Goal: Task Accomplishment & Management: Use online tool/utility

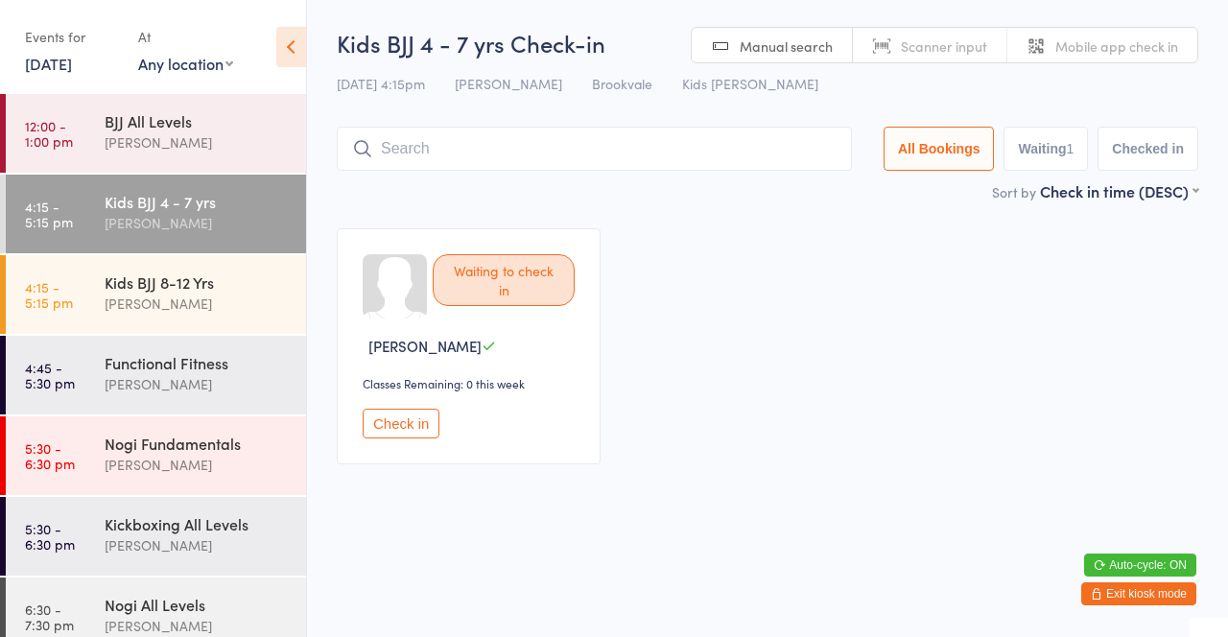
click at [679, 168] on input "search" at bounding box center [594, 149] width 515 height 44
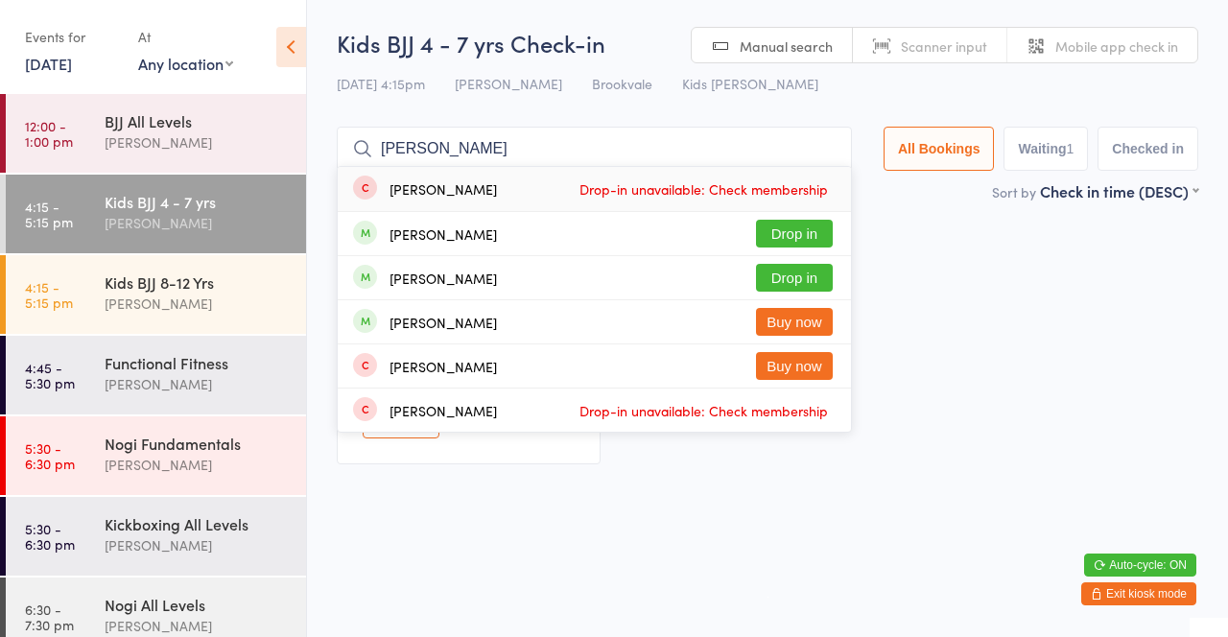
type input "Kai"
click at [813, 245] on button "Drop in" at bounding box center [794, 234] width 77 height 28
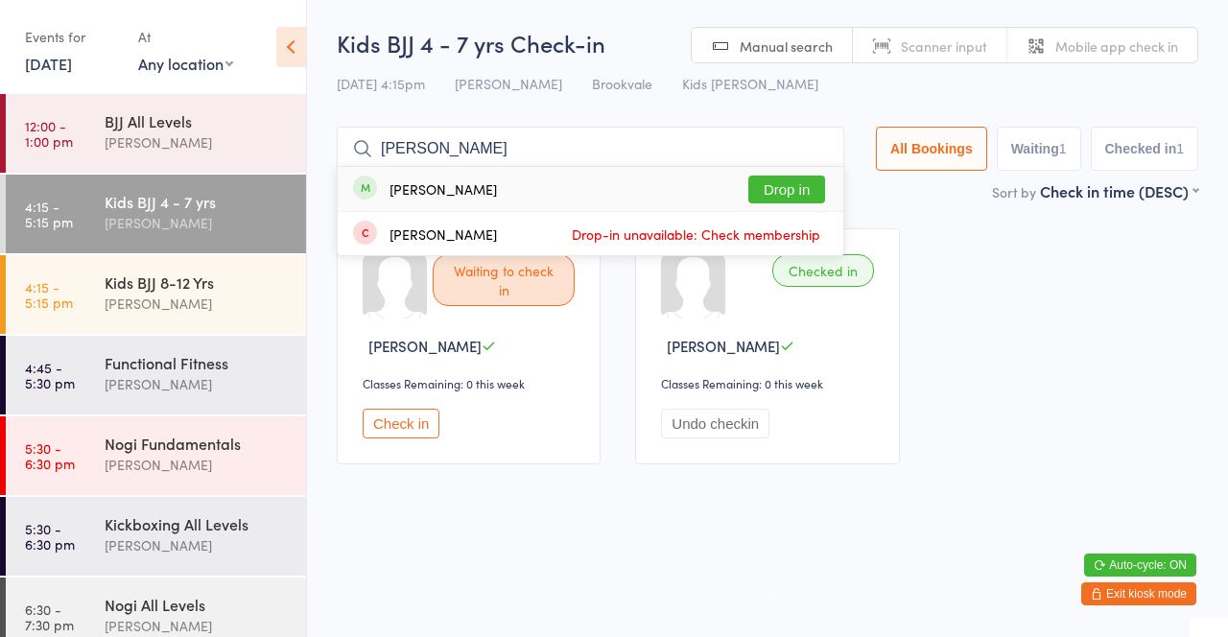
type input "Ivan"
click at [799, 227] on span "Drop-in unavailable: Check membership" at bounding box center [696, 234] width 258 height 29
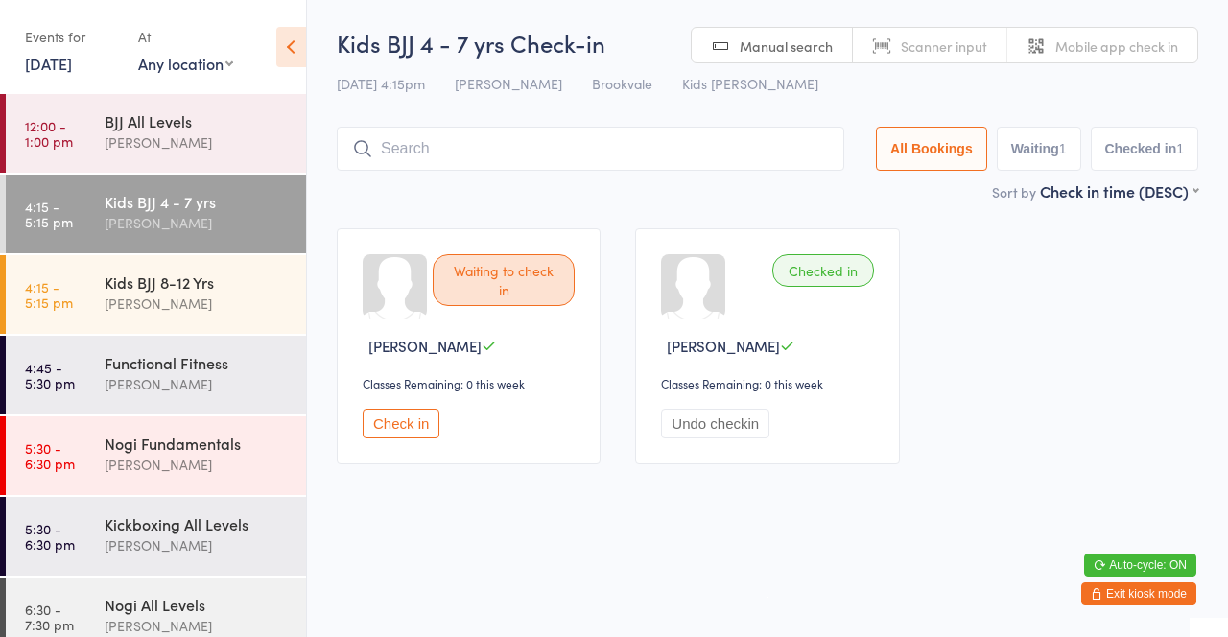
click at [793, 197] on div "Sort by Check in time (DESC) First name (ASC) First name (DESC) Last name (ASC)…" at bounding box center [768, 190] width 862 height 21
click at [415, 157] on input "search" at bounding box center [591, 149] width 508 height 44
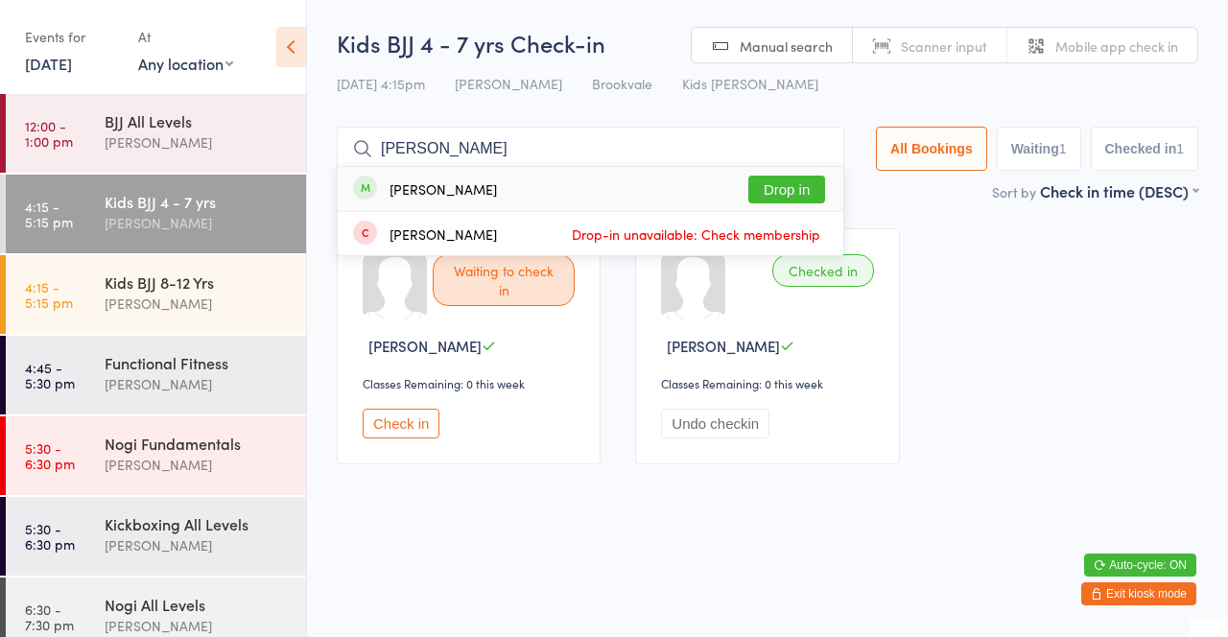
type input "Ivan"
click at [779, 201] on button "Drop in" at bounding box center [786, 190] width 77 height 28
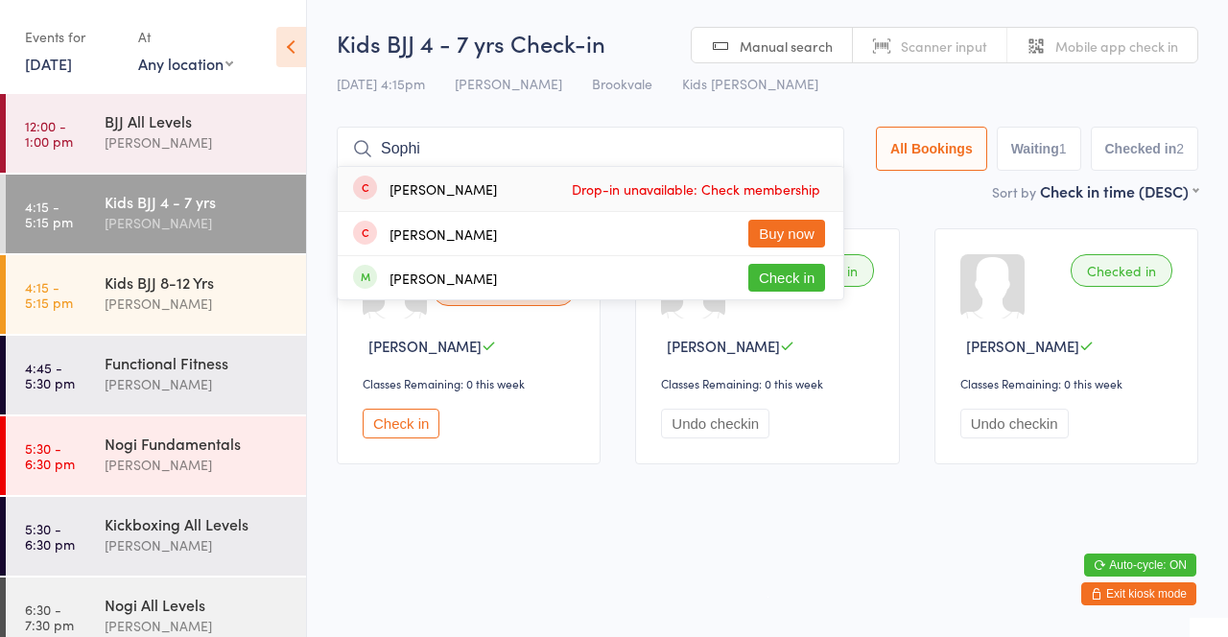
type input "Sophi"
click at [700, 273] on div "Sophia Coste Atfi Check in" at bounding box center [591, 277] width 506 height 43
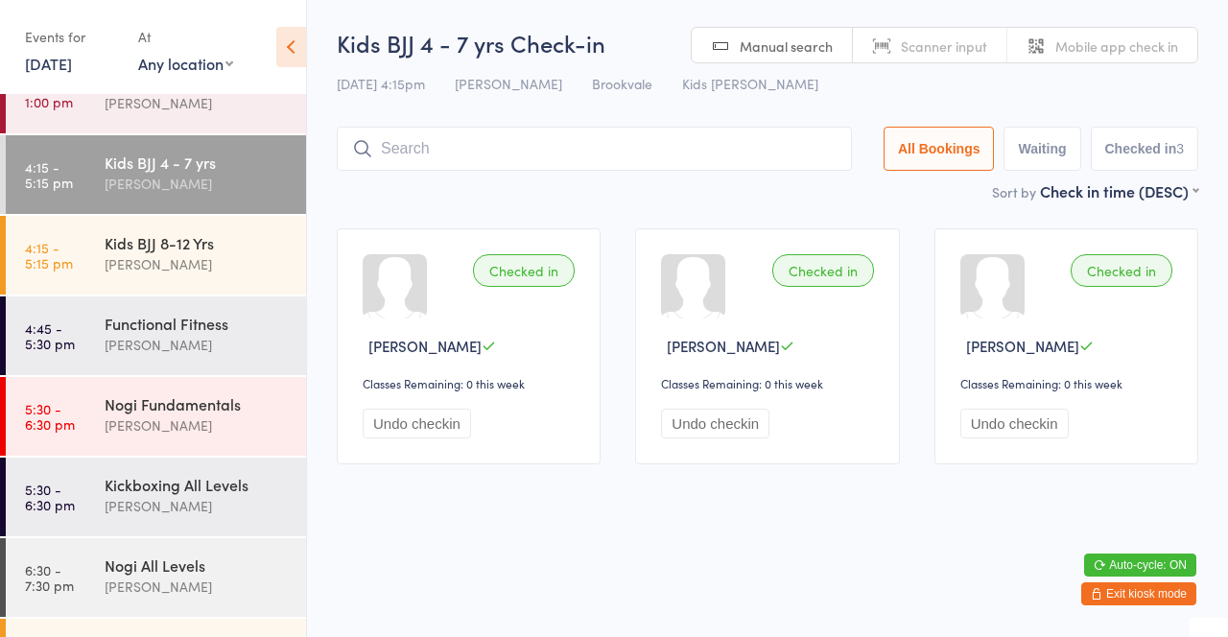
scroll to position [102, 0]
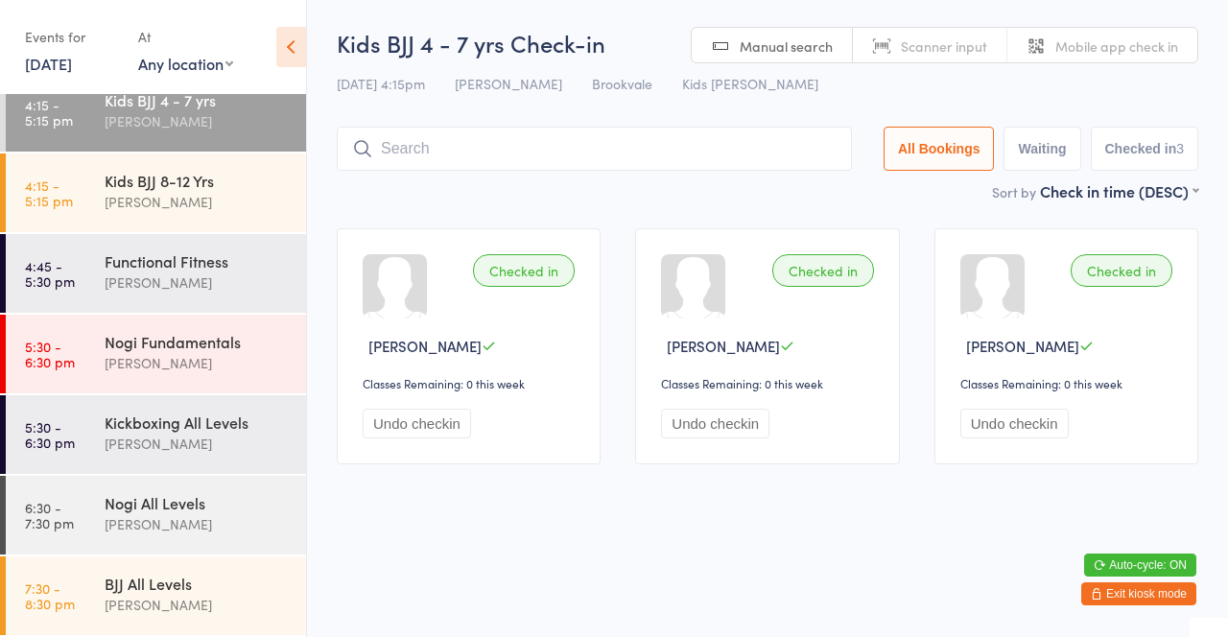
click at [146, 210] on div "[PERSON_NAME]" at bounding box center [197, 202] width 185 height 22
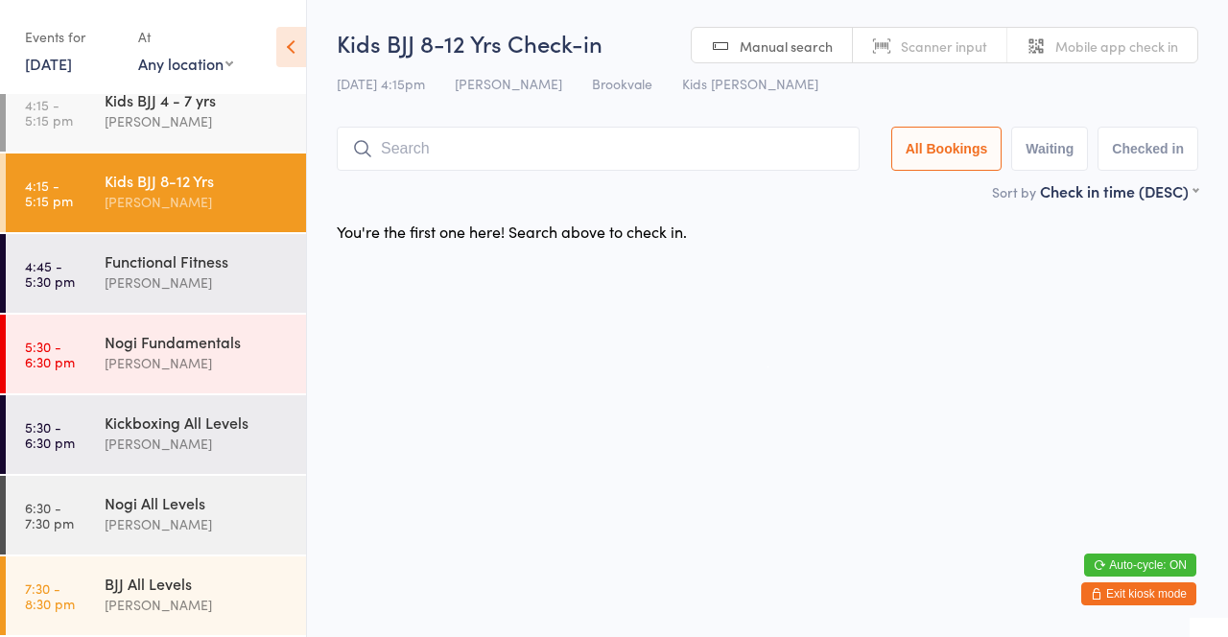
click at [235, 138] on div "Kids BJJ 4 - 7 yrs David Belmonte" at bounding box center [205, 111] width 201 height 76
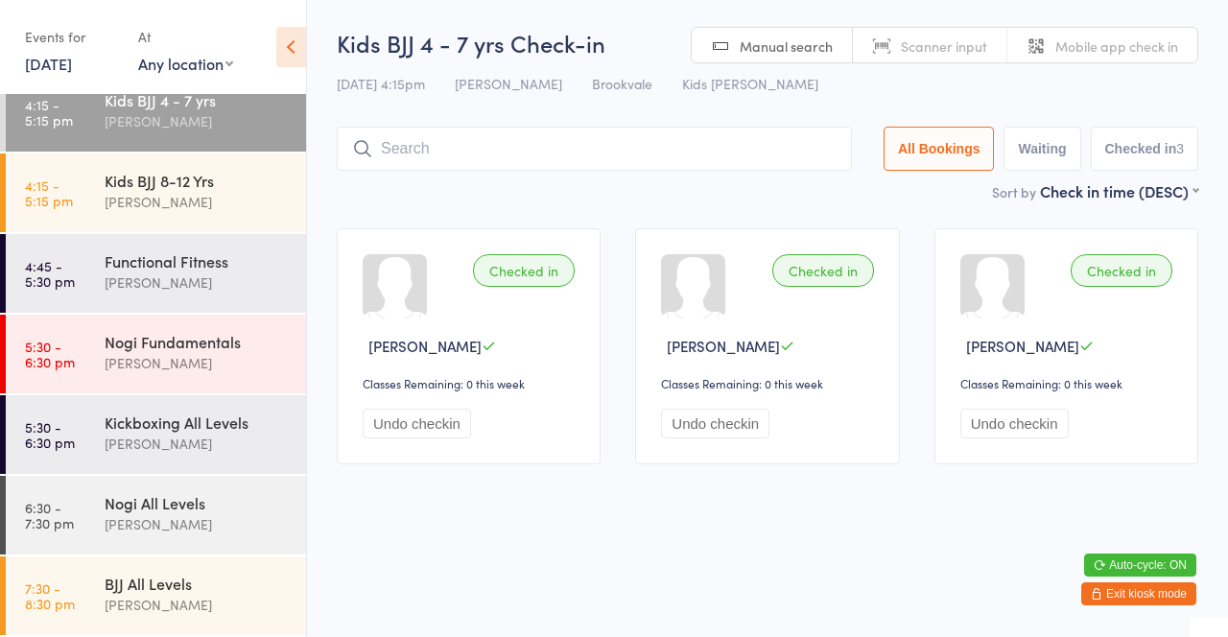
click at [100, 185] on link "4:15 - 5:15 pm Kids BJJ 8-12 Yrs David Belmonte" at bounding box center [156, 193] width 300 height 79
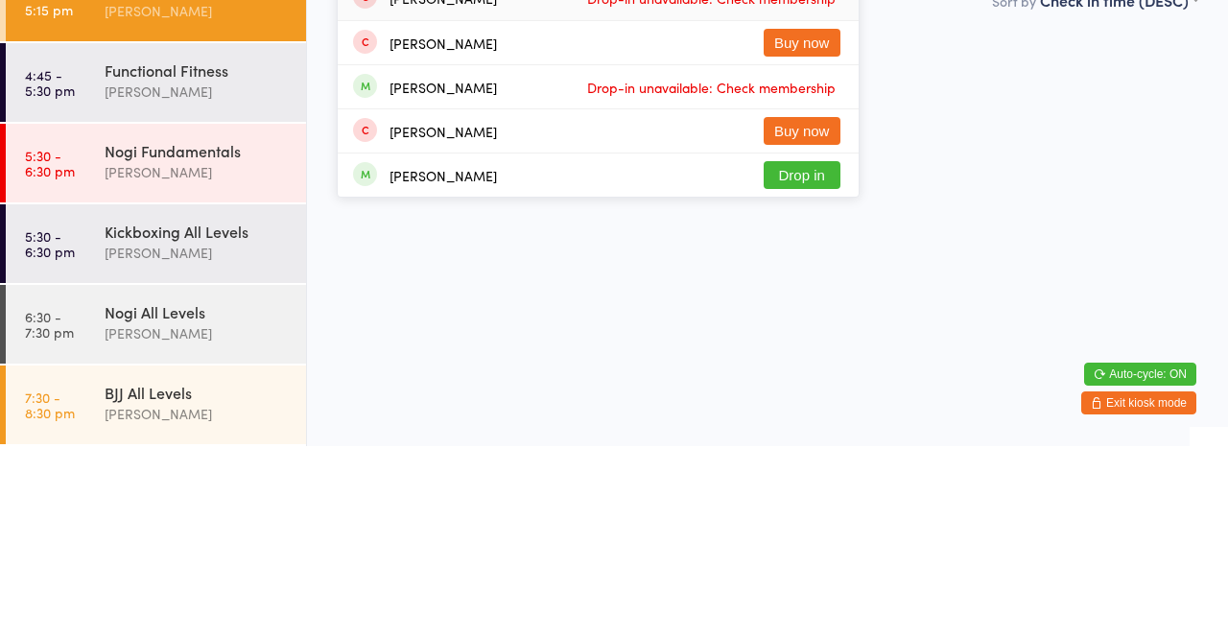
type input "Pedro"
click at [818, 379] on button "Drop in" at bounding box center [802, 366] width 77 height 28
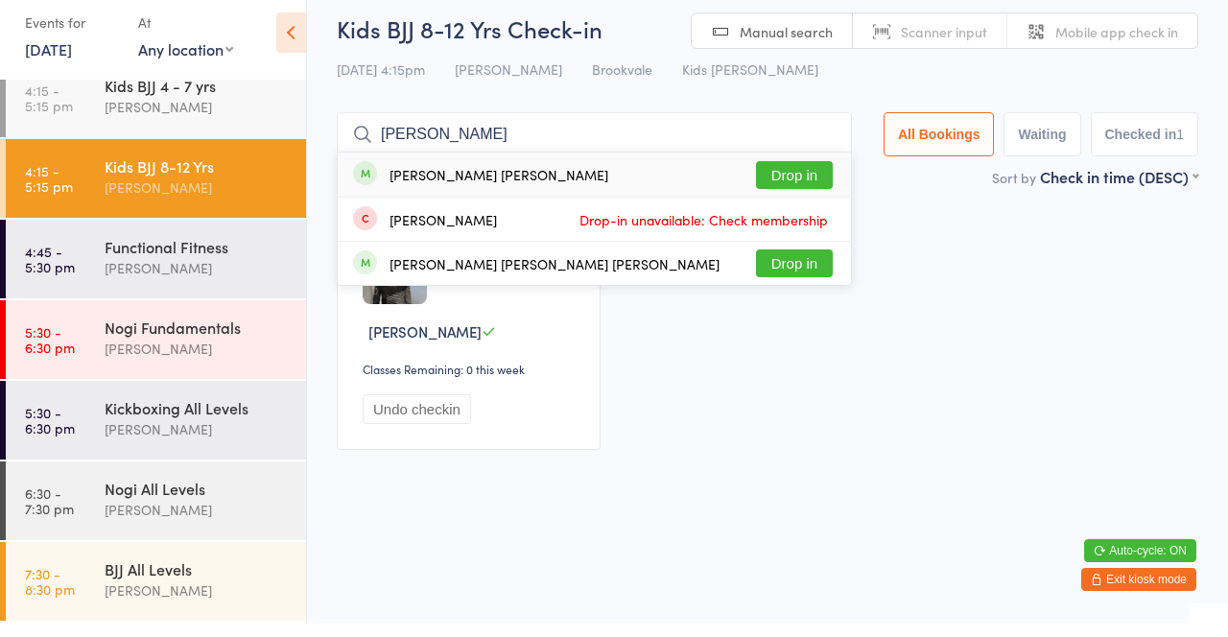
type input "Francesco"
click at [809, 195] on button "Drop in" at bounding box center [794, 190] width 77 height 28
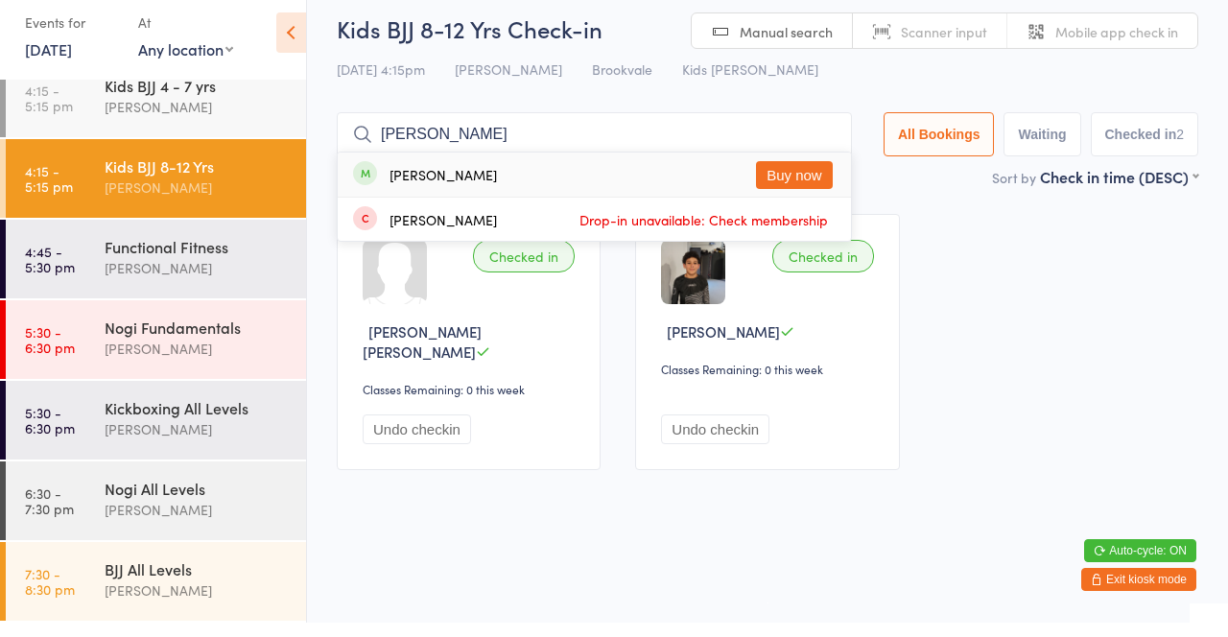
type input "Ivan"
click at [821, 188] on button "Buy now" at bounding box center [794, 190] width 77 height 28
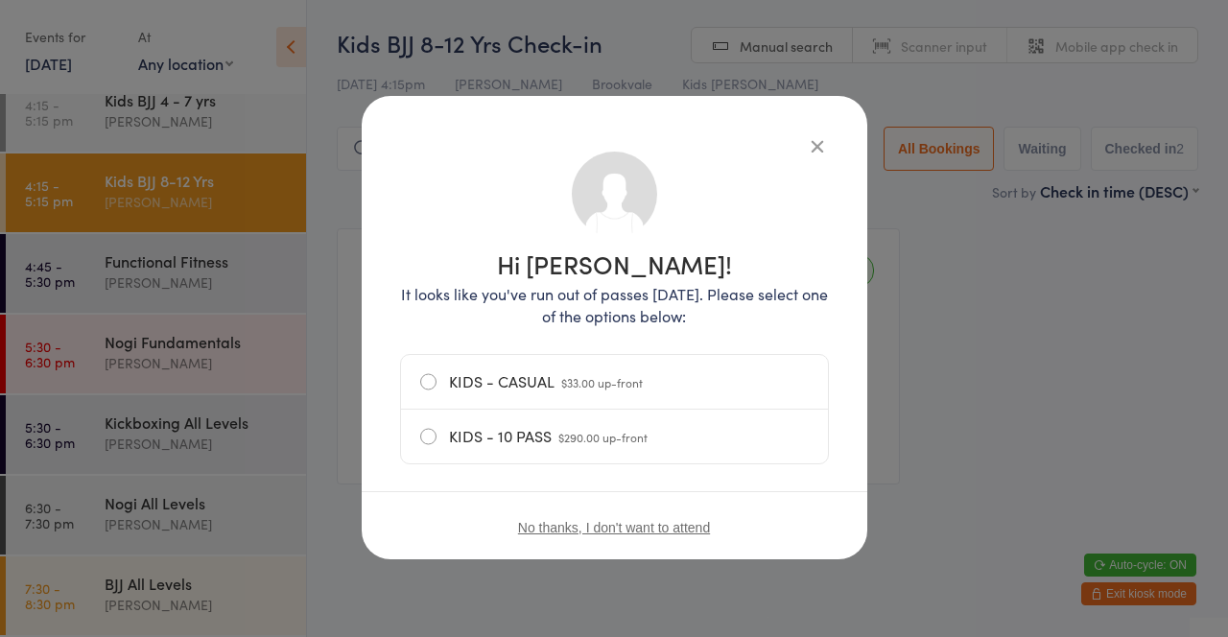
click at [811, 135] on icon "button" at bounding box center [817, 145] width 21 height 21
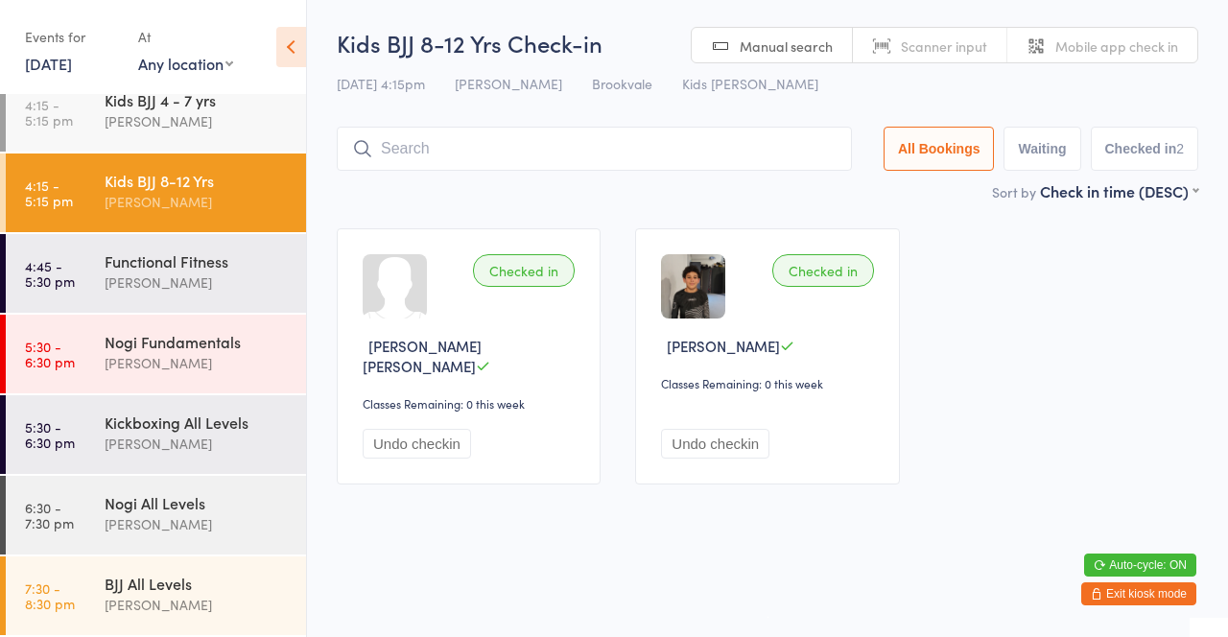
click at [579, 155] on input "search" at bounding box center [594, 149] width 515 height 44
type input "Abe"
click at [798, 202] on button "Drop in" at bounding box center [794, 190] width 77 height 28
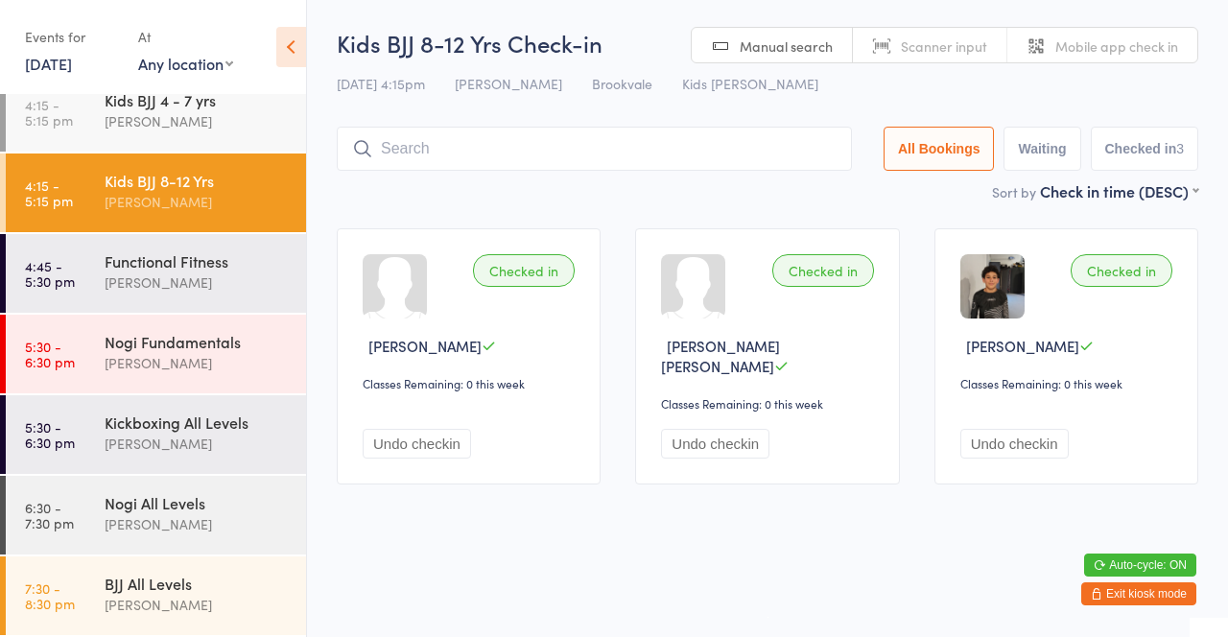
click at [457, 145] on input "search" at bounding box center [594, 149] width 515 height 44
click at [203, 117] on div "[PERSON_NAME]" at bounding box center [197, 121] width 185 height 22
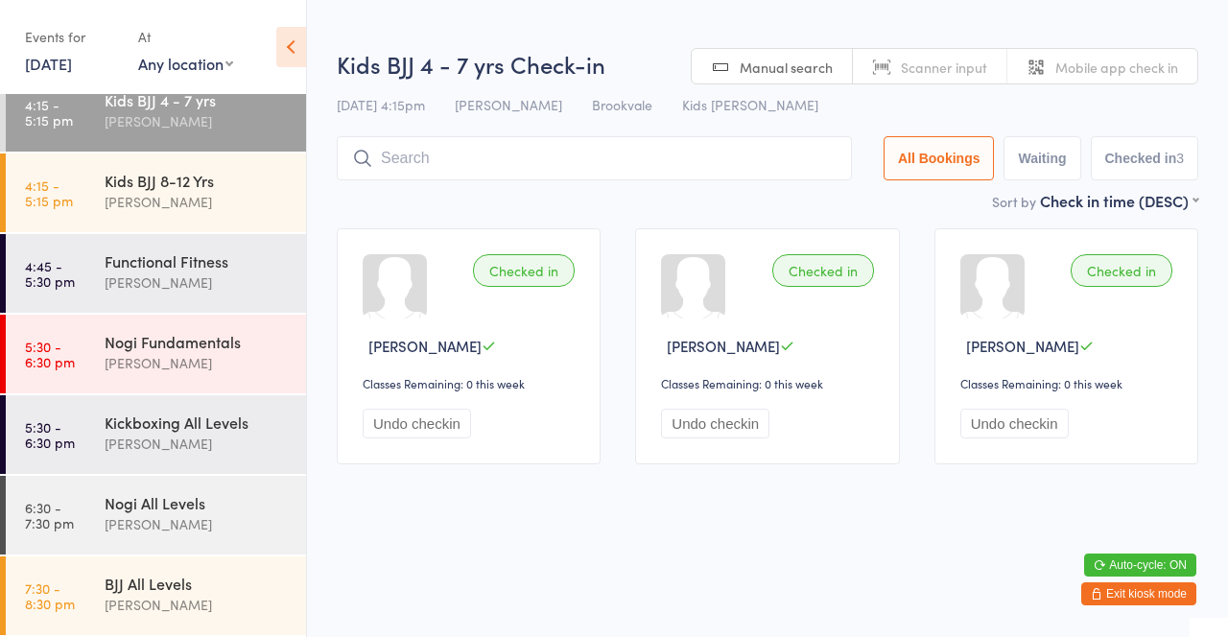
click at [464, 158] on input "search" at bounding box center [594, 158] width 515 height 44
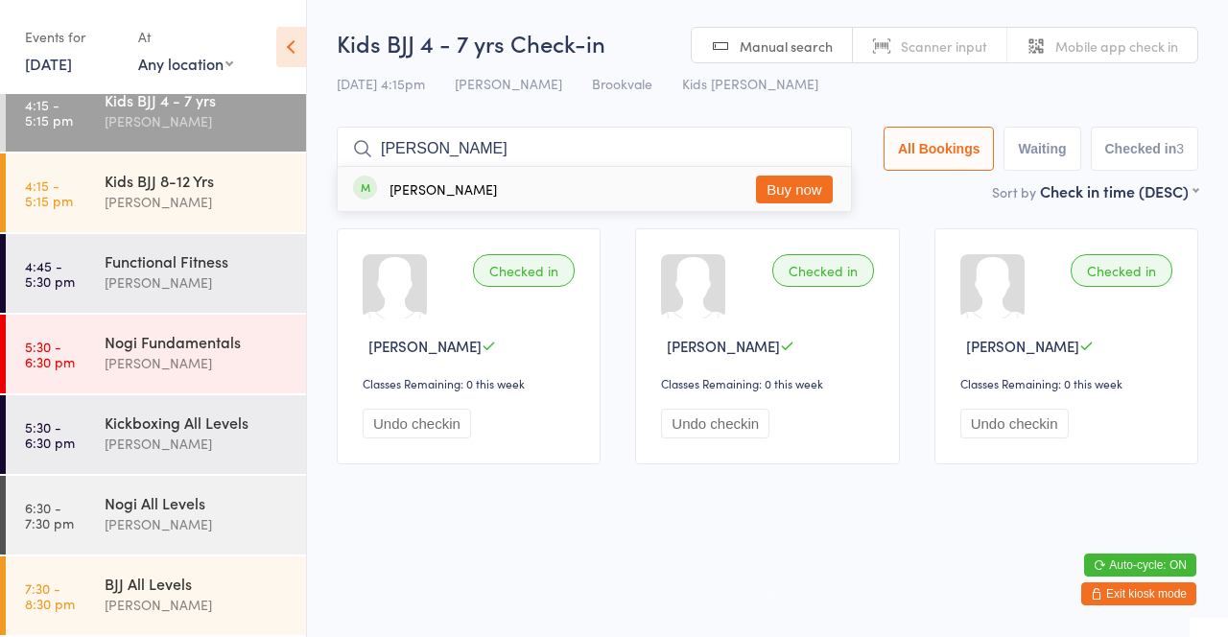
click at [823, 155] on input "Abe" at bounding box center [594, 149] width 515 height 44
type input "Abe"
click at [834, 170] on div "Abe Liles Buy now" at bounding box center [594, 189] width 513 height 44
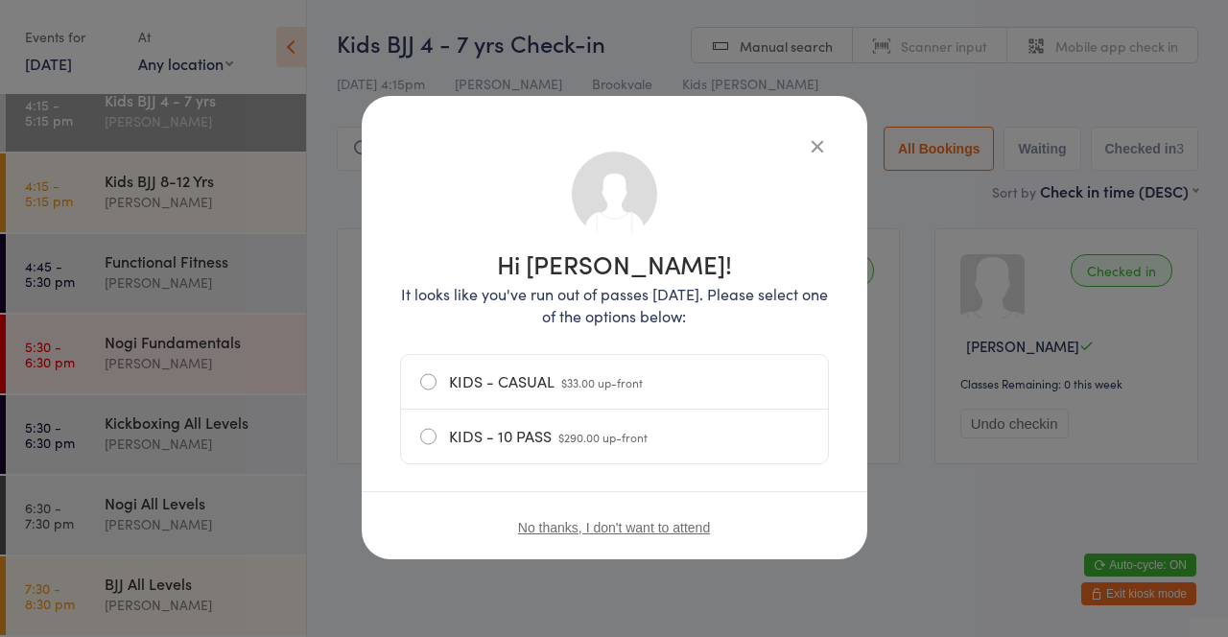
click at [808, 154] on icon "button" at bounding box center [817, 145] width 21 height 21
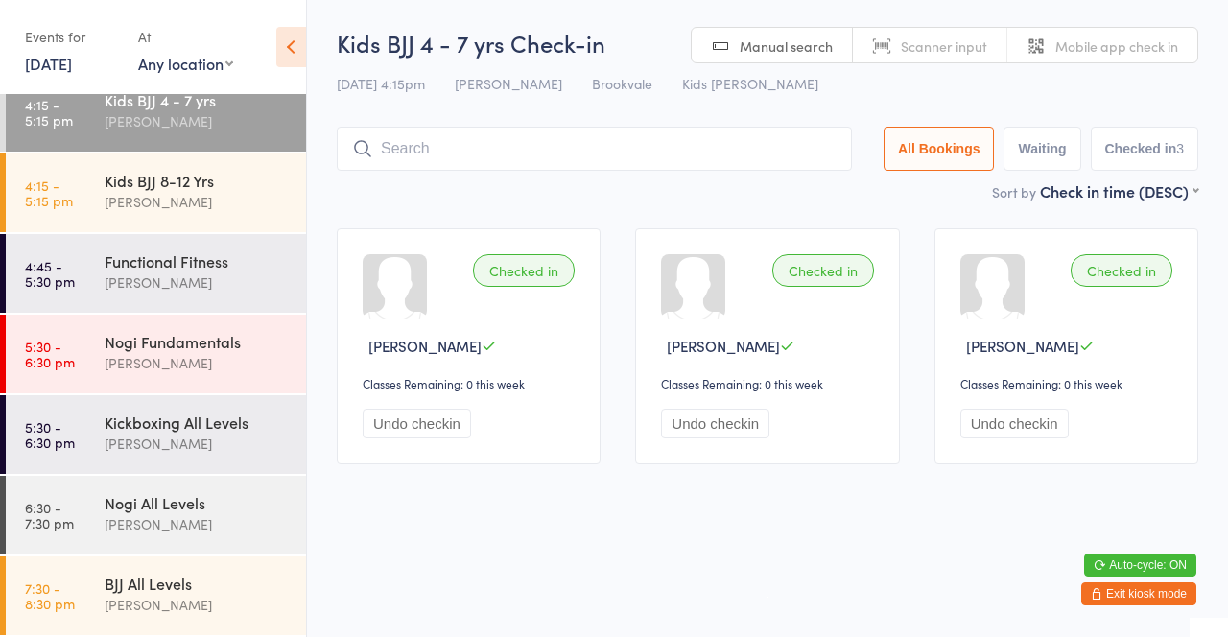
click at [524, 155] on input "search" at bounding box center [594, 149] width 515 height 44
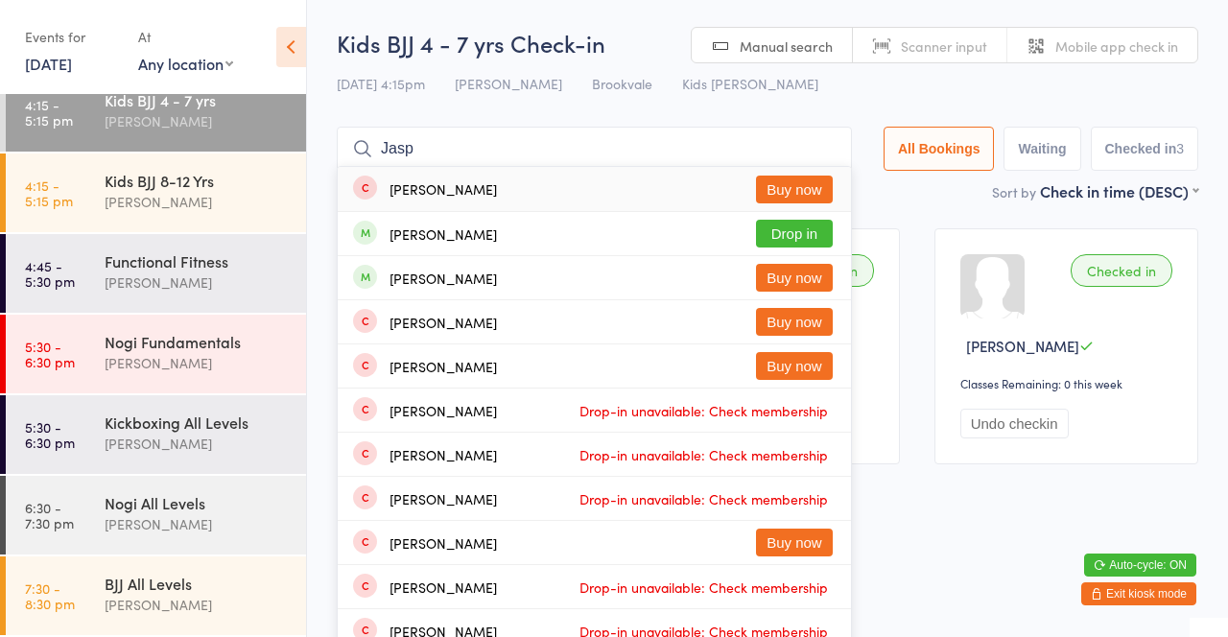
type input "Jasp"
click at [808, 237] on button "Drop in" at bounding box center [794, 234] width 77 height 28
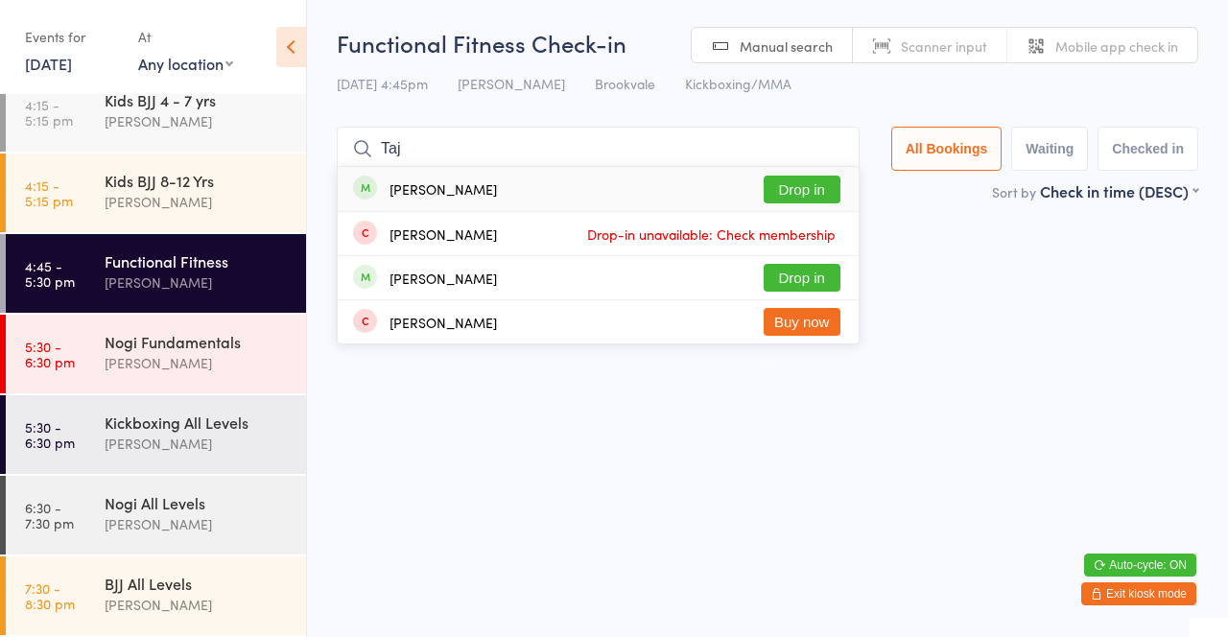
type input "Taj"
click at [488, 187] on div "Taj Arnold Drop in" at bounding box center [598, 189] width 521 height 44
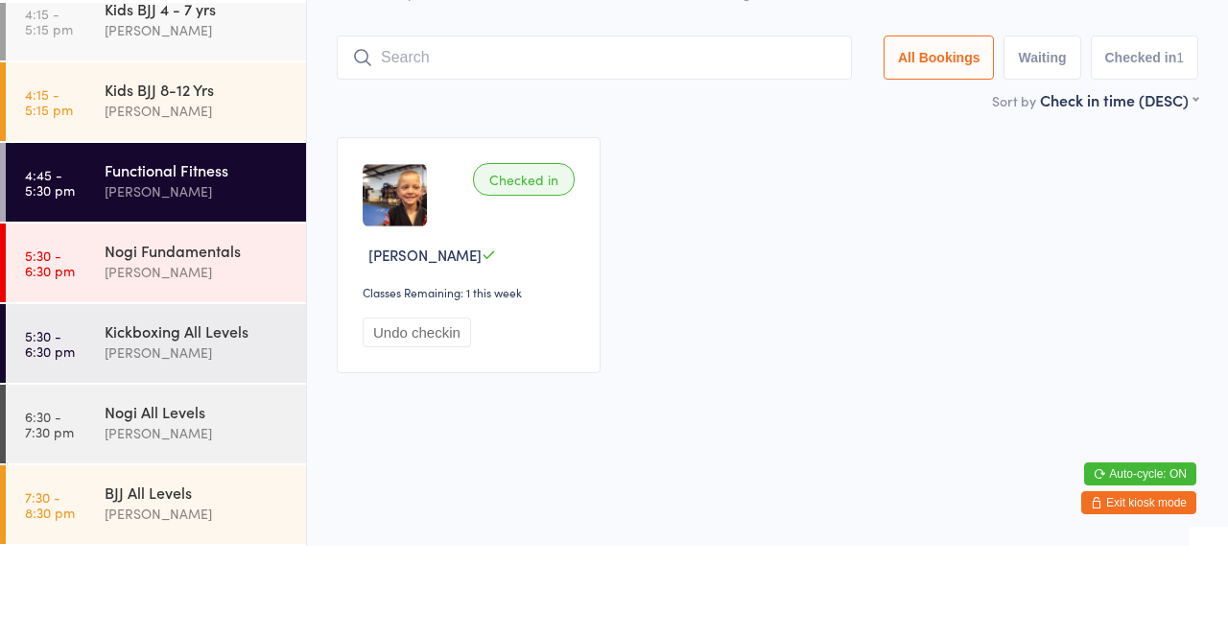
click at [209, 289] on div "[PERSON_NAME]" at bounding box center [197, 283] width 185 height 22
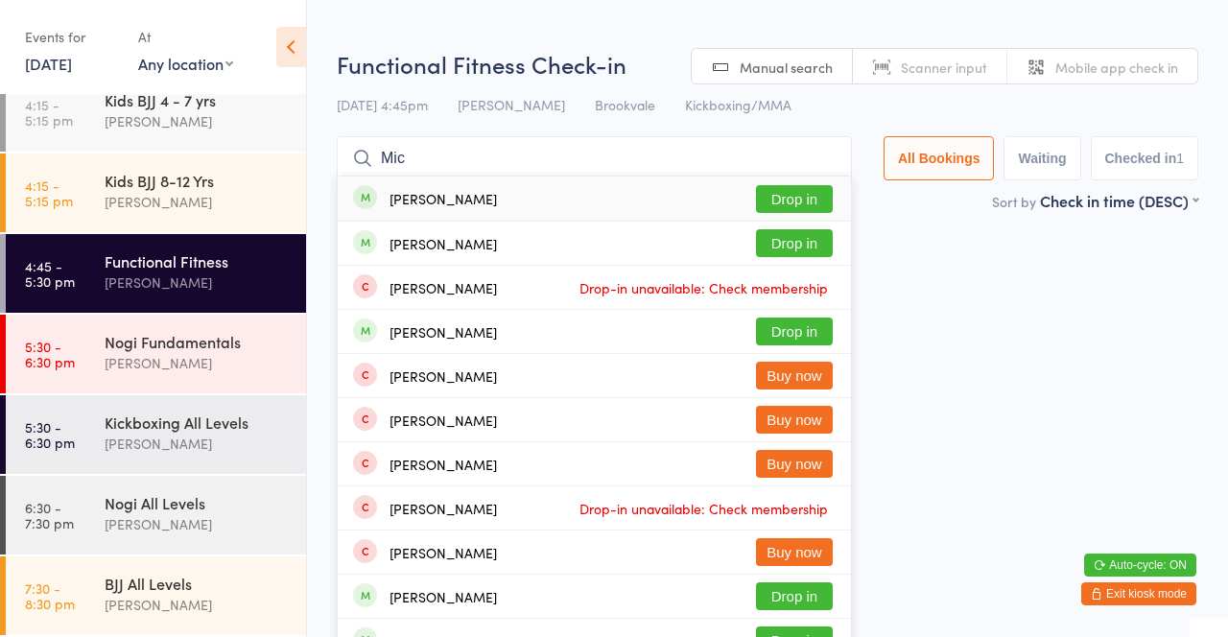
type input "Mic"
click at [578, 201] on div "Mick Rykee Drop in" at bounding box center [594, 199] width 513 height 44
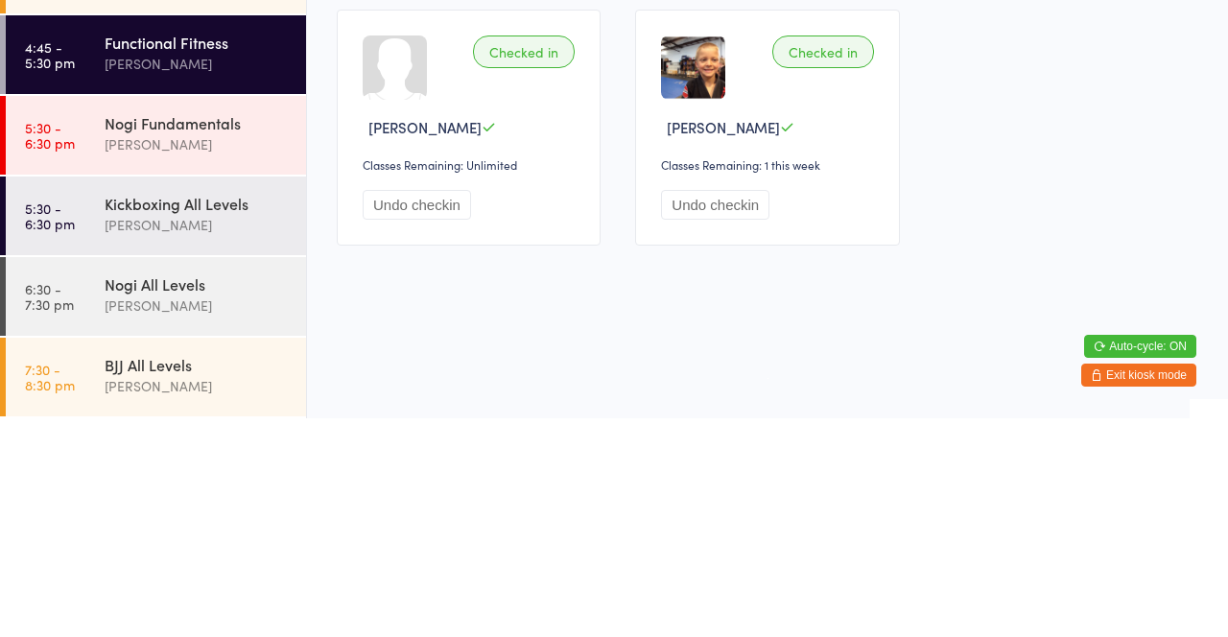
click at [208, 360] on div "[PERSON_NAME]" at bounding box center [197, 363] width 185 height 22
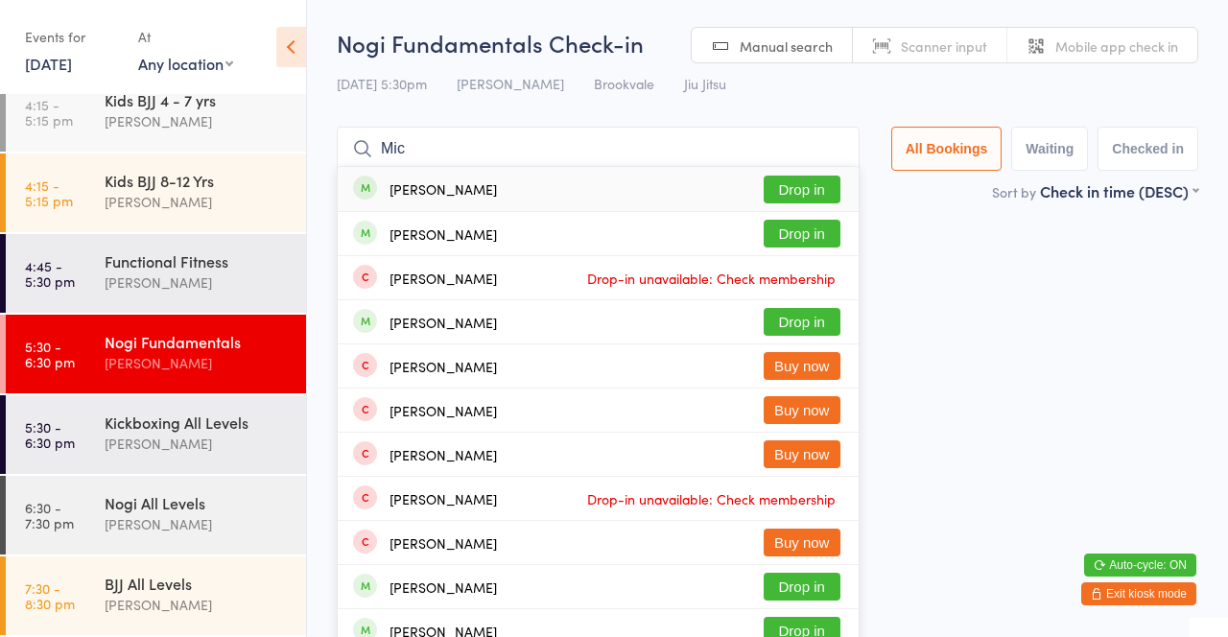
type input "Mic"
click at [810, 201] on button "Drop in" at bounding box center [802, 190] width 77 height 28
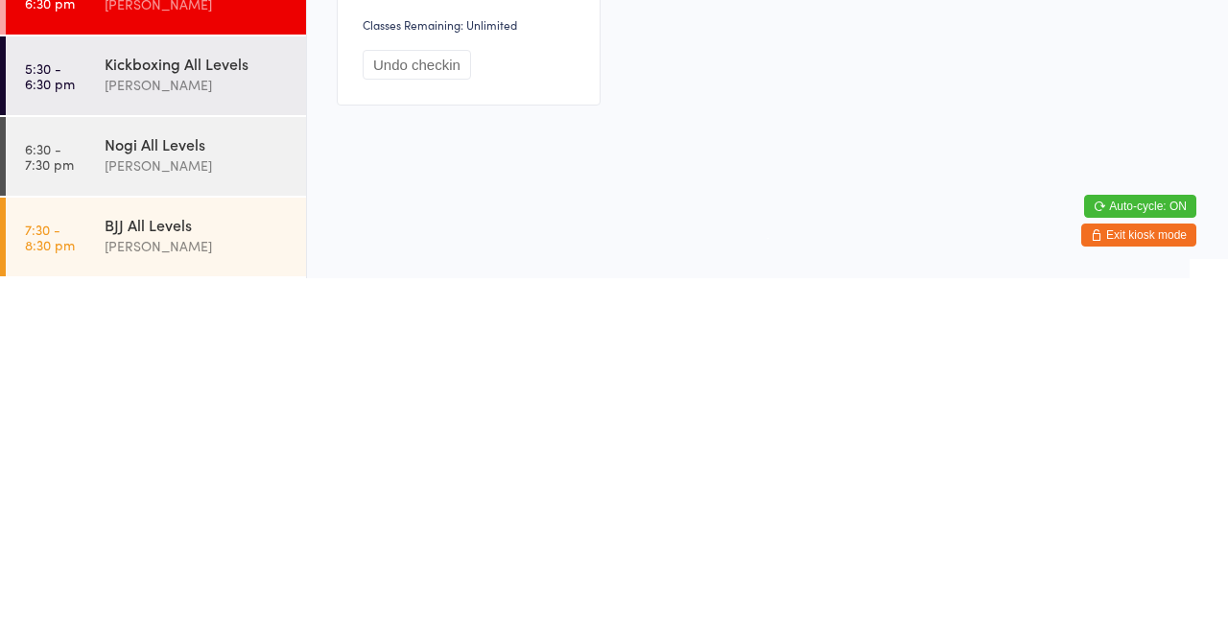
click at [95, 448] on link "5:30 - 6:30 pm Kickboxing All Levels Mick McSevney" at bounding box center [156, 434] width 300 height 79
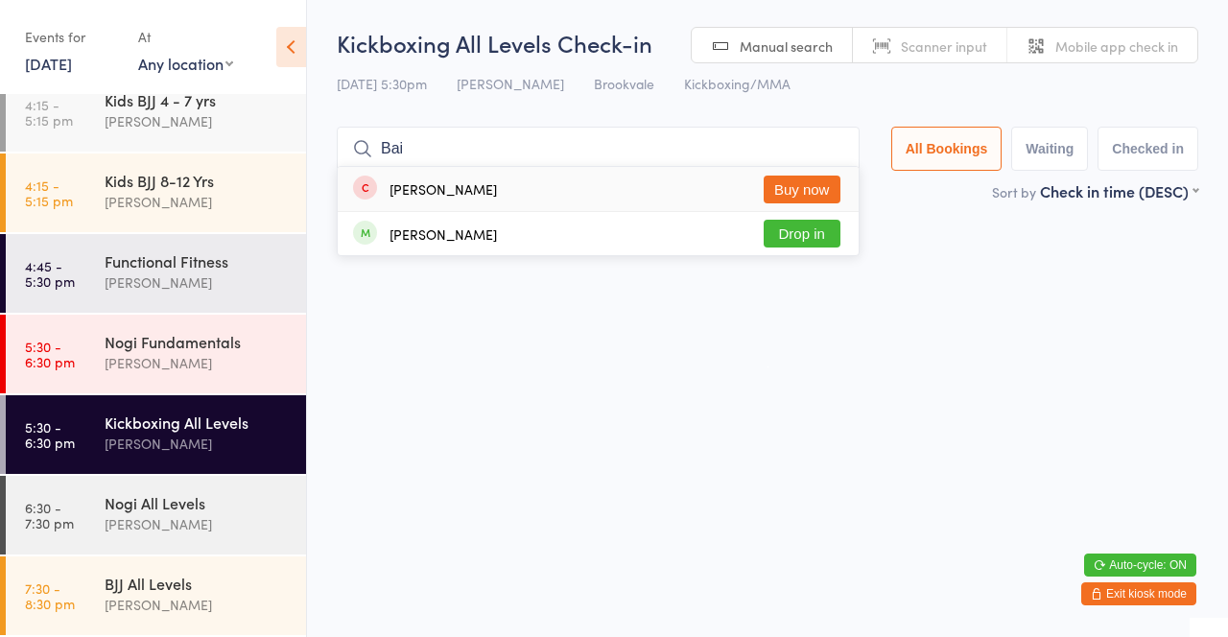
type input "Bai"
click at [799, 241] on button "Drop in" at bounding box center [802, 234] width 77 height 28
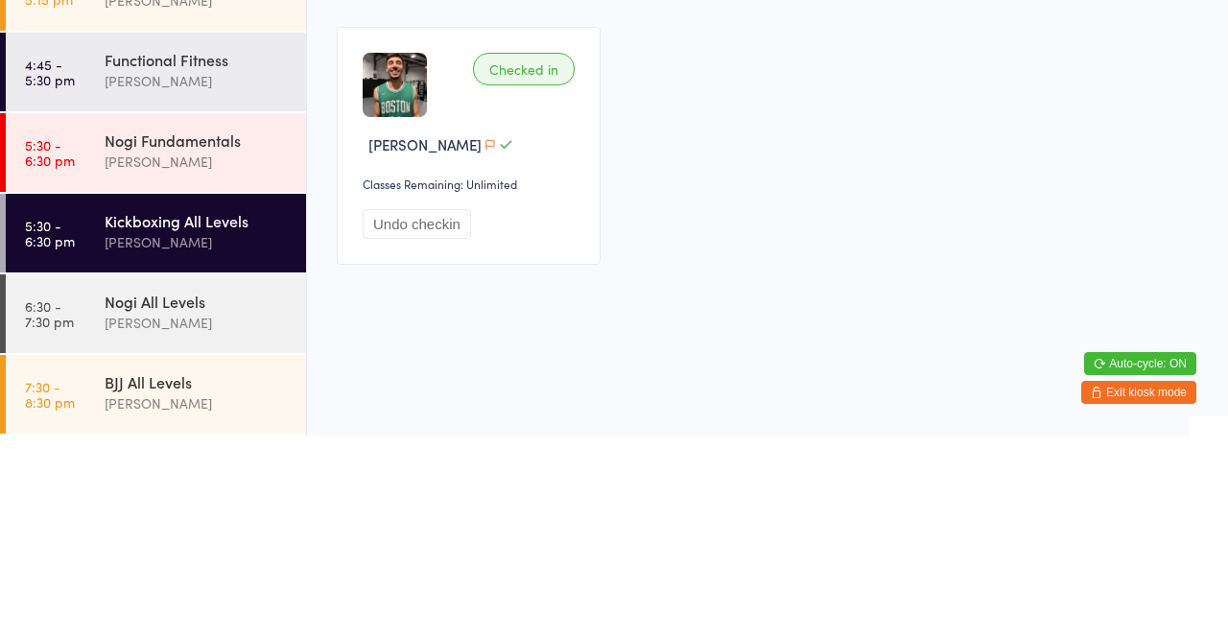
click at [188, 266] on div "Functional Fitness" at bounding box center [197, 260] width 185 height 21
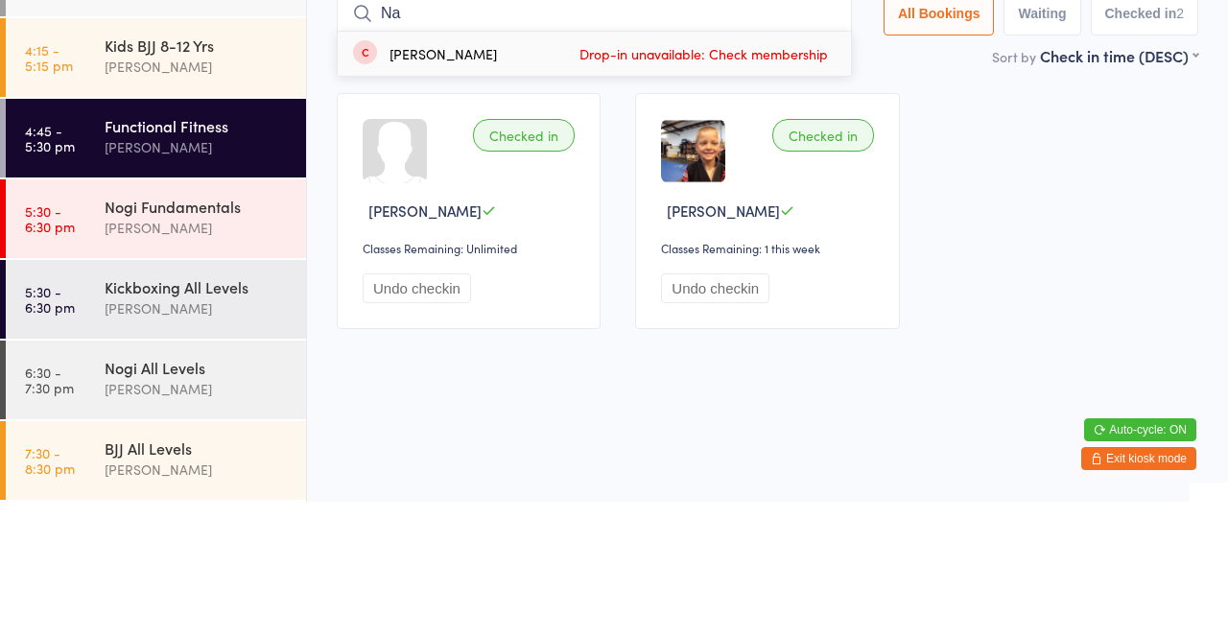
type input "N"
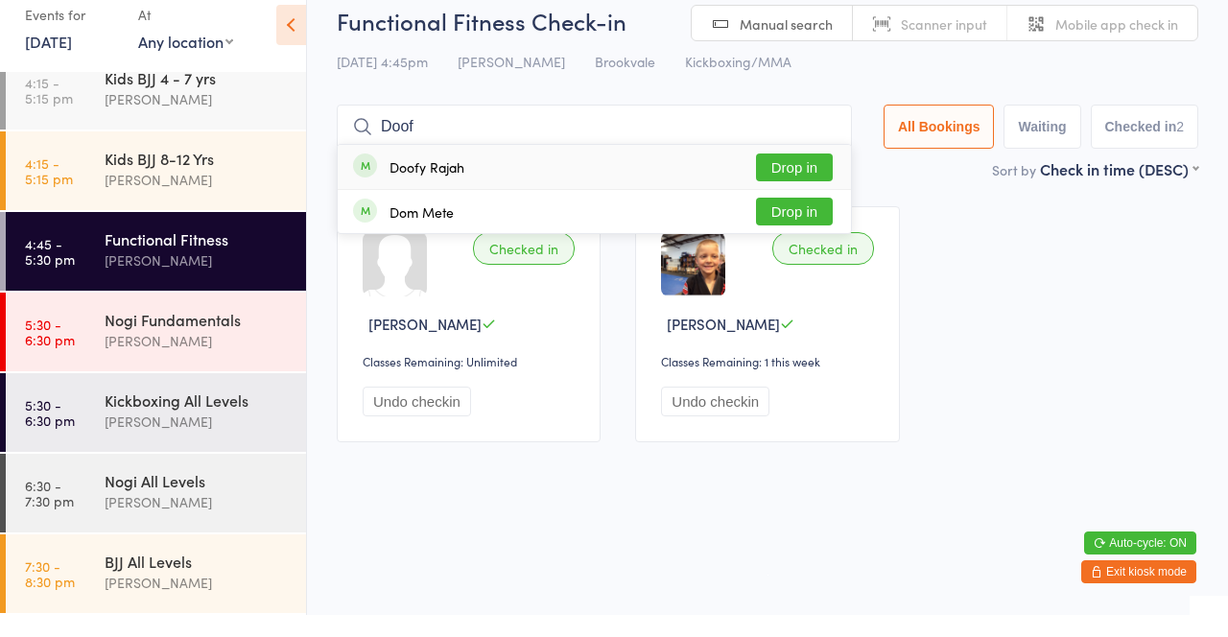
type input "Doof"
click at [813, 186] on button "Drop in" at bounding box center [794, 190] width 77 height 28
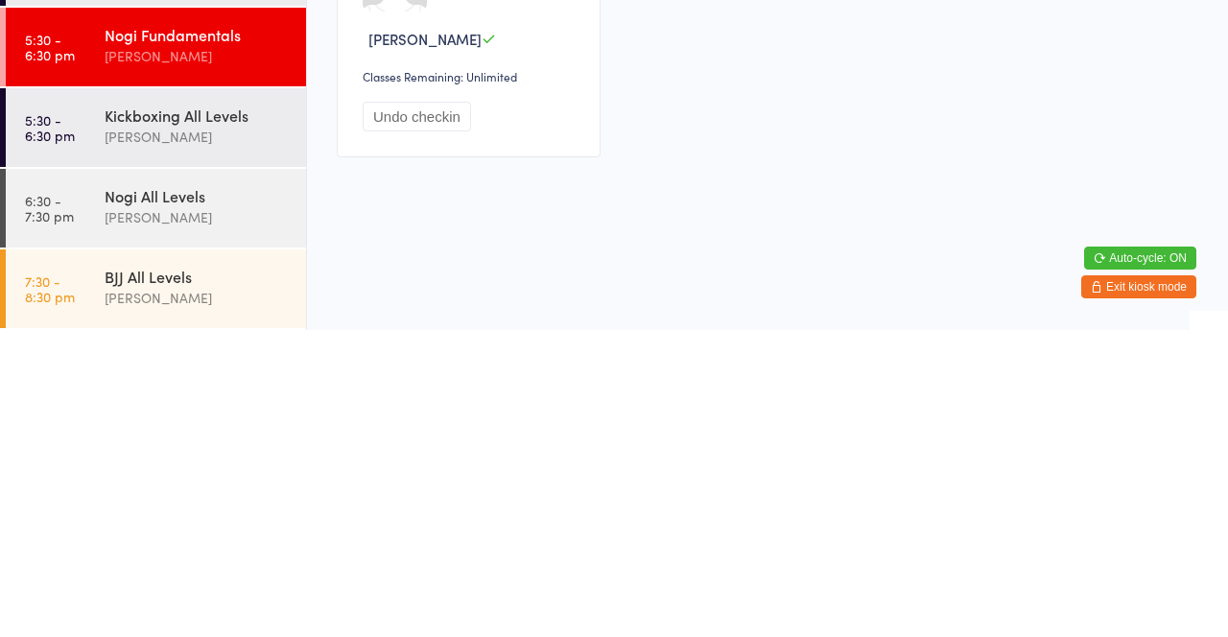
click at [137, 421] on div "Kickboxing All Levels" at bounding box center [197, 422] width 185 height 21
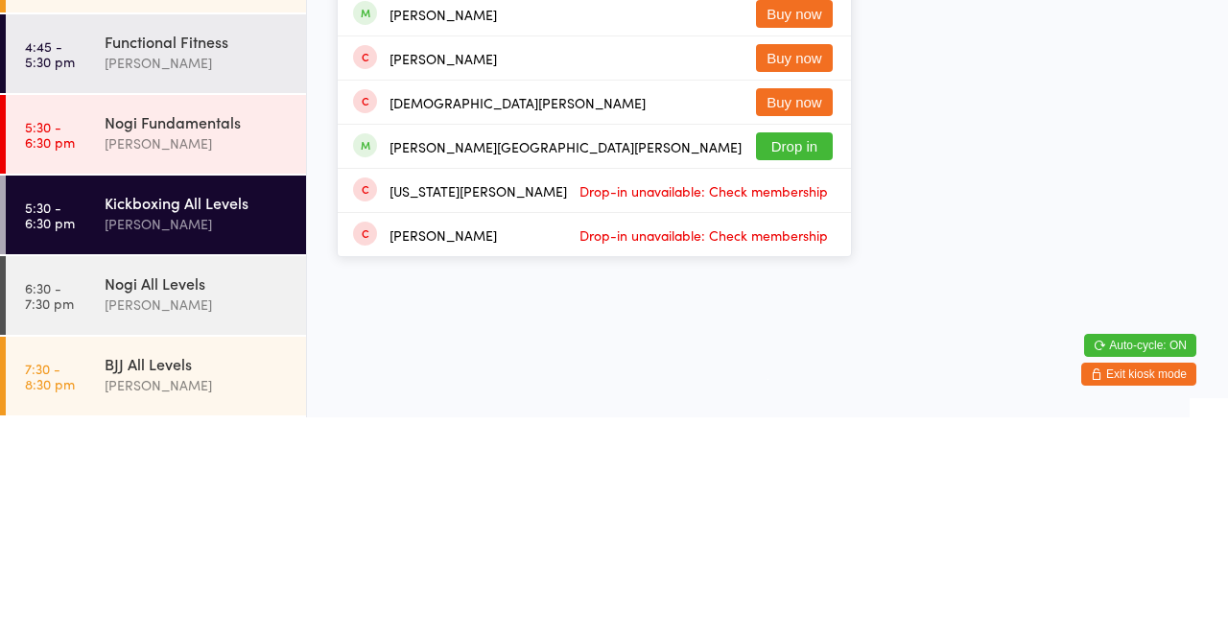
type input "George"
click at [783, 370] on button "Drop in" at bounding box center [794, 366] width 77 height 28
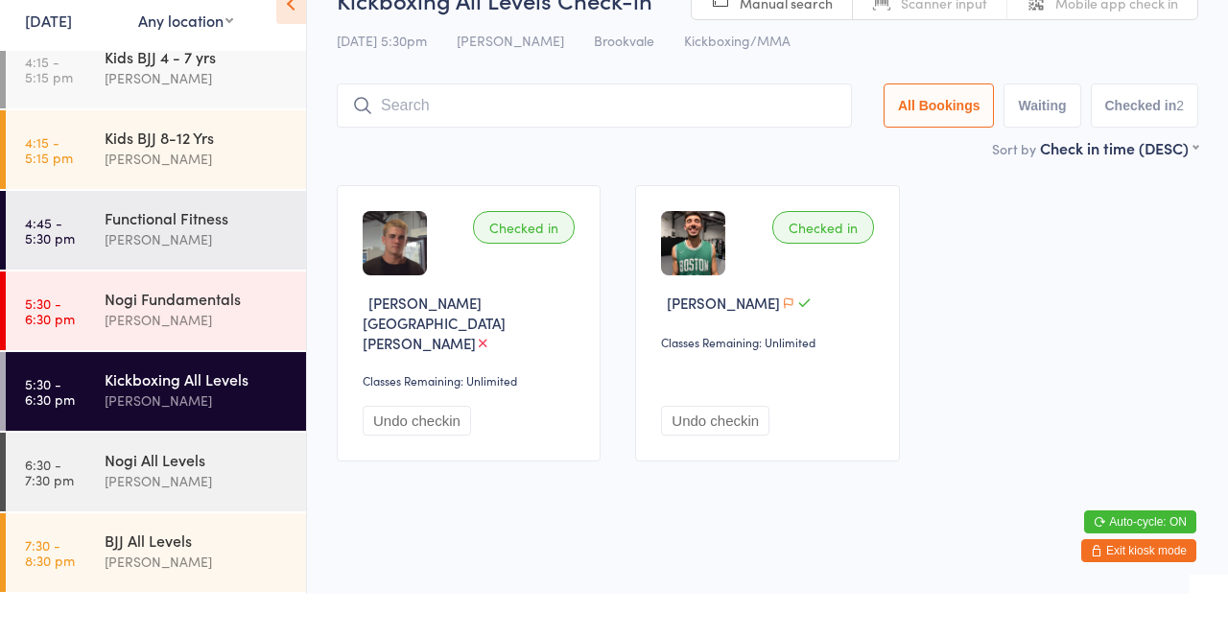
type input "Mich"
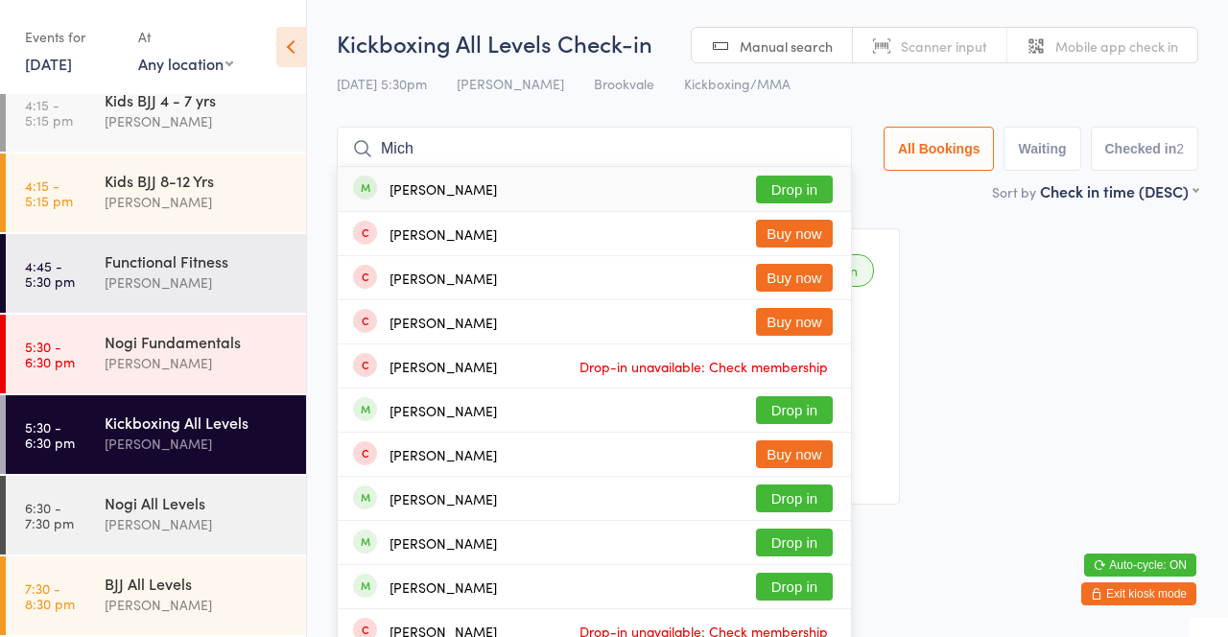
click at [809, 200] on button "Drop in" at bounding box center [794, 190] width 77 height 28
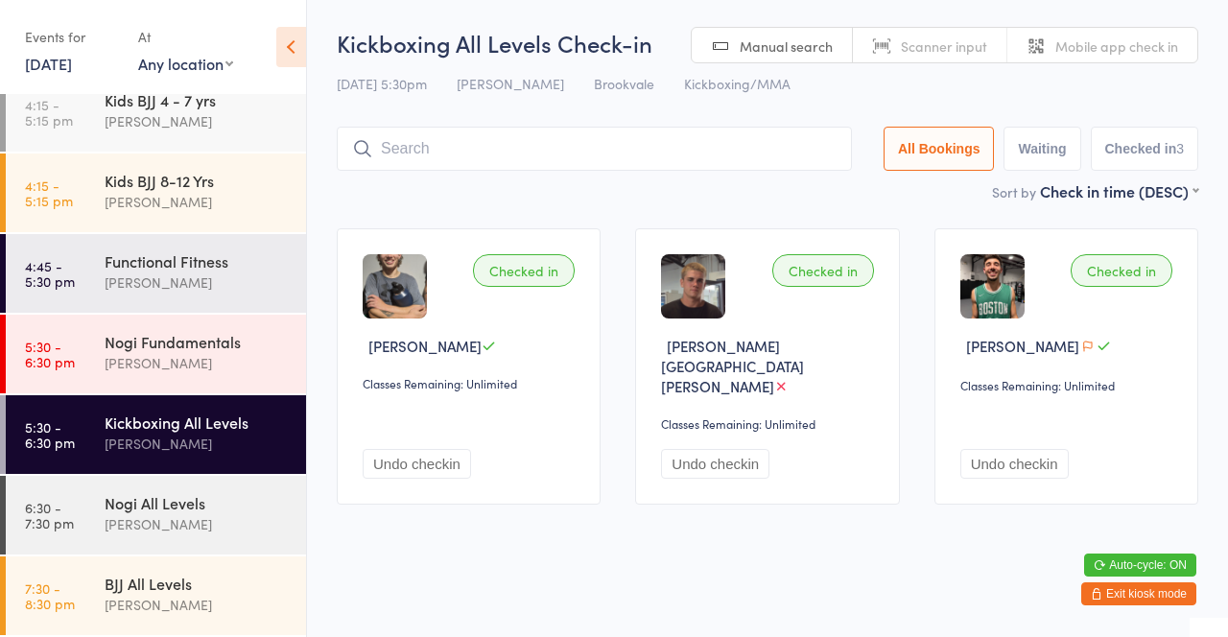
click at [669, 208] on main "Kickboxing All Levels Check-in 14 Aug 5:30pm Mick McSevney Brookvale Kickboxing…" at bounding box center [768, 274] width 862 height 495
click at [247, 129] on div "[PERSON_NAME]" at bounding box center [197, 121] width 185 height 22
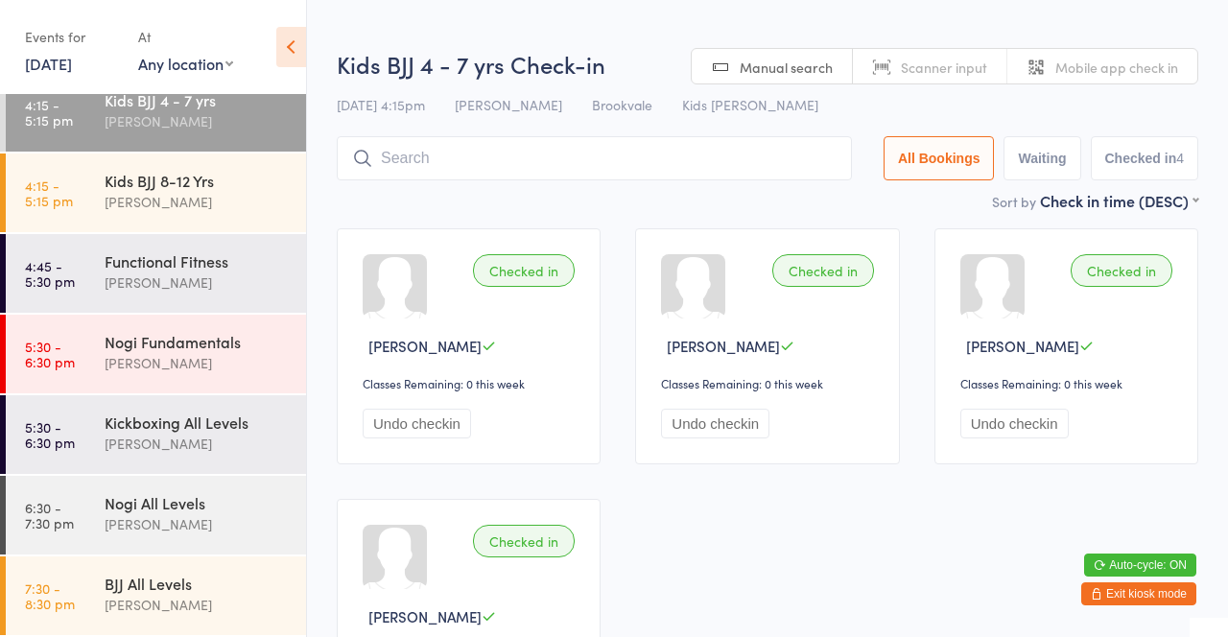
click at [987, 139] on button "All Bookings" at bounding box center [939, 158] width 111 height 44
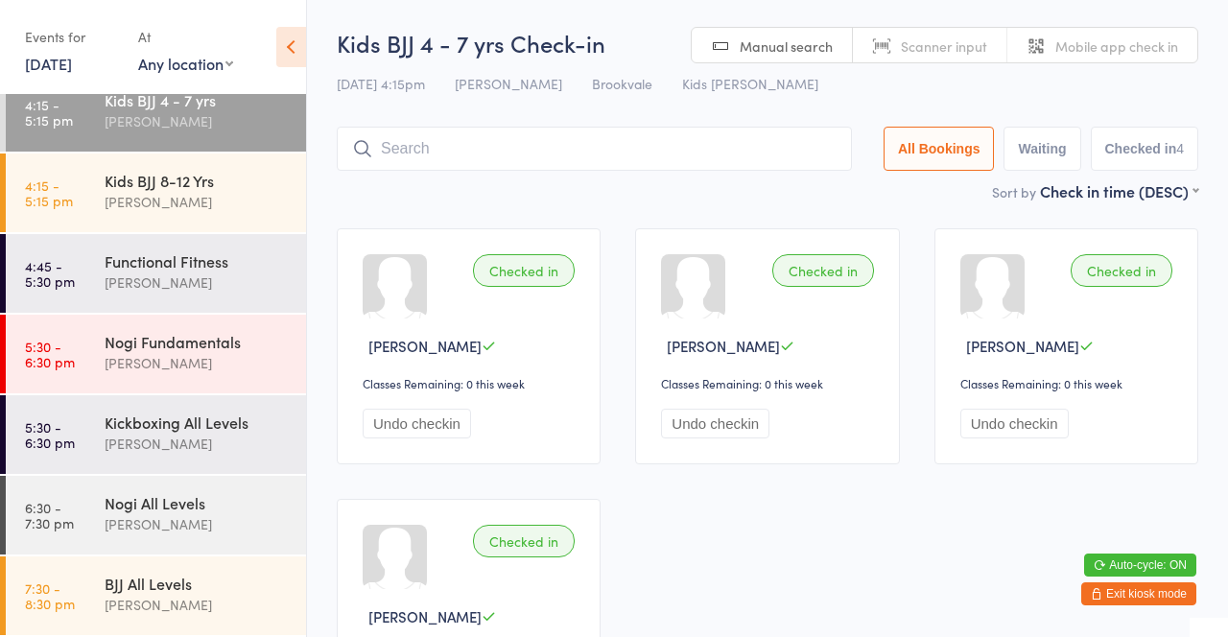
scroll to position [10, 0]
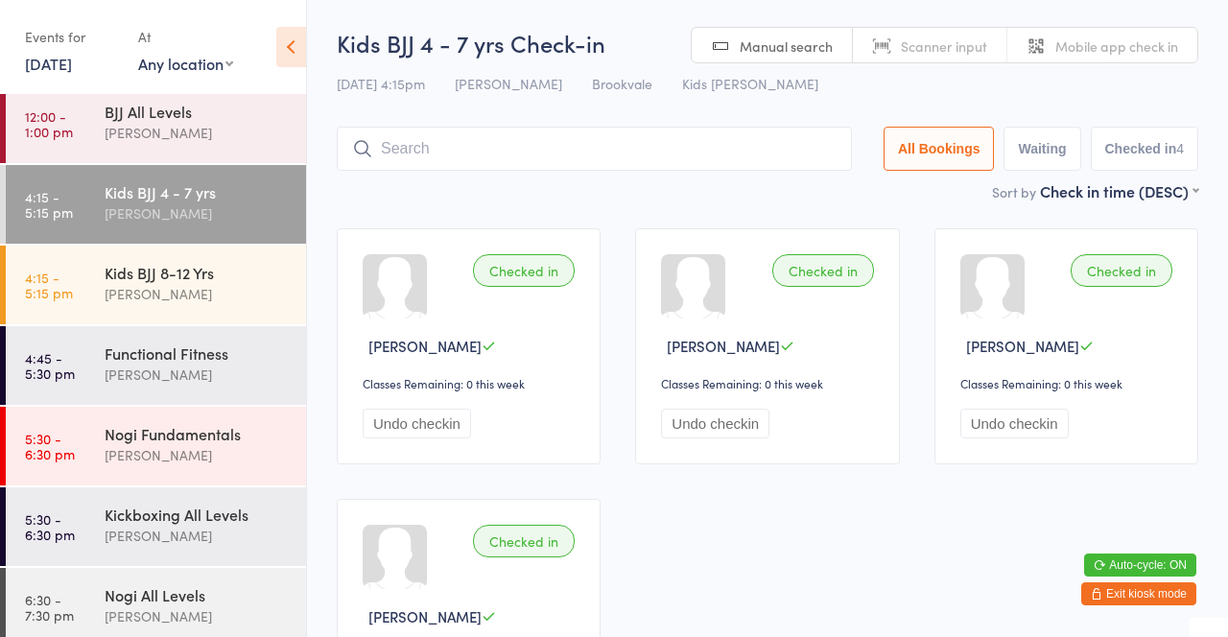
click at [247, 281] on div "Kids BJJ 8-12 Yrs" at bounding box center [197, 272] width 185 height 21
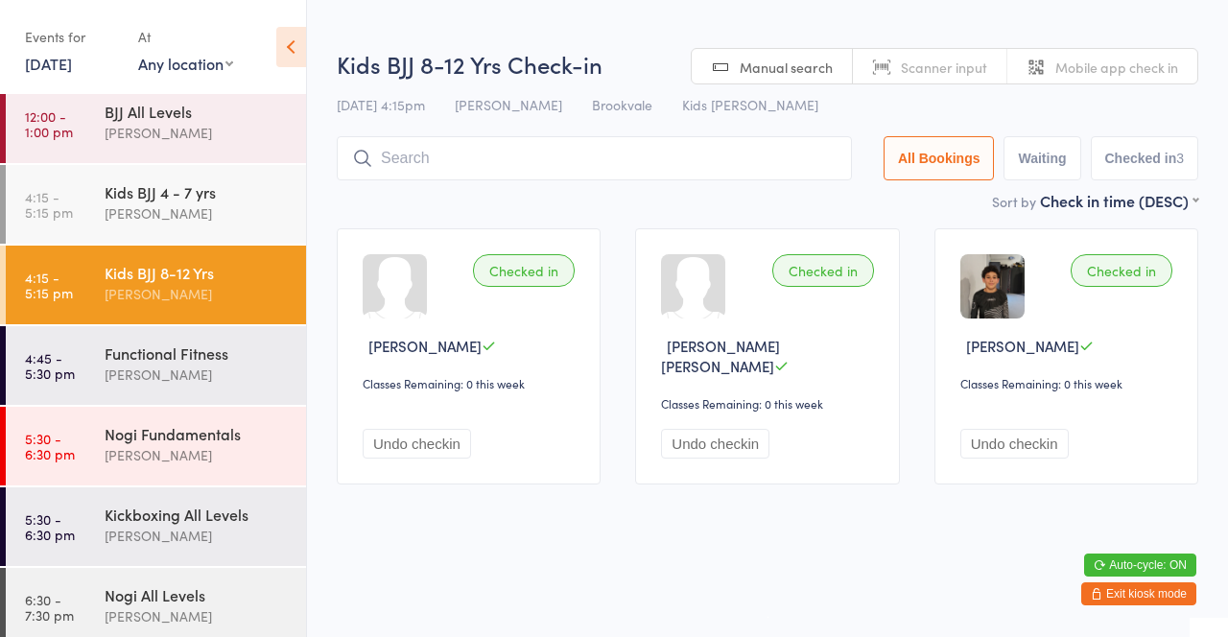
click at [586, 215] on div "Checked in Abe Liles Classes Remaining: 0 this week Undo checkin Checked in Fra…" at bounding box center [767, 356] width 896 height 291
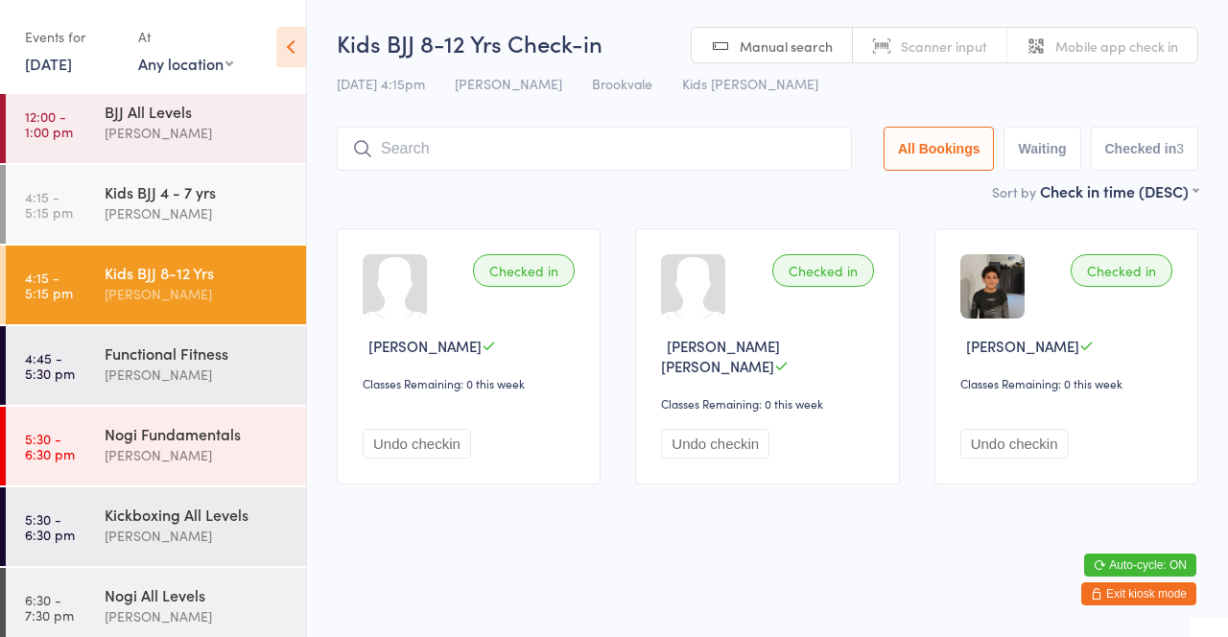
click at [103, 217] on link "4:15 - 5:15 pm Kids BJJ 4 - 7 yrs David Belmonte" at bounding box center [156, 204] width 300 height 79
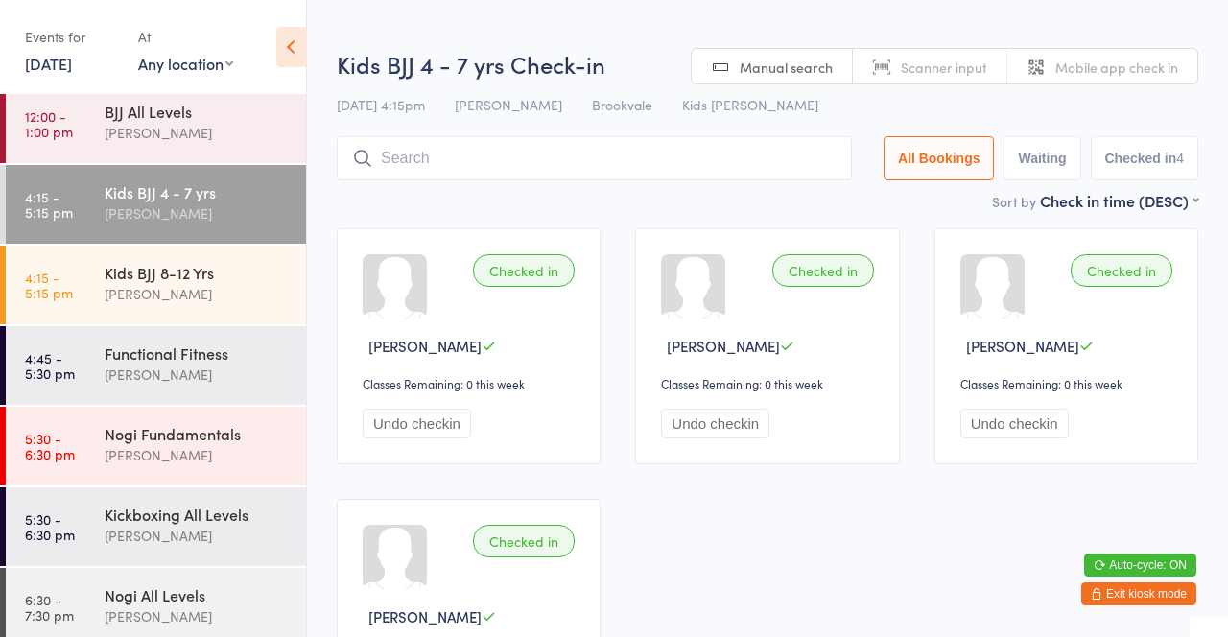
click at [403, 207] on div "Sort by Check in time (DESC) First name (ASC) First name (DESC) Last name (ASC)…" at bounding box center [768, 200] width 862 height 21
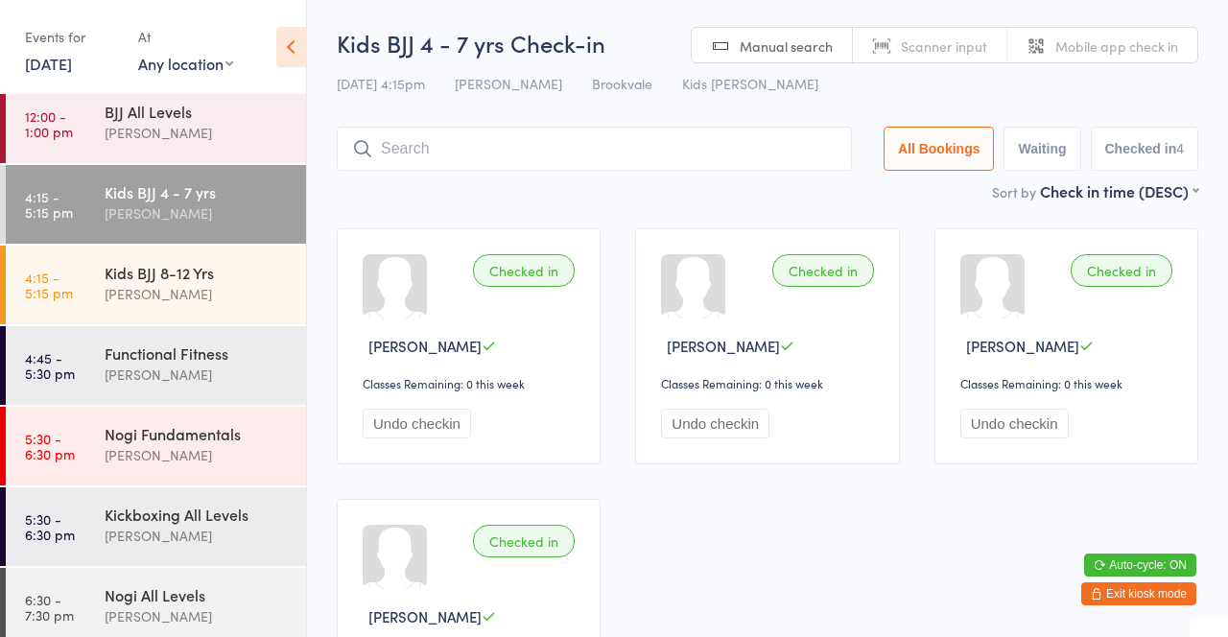
click at [139, 534] on div "[PERSON_NAME]" at bounding box center [197, 536] width 185 height 22
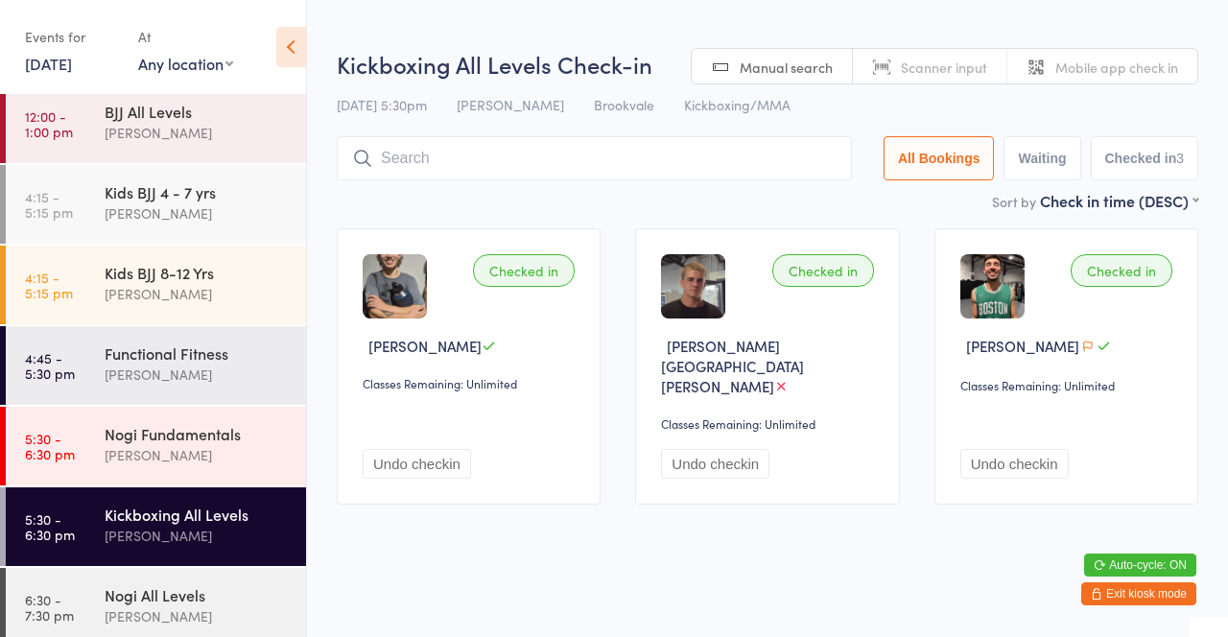
click at [889, 127] on div "Kickboxing All Levels Check-in 14 Aug 5:30pm Mick McSevney Brookvale Kickboxing…" at bounding box center [768, 119] width 862 height 142
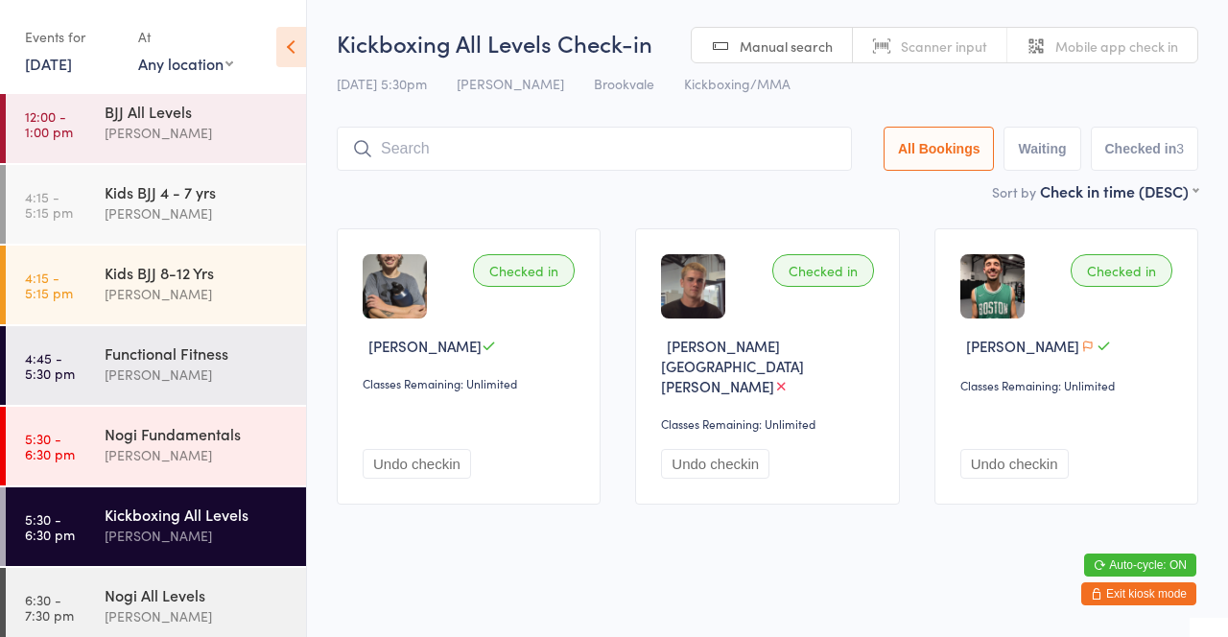
click at [718, 150] on input "search" at bounding box center [594, 149] width 515 height 44
type input "Lah"
click at [835, 149] on input "Lah" at bounding box center [594, 149] width 515 height 44
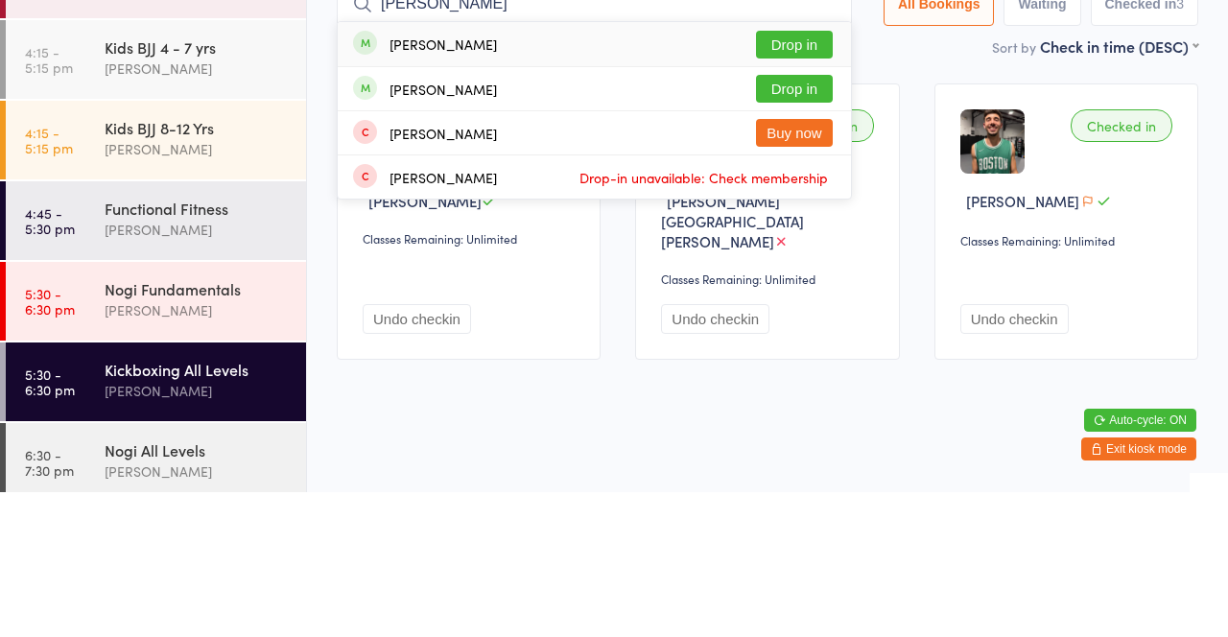
type input "Tim"
click at [784, 187] on button "Drop in" at bounding box center [794, 190] width 77 height 28
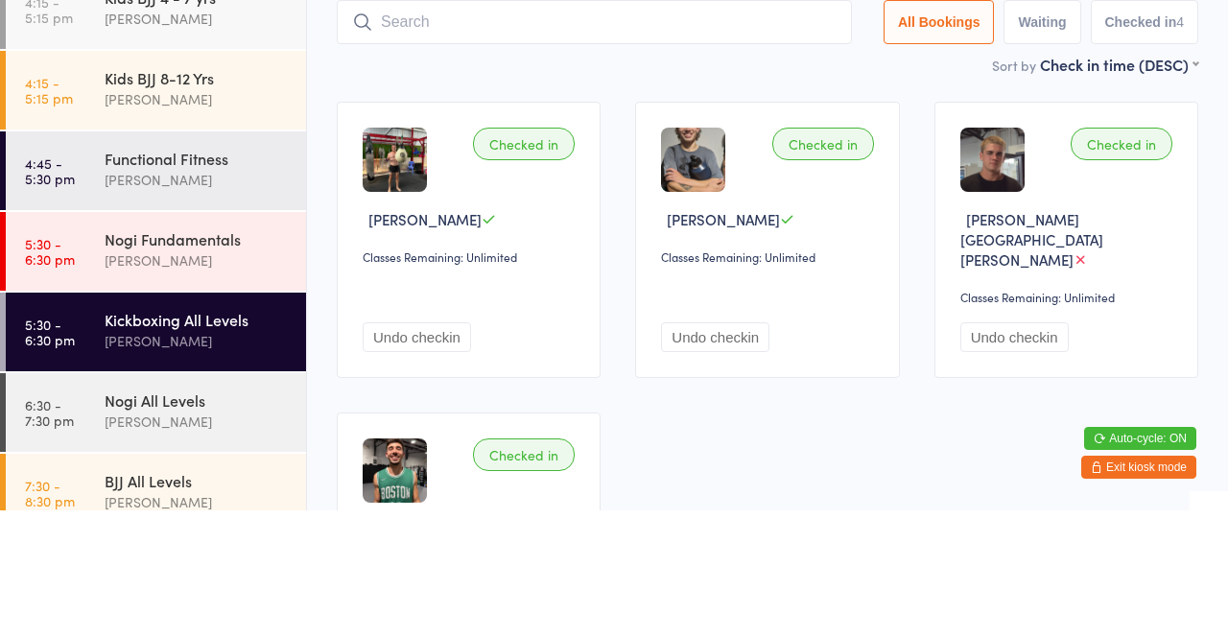
scroll to position [102, 0]
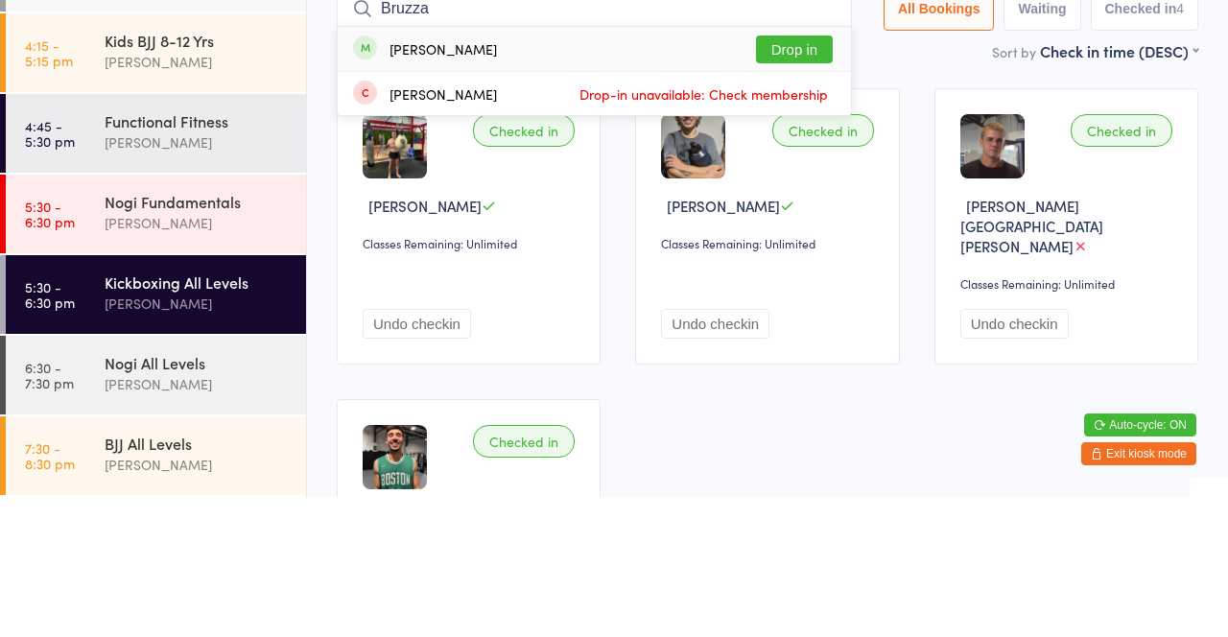
type input "Bruzza"
click at [783, 189] on button "Drop in" at bounding box center [794, 190] width 77 height 28
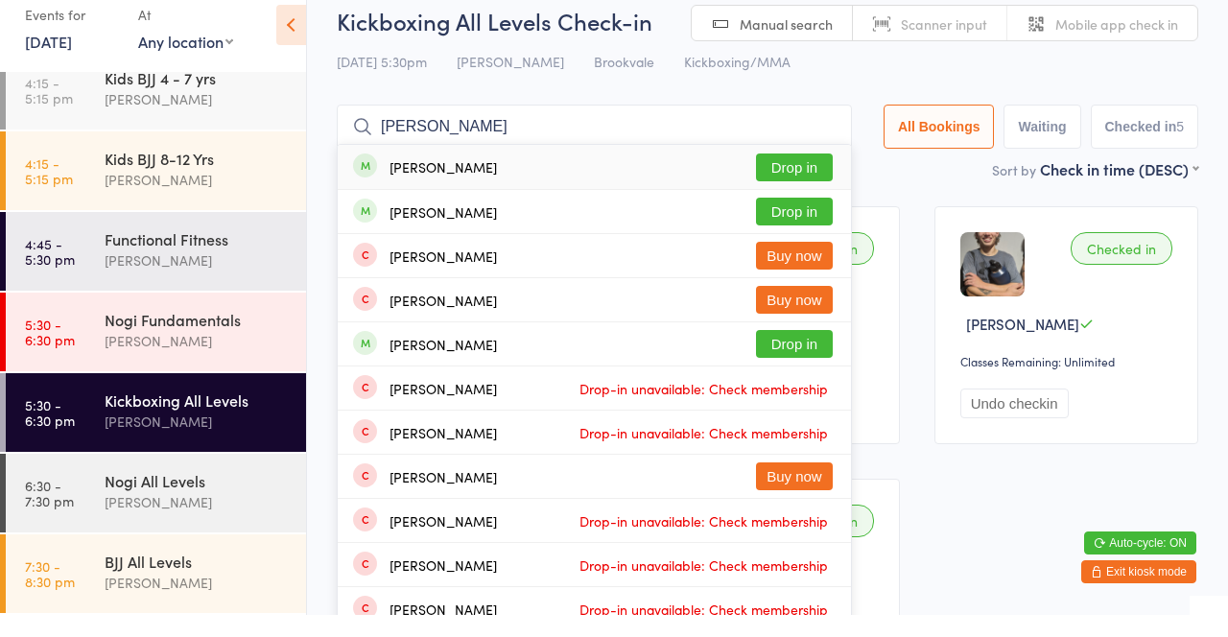
type input "Lucas ben"
click at [825, 187] on button "Drop in" at bounding box center [794, 190] width 77 height 28
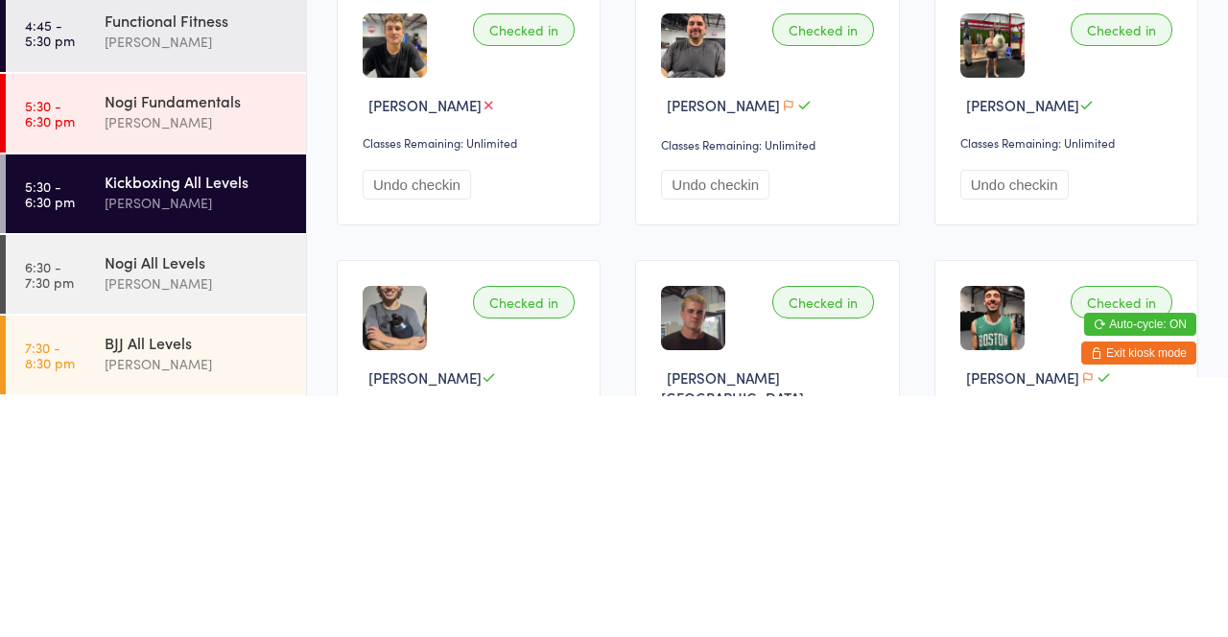
click at [216, 362] on div "[PERSON_NAME]" at bounding box center [197, 363] width 185 height 22
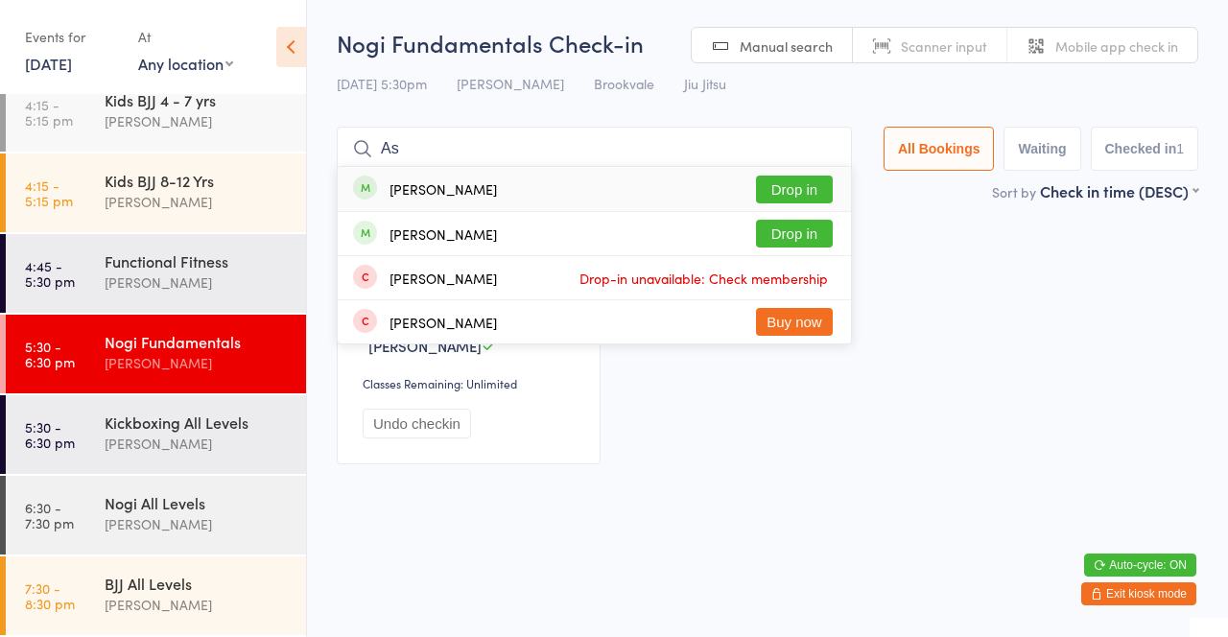
type input "As"
click at [793, 231] on button "Drop in" at bounding box center [794, 234] width 77 height 28
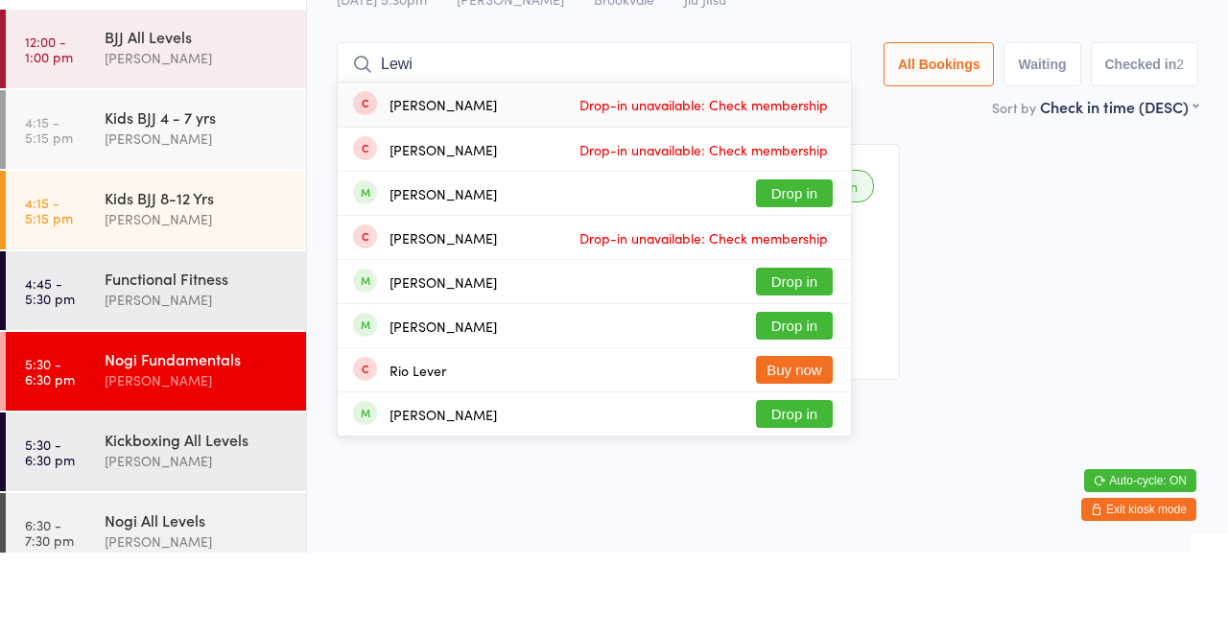
type input "Lewi"
click at [804, 279] on button "Drop in" at bounding box center [794, 278] width 77 height 28
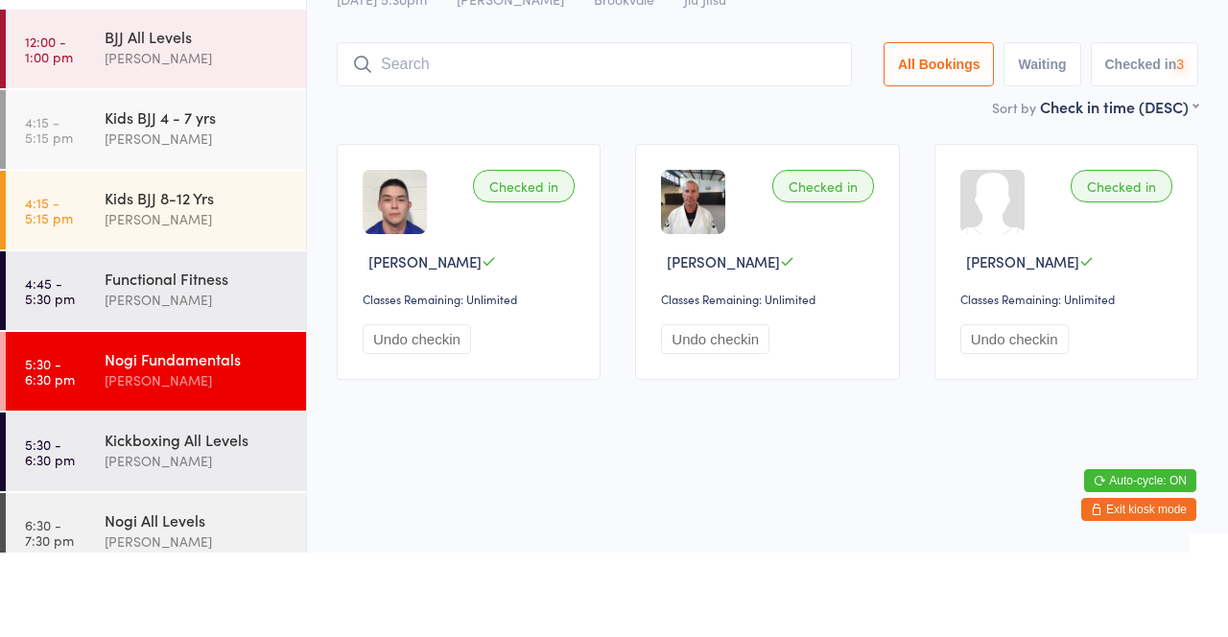
scroll to position [102, 0]
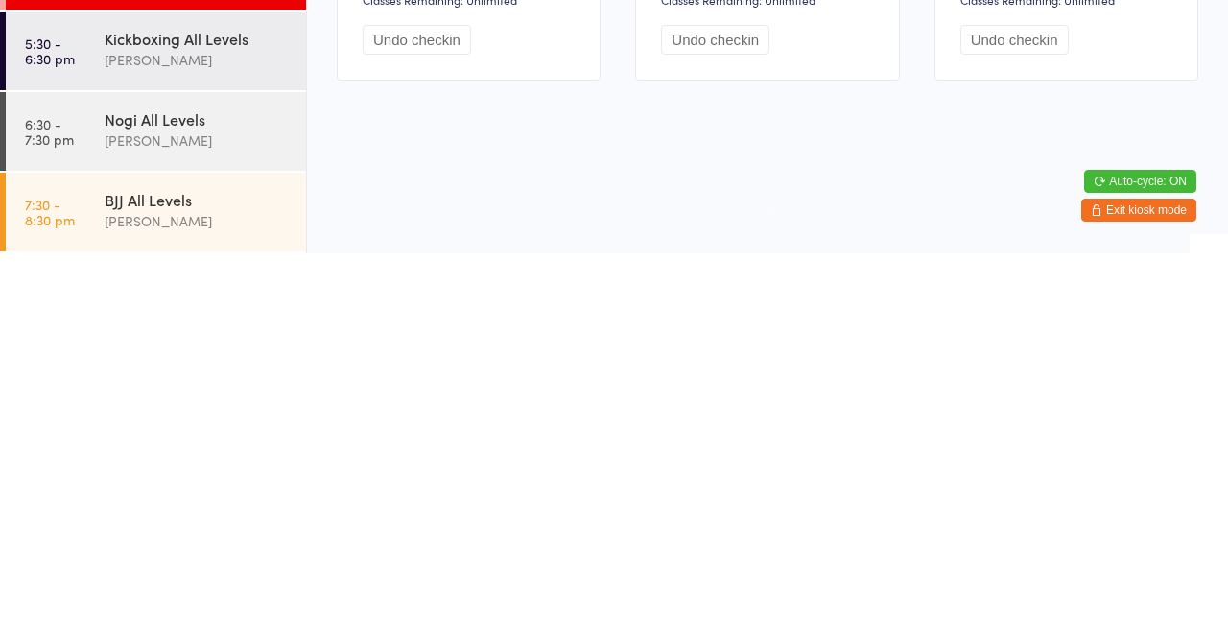
click at [236, 519] on div "[PERSON_NAME]" at bounding box center [197, 524] width 185 height 22
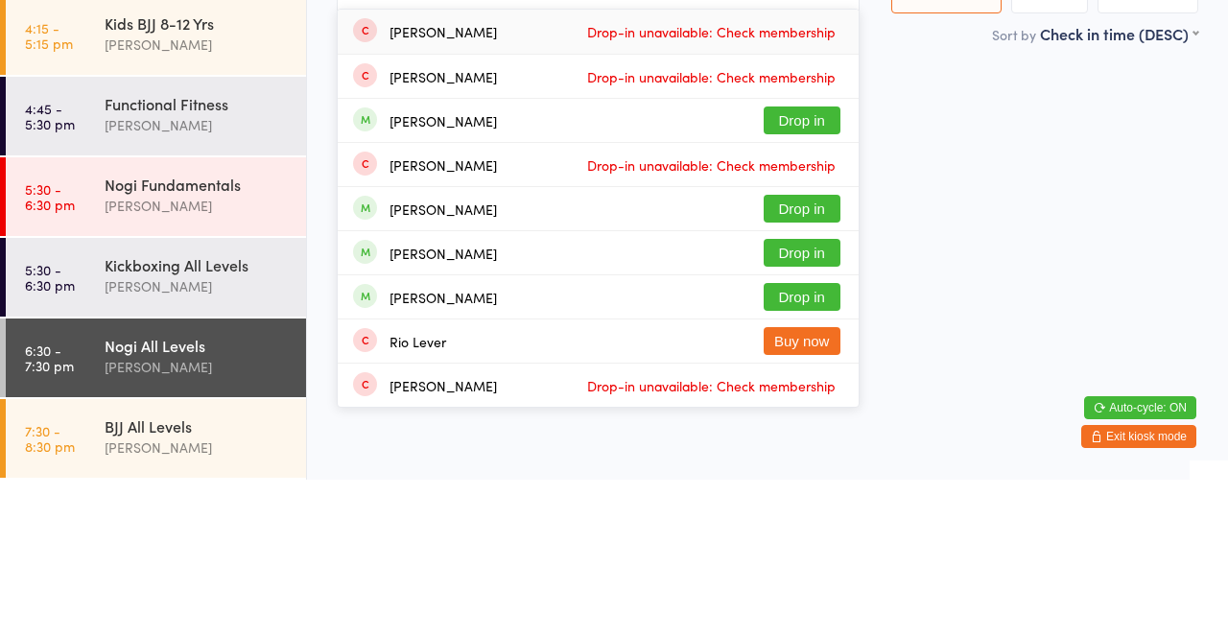
type input "Lew"
click at [825, 283] on button "Drop in" at bounding box center [802, 278] width 77 height 28
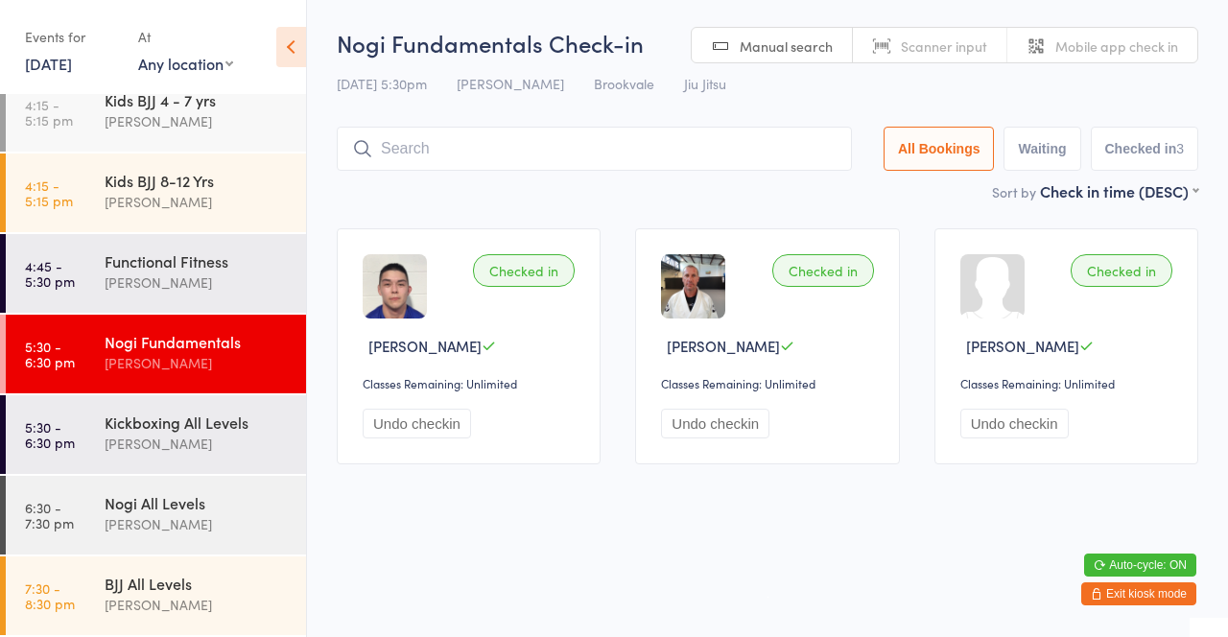
click at [119, 117] on div "[PERSON_NAME]" at bounding box center [197, 121] width 185 height 22
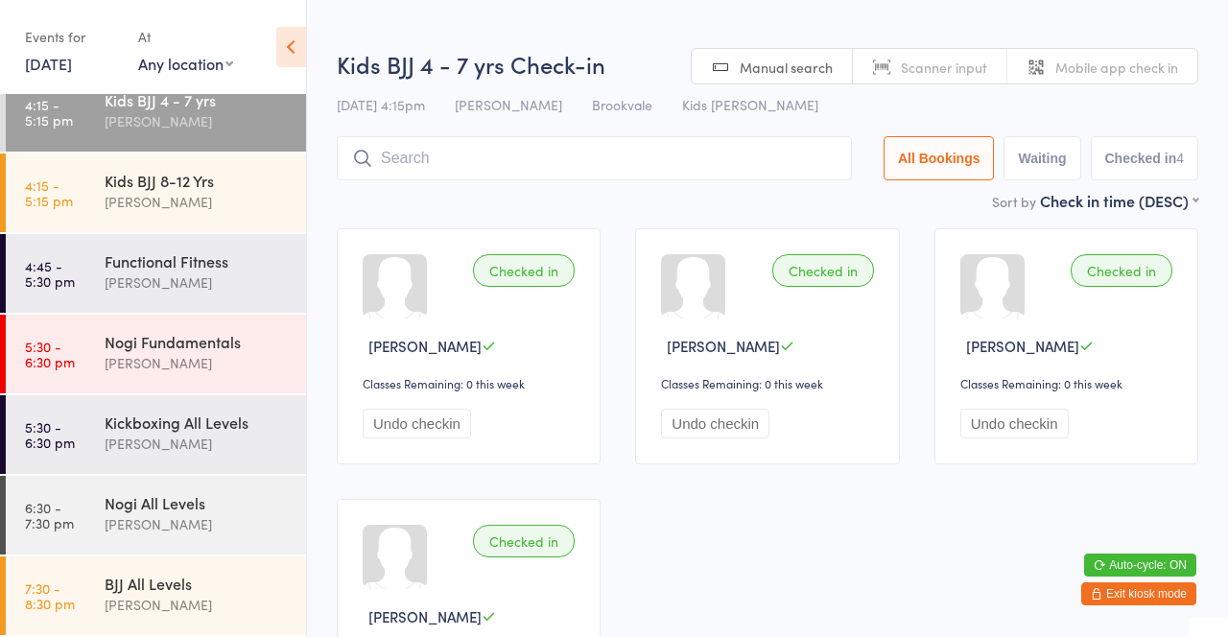
click at [125, 184] on div "Kids BJJ 8-12 Yrs" at bounding box center [197, 180] width 185 height 21
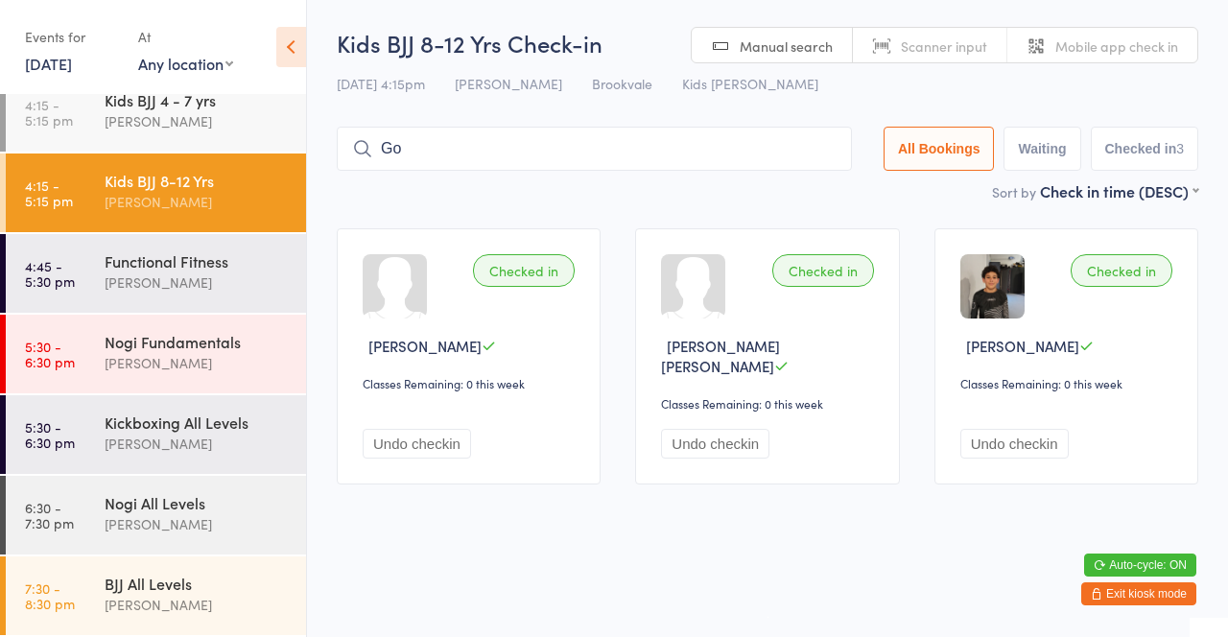
type input "Gon"
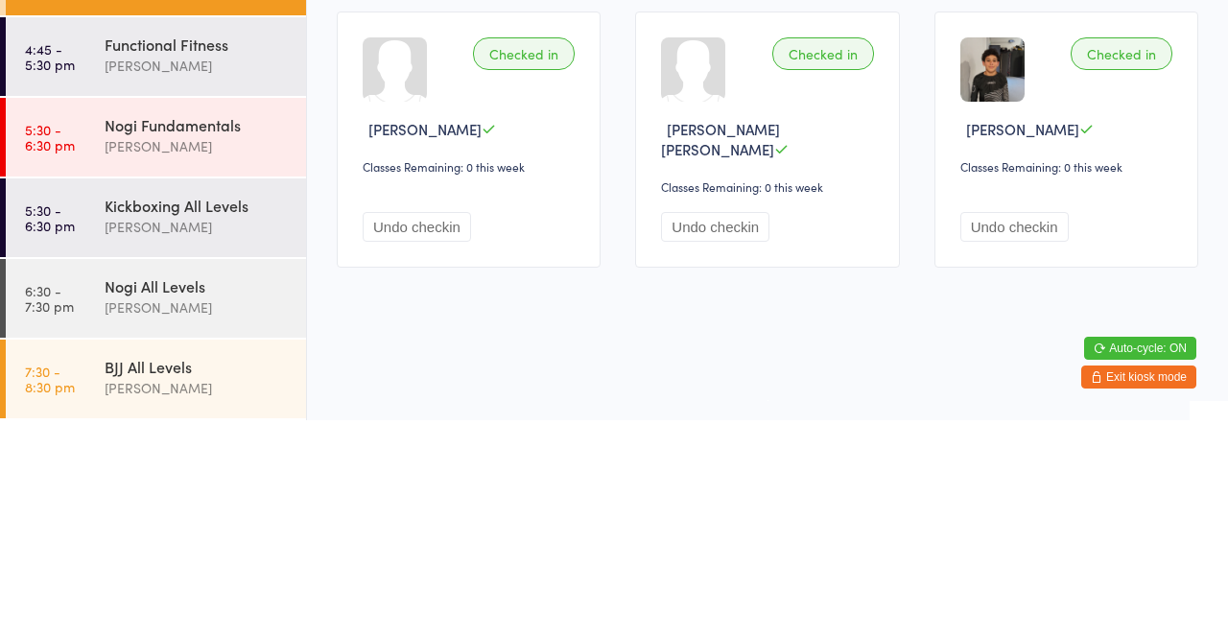
click at [213, 361] on div "[PERSON_NAME]" at bounding box center [197, 363] width 185 height 22
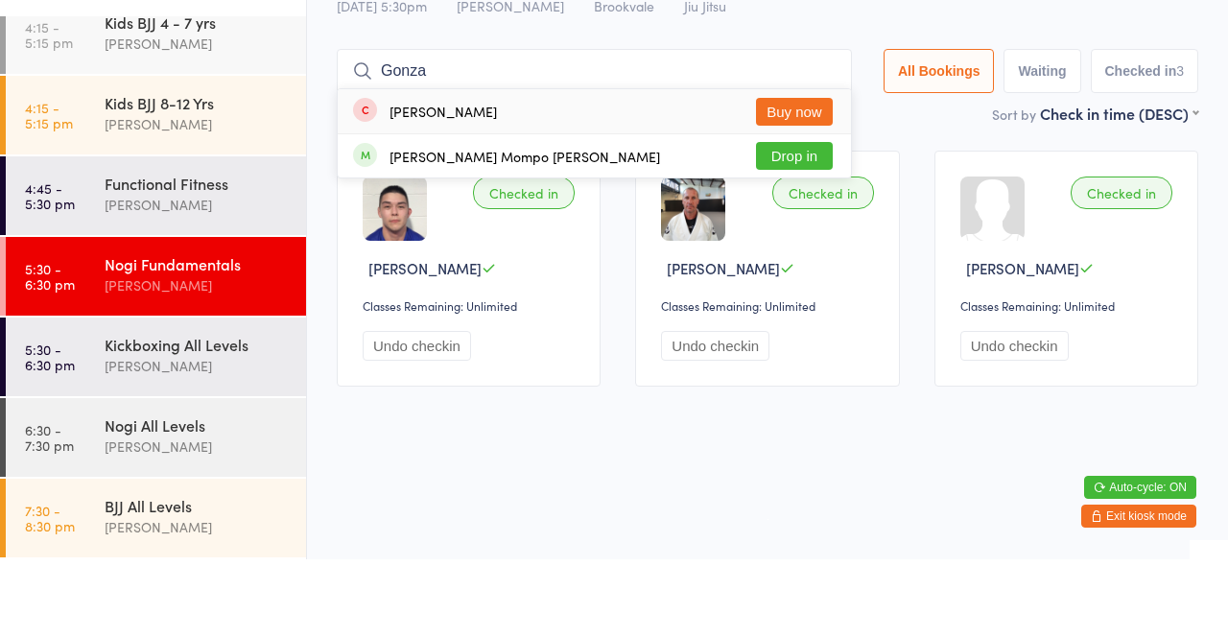
type input "Gonza"
click at [804, 233] on button "Drop in" at bounding box center [794, 234] width 77 height 28
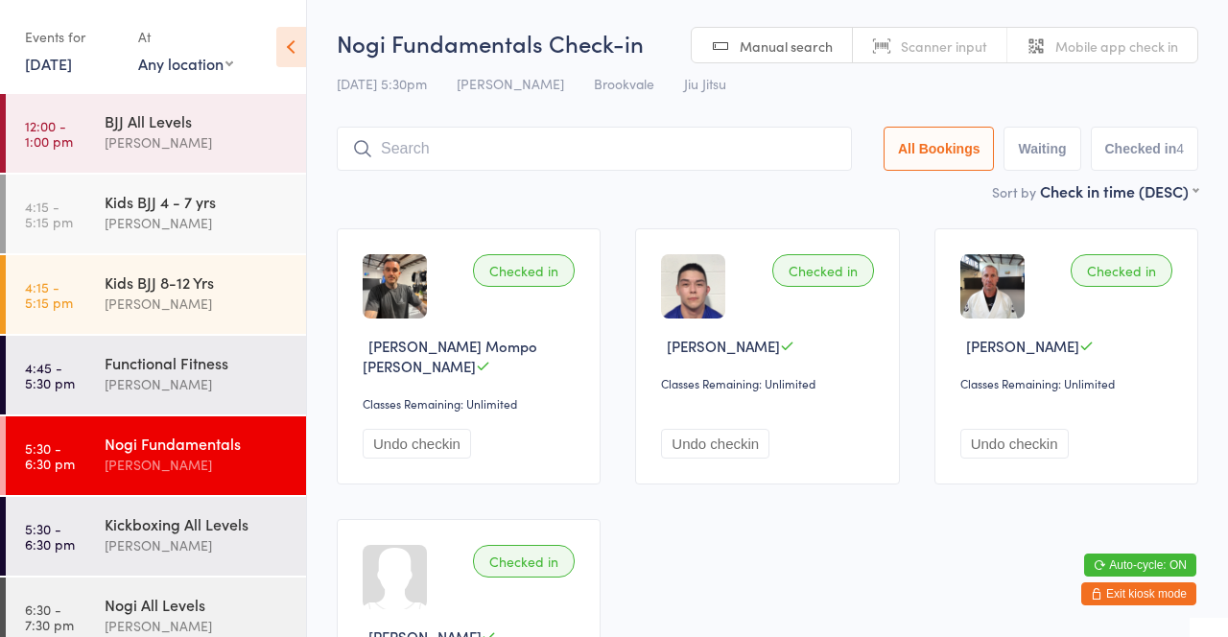
click at [78, 221] on link "4:15 - 5:15 pm Kids BJJ 4 - 7 yrs David Belmonte" at bounding box center [156, 214] width 300 height 79
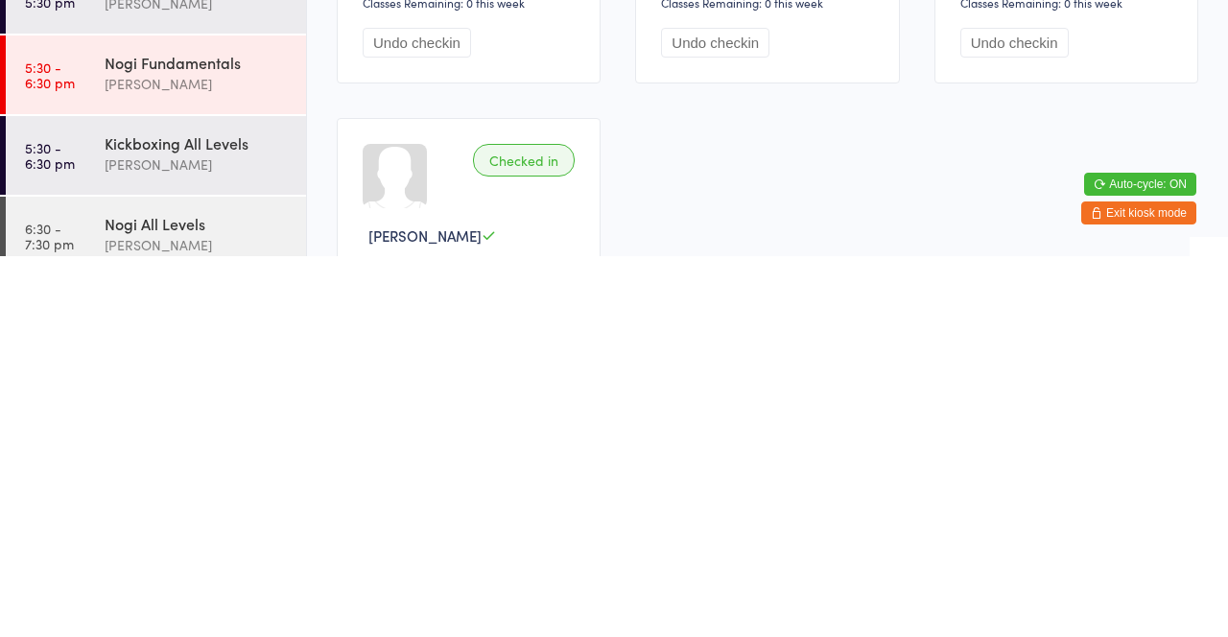
click at [902, 544] on div "Checked in Jasper McFadden Classes Remaining: 0 this week Undo checkin Checked …" at bounding box center [767, 481] width 896 height 541
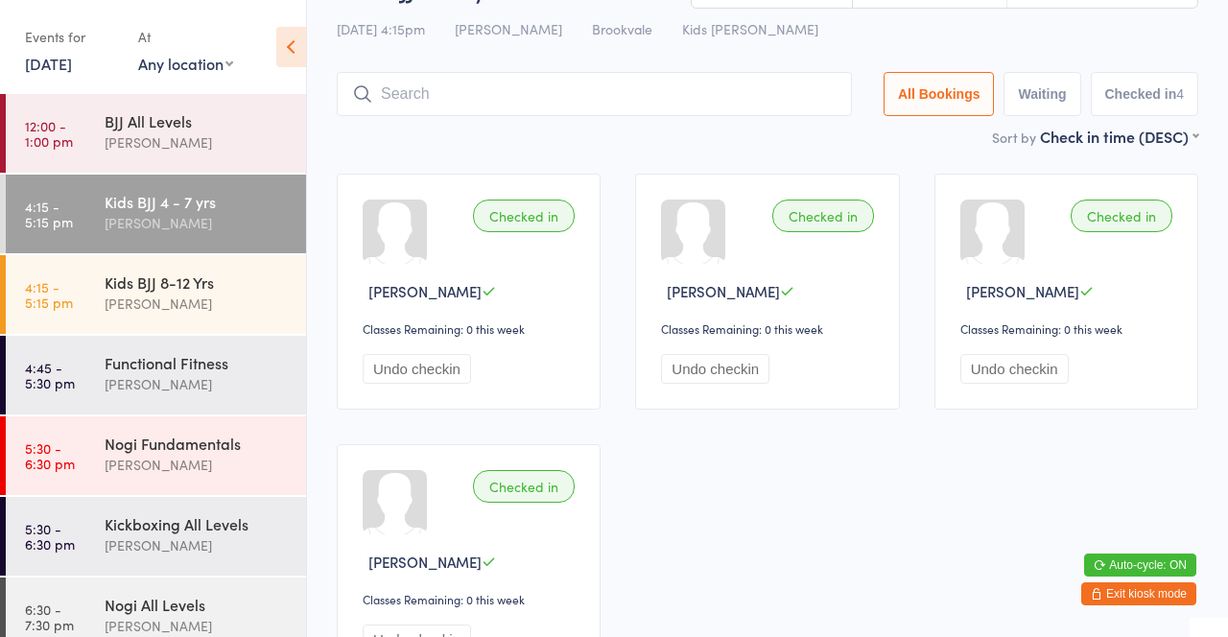
scroll to position [57, 0]
click at [209, 290] on div "Kids BJJ 8-12 Yrs" at bounding box center [197, 282] width 185 height 21
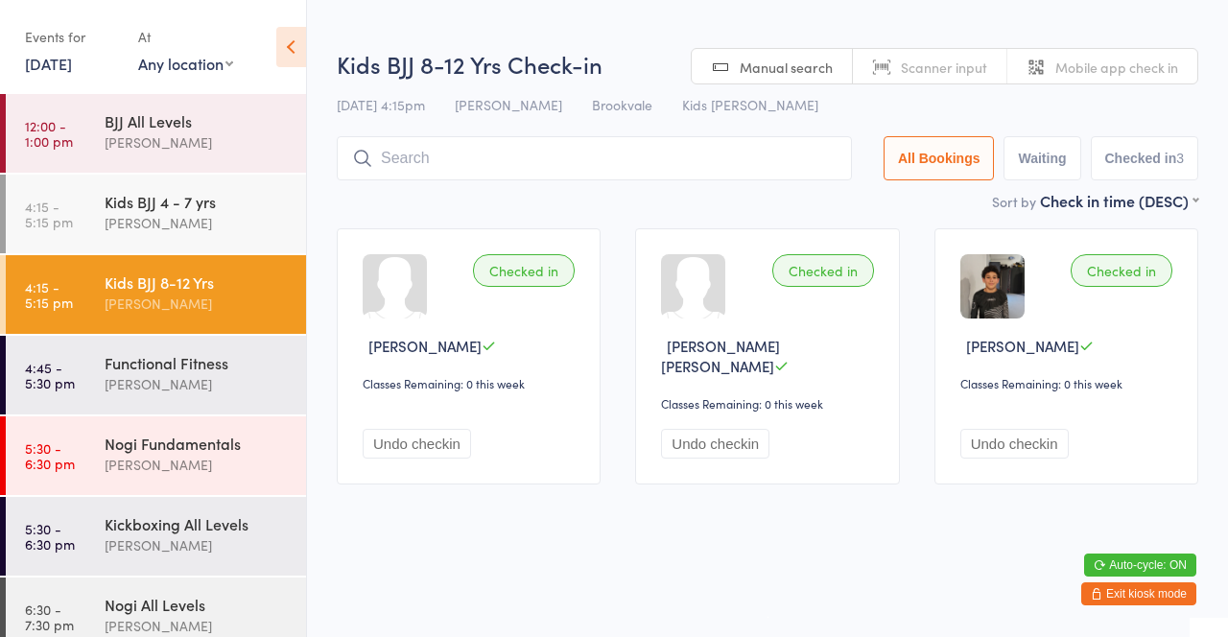
click at [737, 218] on div "Checked in Abe Liles Classes Remaining: 0 this week Undo checkin Checked in Fra…" at bounding box center [767, 356] width 896 height 291
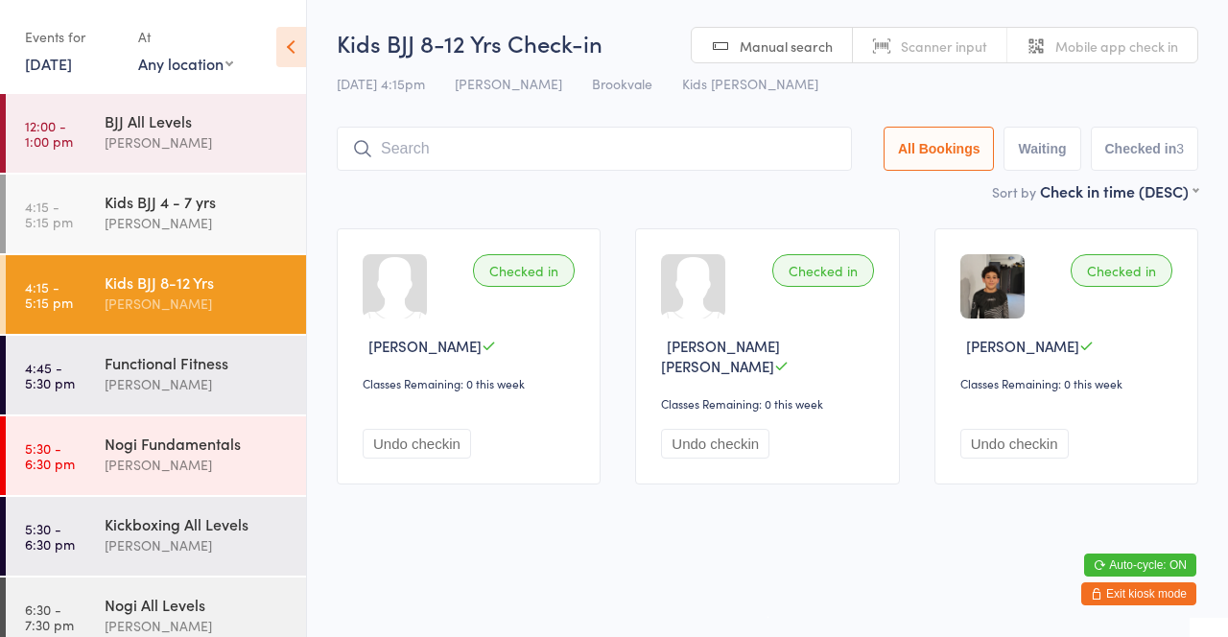
click at [210, 199] on div "Kids BJJ 4 - 7 yrs" at bounding box center [197, 201] width 185 height 21
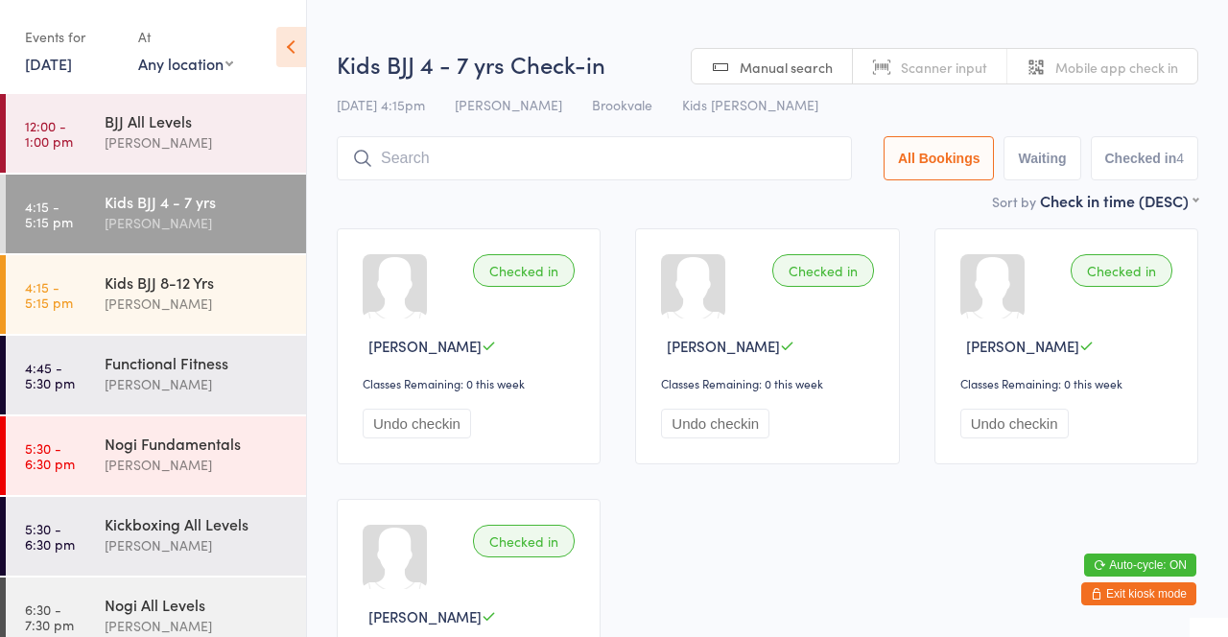
click at [782, 201] on div "Sort by Check in time (DESC) First name (ASC) First name (DESC) Last name (ASC)…" at bounding box center [768, 200] width 862 height 21
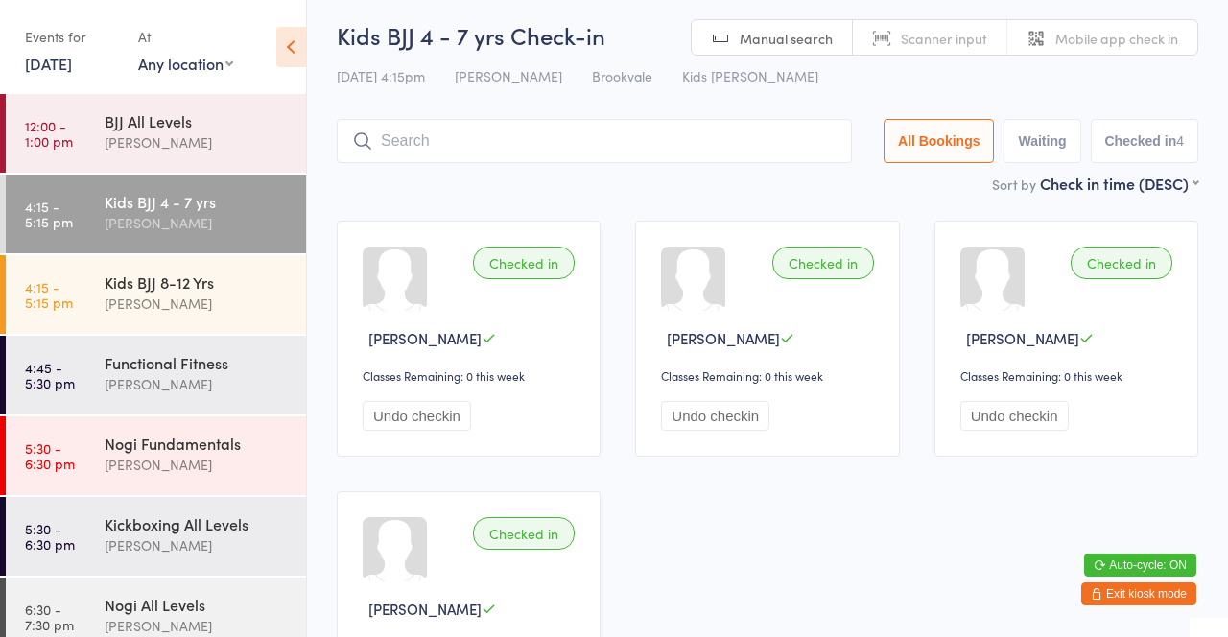
click at [209, 121] on div "BJJ All Levels" at bounding box center [197, 120] width 185 height 21
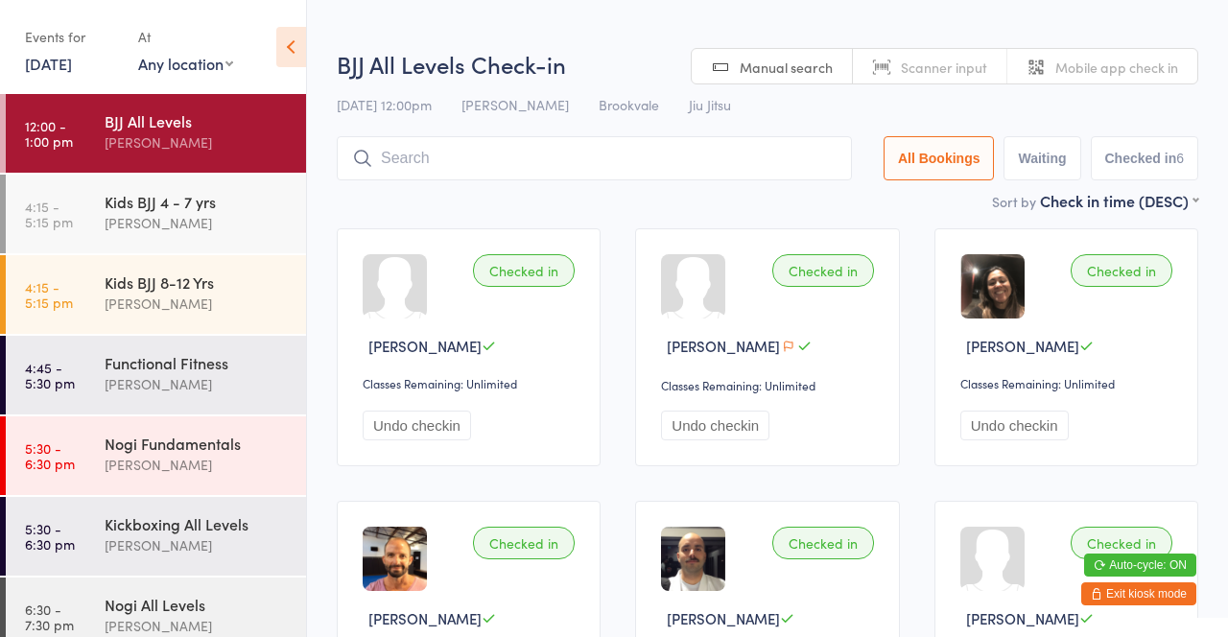
click at [678, 228] on div "Checked in Luiz Leal Classes Remaining: Unlimited Undo checkin" at bounding box center [767, 347] width 264 height 238
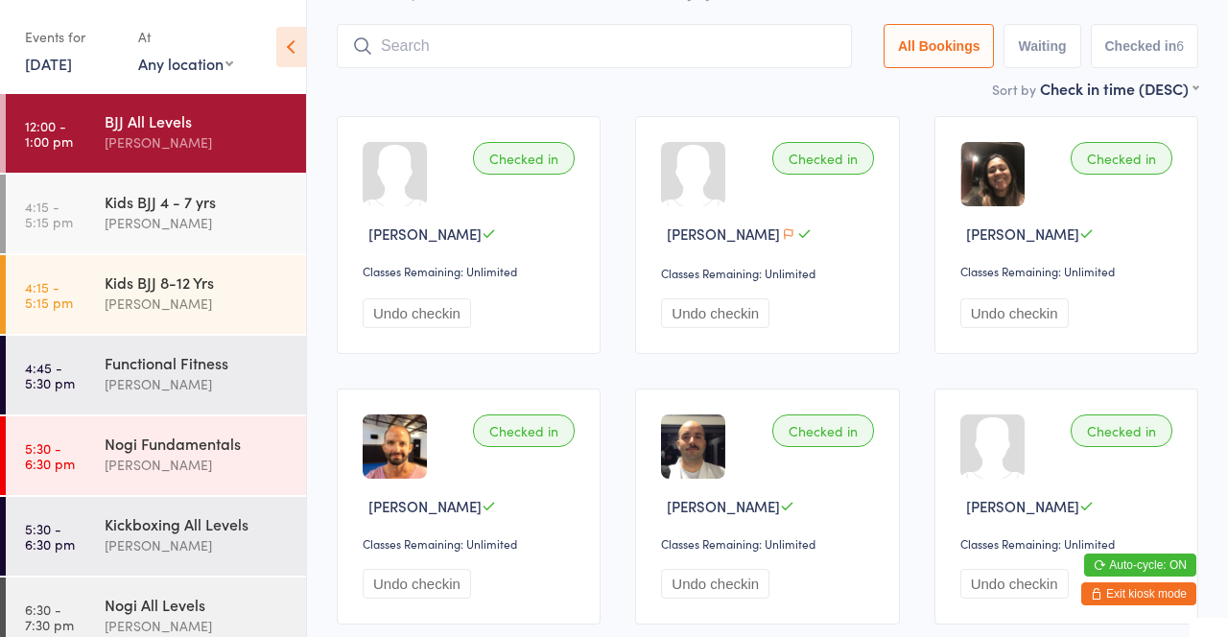
scroll to position [143, 0]
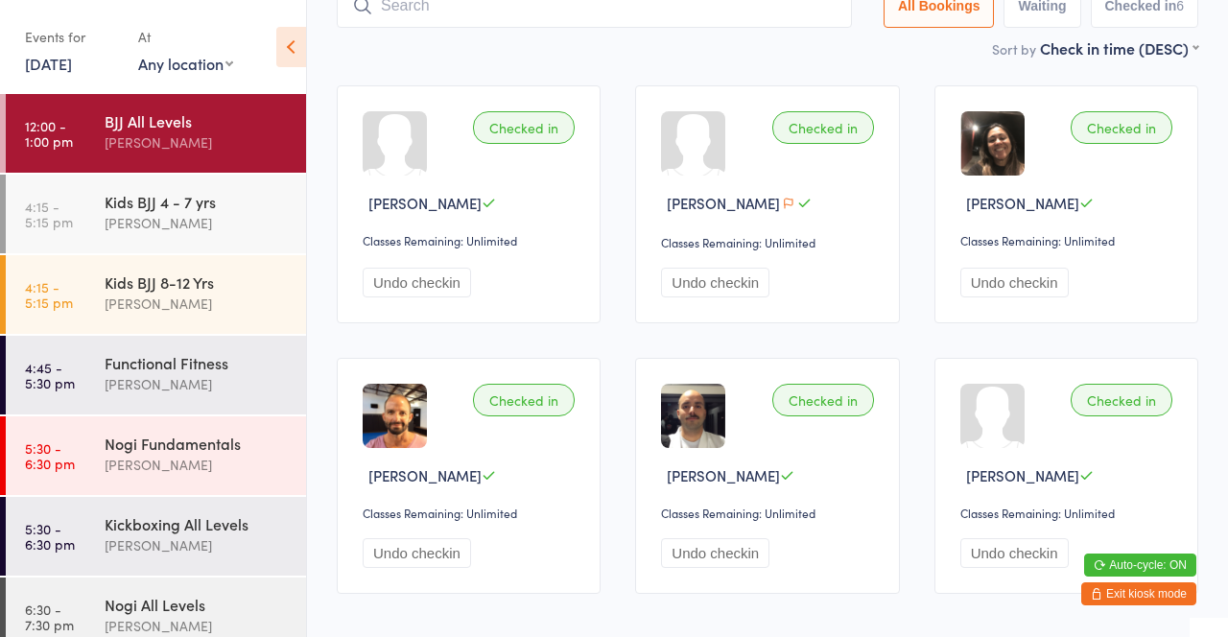
click at [212, 391] on div "[PERSON_NAME]" at bounding box center [197, 384] width 185 height 22
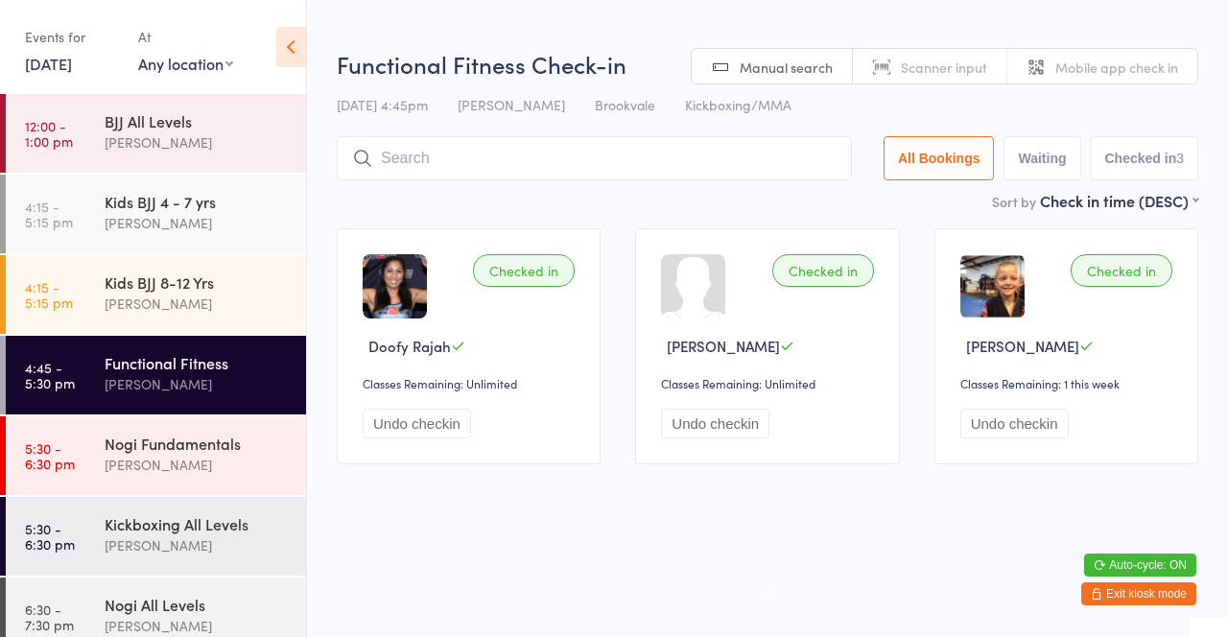
click at [787, 201] on div "Sort by Check in time (DESC) First name (ASC) First name (DESC) Last name (ASC)…" at bounding box center [768, 200] width 862 height 21
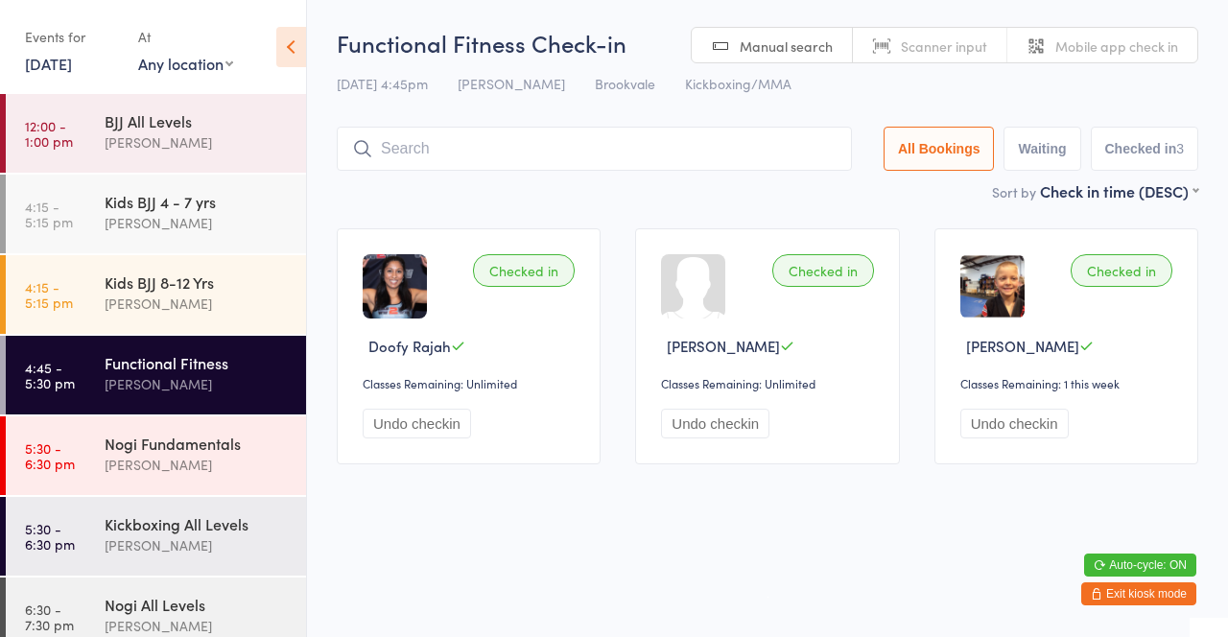
click at [237, 296] on div "[PERSON_NAME]" at bounding box center [197, 304] width 185 height 22
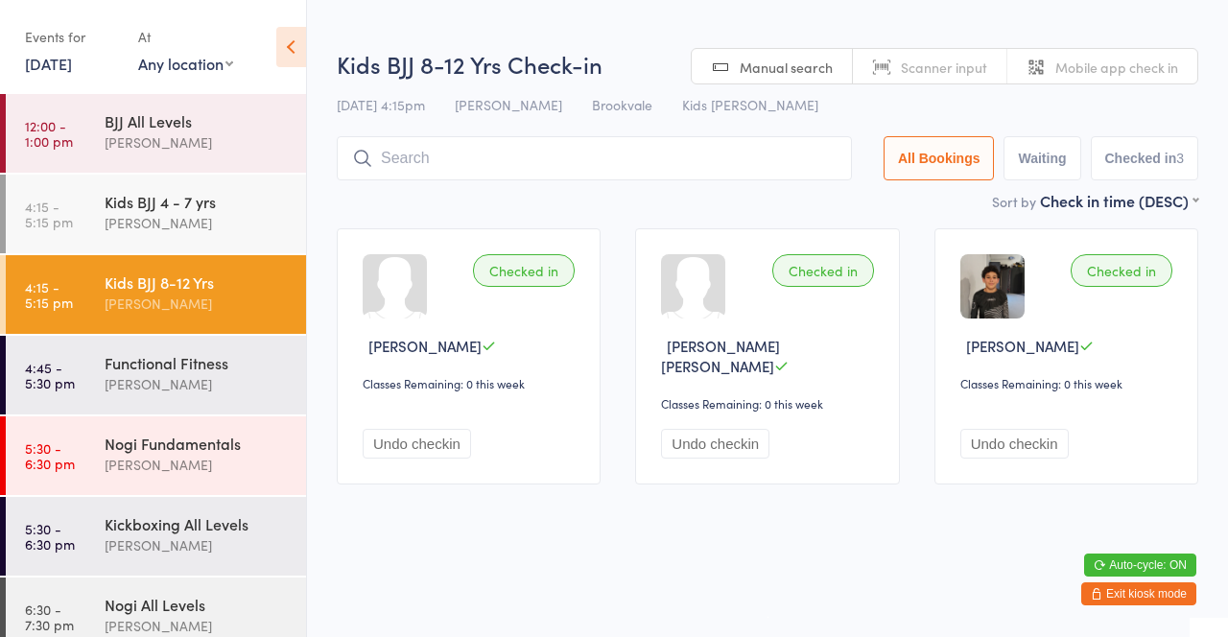
click at [508, 196] on div "Sort by Check in time (DESC) First name (ASC) First name (DESC) Last name (ASC)…" at bounding box center [768, 200] width 862 height 21
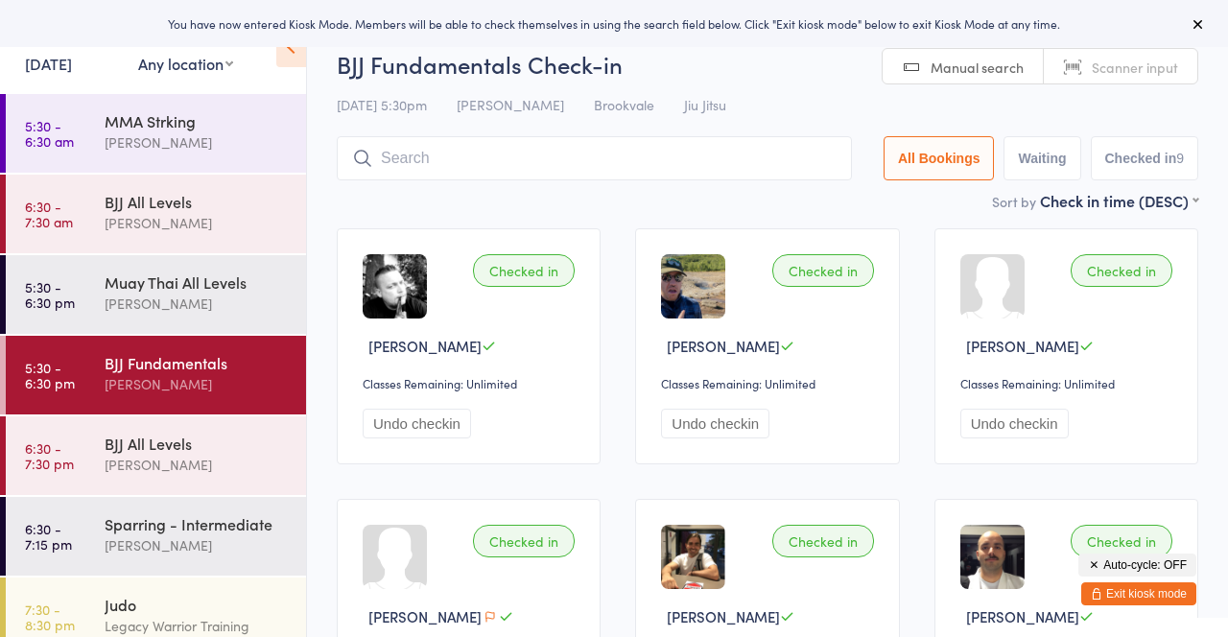
click at [1117, 599] on button "Exit kiosk mode" at bounding box center [1138, 593] width 115 height 23
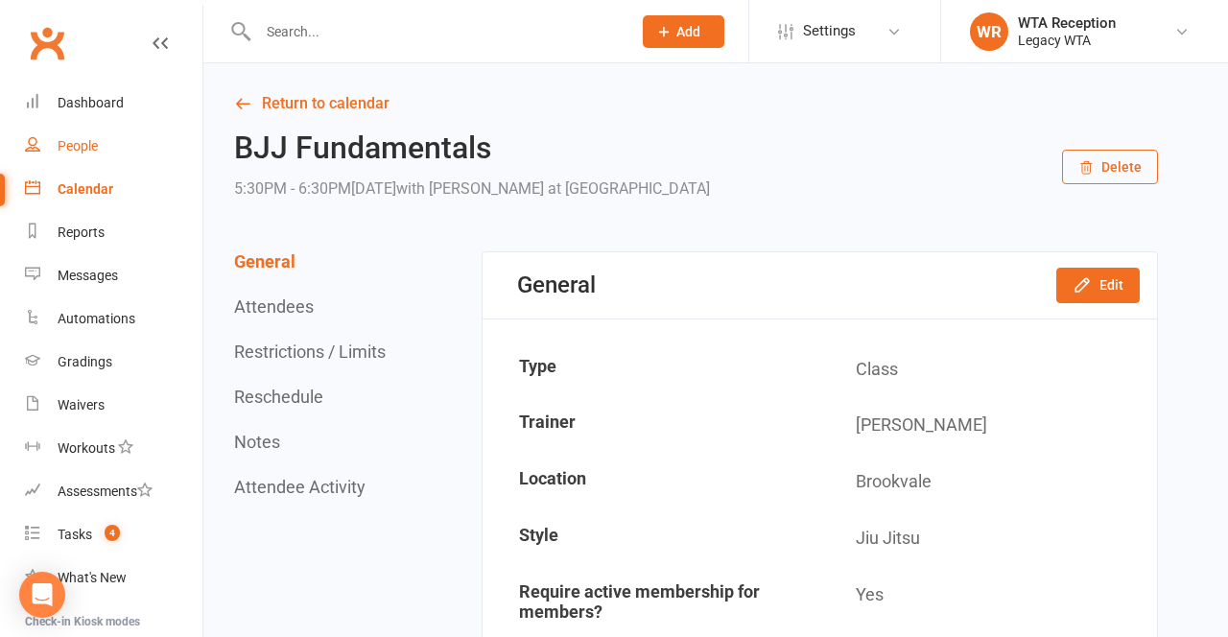
click at [106, 151] on link "People" at bounding box center [113, 146] width 177 height 43
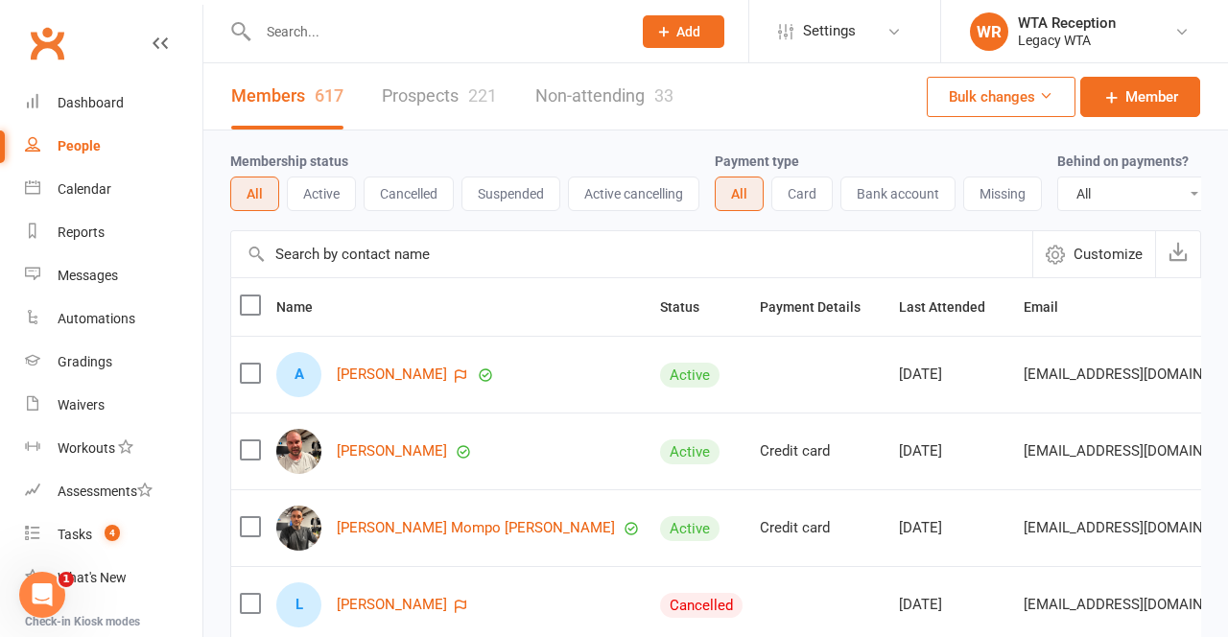
click at [368, 25] on input "text" at bounding box center [435, 31] width 366 height 27
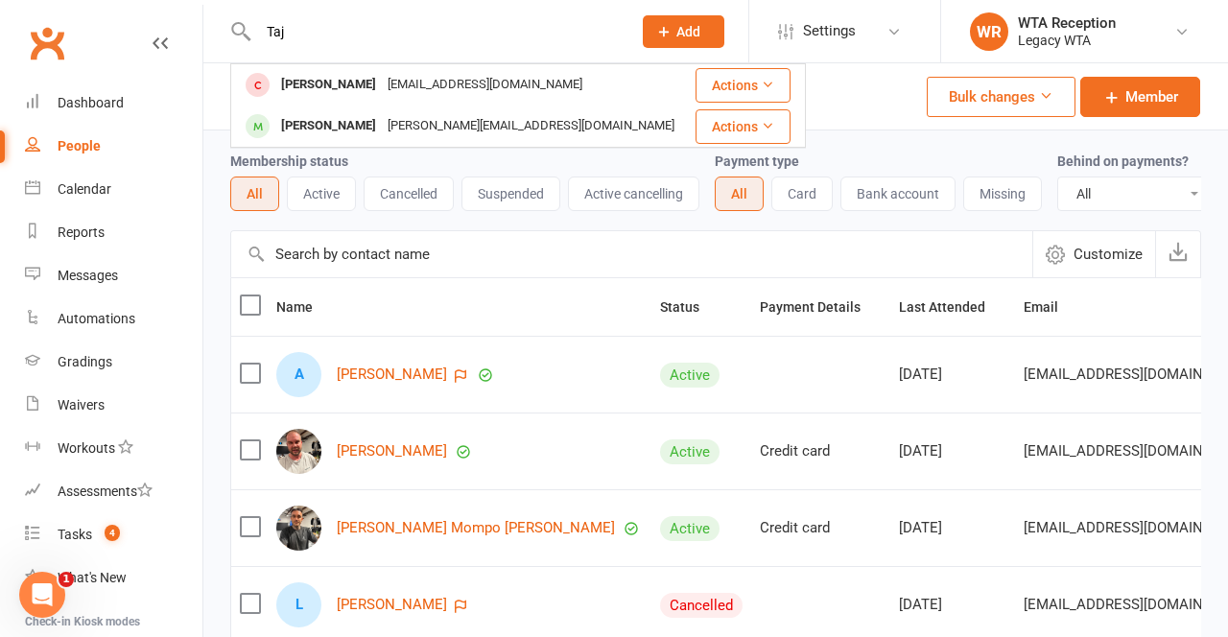
type input "Taj"
click at [469, 126] on div "jessica_k_rich@hotmail.com" at bounding box center [531, 126] width 298 height 28
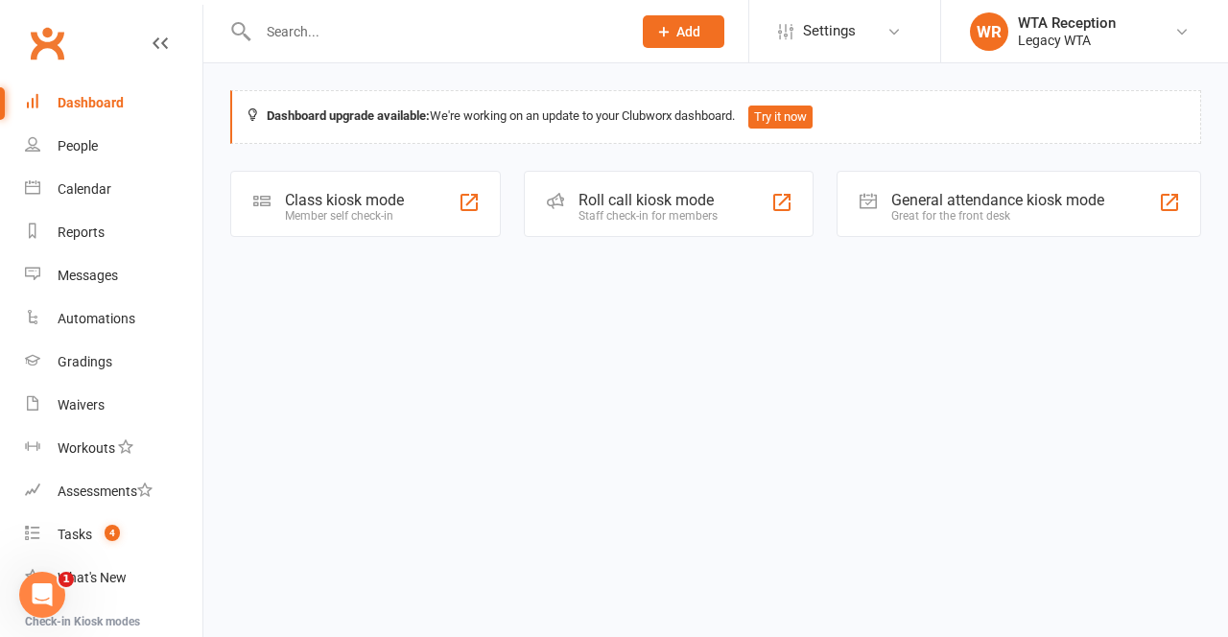
click at [467, 191] on div at bounding box center [469, 202] width 23 height 23
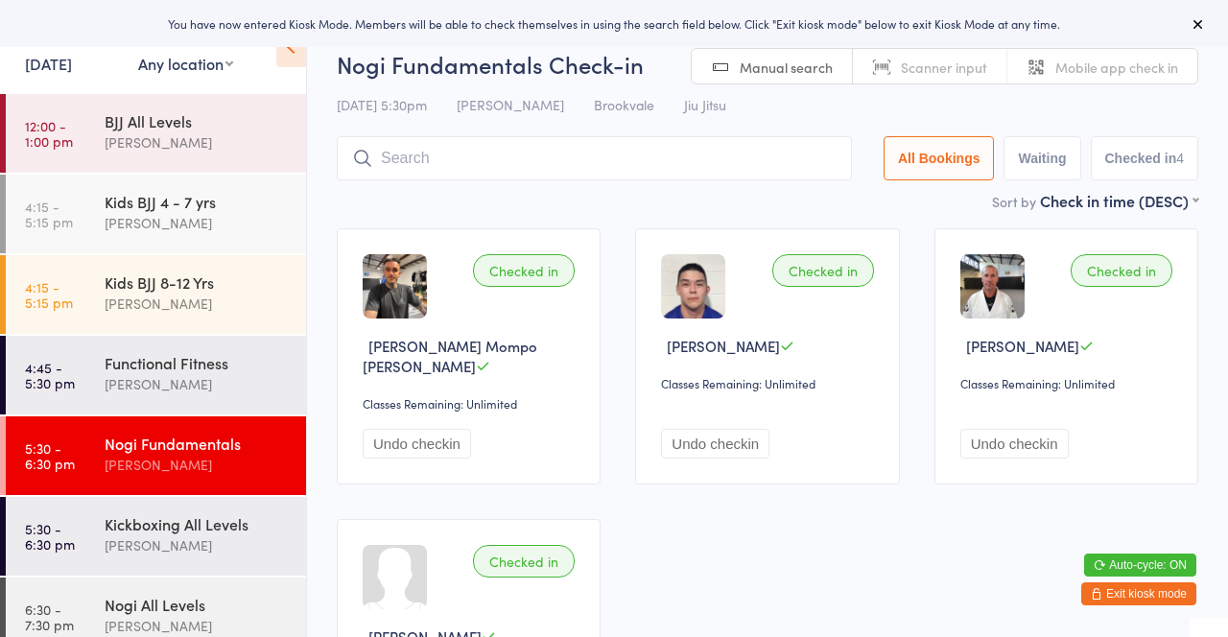
click at [412, 160] on input "search" at bounding box center [594, 158] width 515 height 44
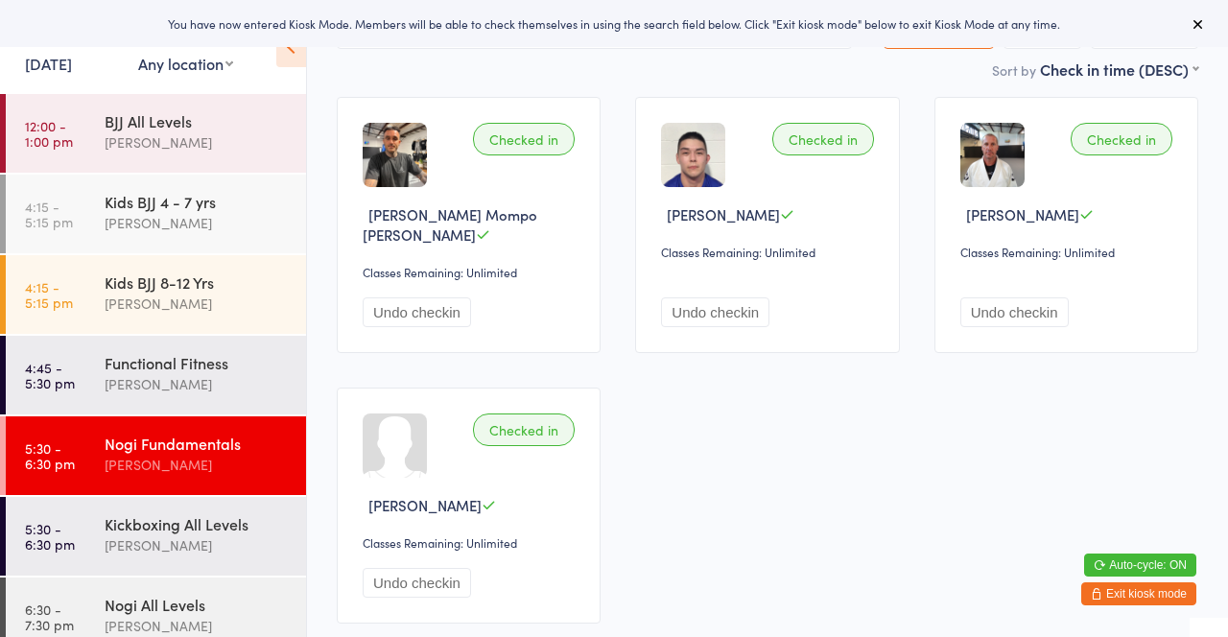
scroll to position [136, 0]
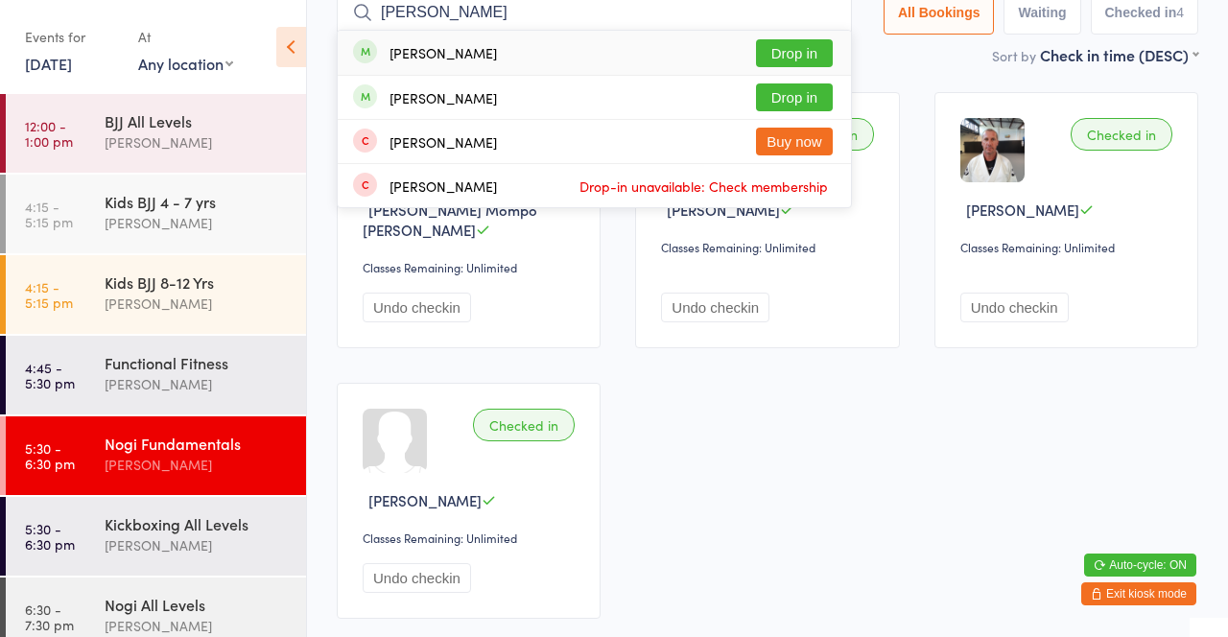
type input "Tim"
click at [813, 102] on button "Drop in" at bounding box center [794, 97] width 77 height 28
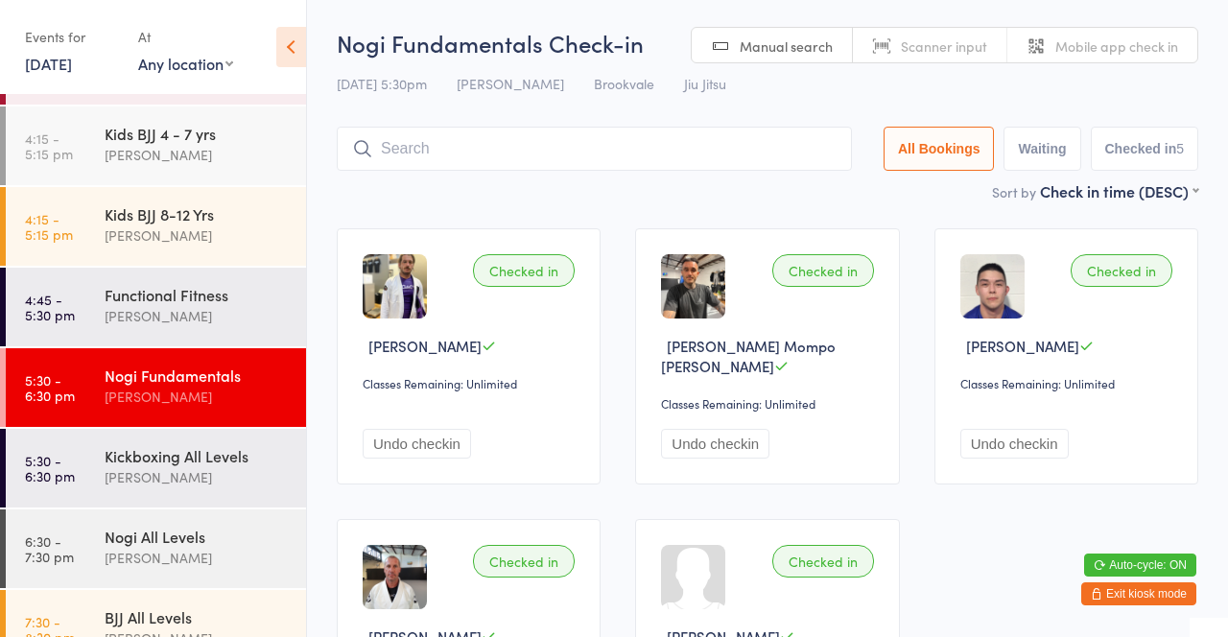
scroll to position [102, 0]
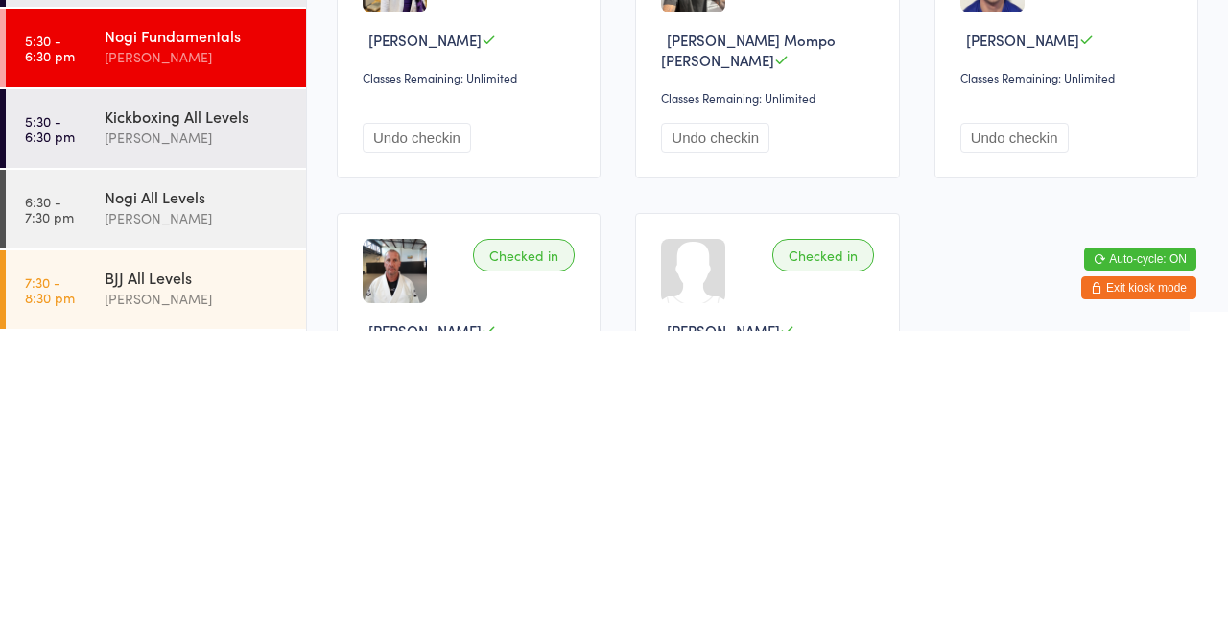
click at [224, 520] on div "[PERSON_NAME]" at bounding box center [197, 524] width 185 height 22
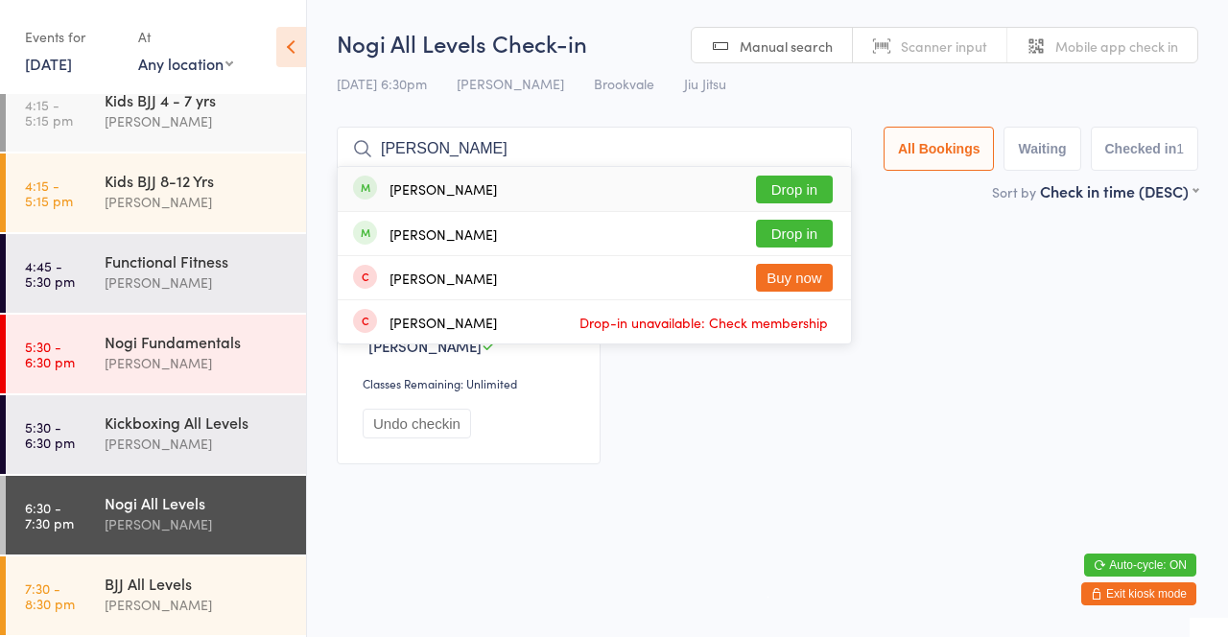
type input "Tim"
click at [808, 237] on button "Drop in" at bounding box center [794, 234] width 77 height 28
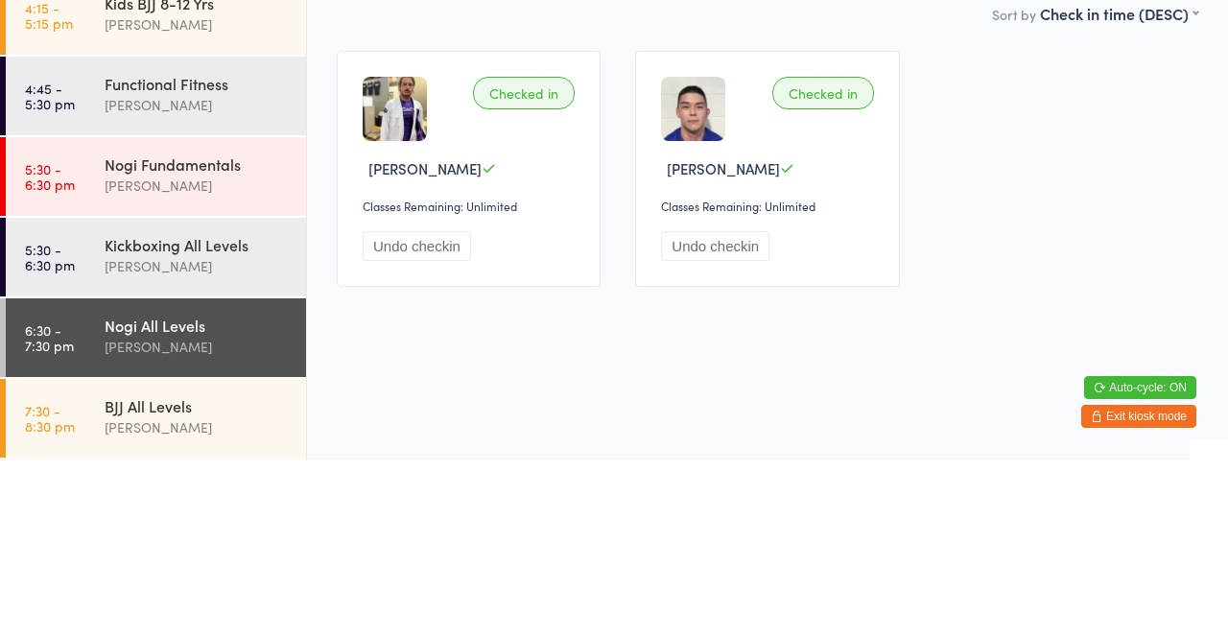
click at [1012, 255] on div "Checked in Tim Cresswell Classes Remaining: Unlimited Undo checkin Checked in L…" at bounding box center [767, 346] width 896 height 271
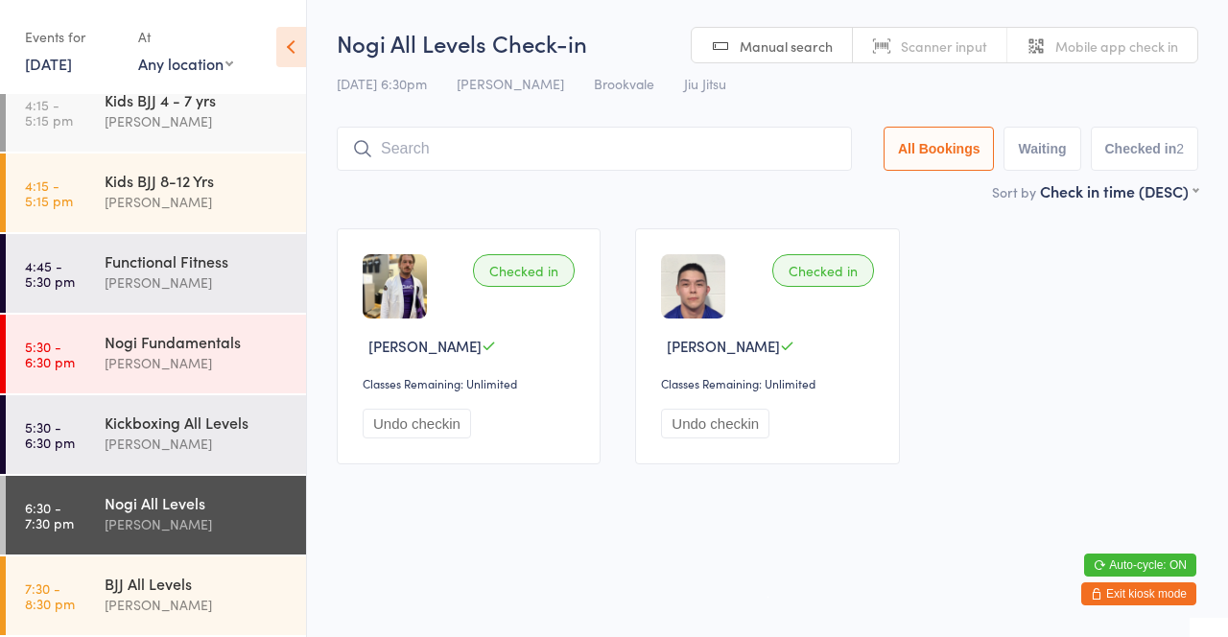
click at [215, 265] on div "Functional Fitness" at bounding box center [197, 260] width 185 height 21
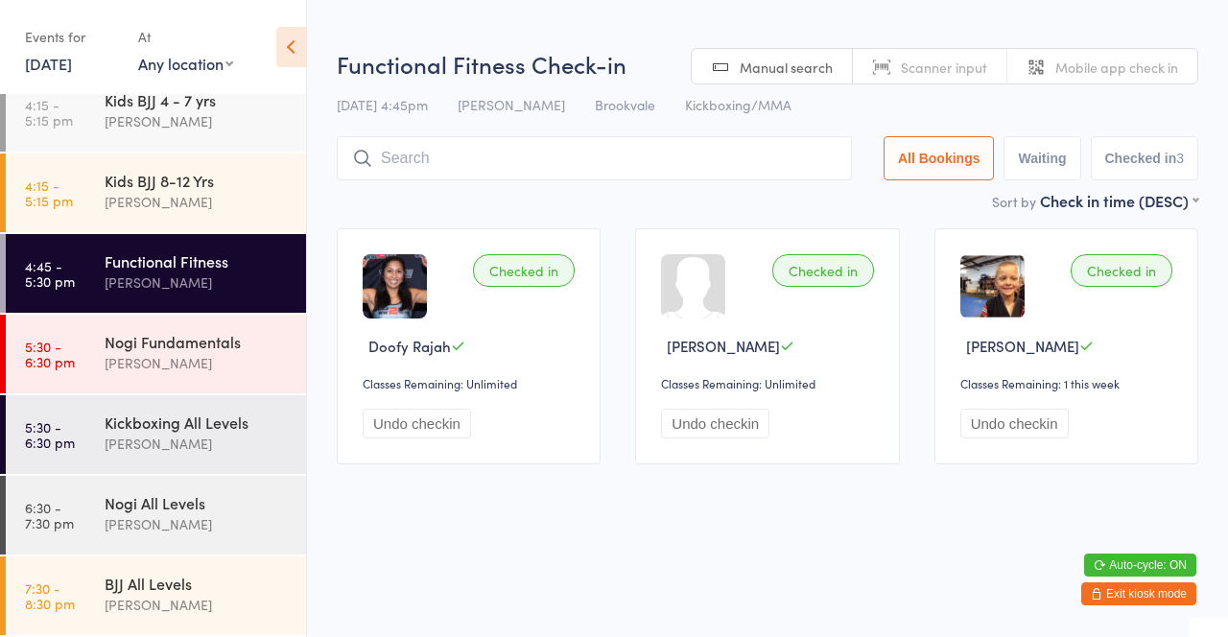
click at [859, 193] on div "Sort by Check in time (DESC) First name (ASC) First name (DESC) Last name (ASC)…" at bounding box center [768, 200] width 862 height 21
click at [1028, 436] on button "Undo checkin" at bounding box center [1014, 424] width 108 height 30
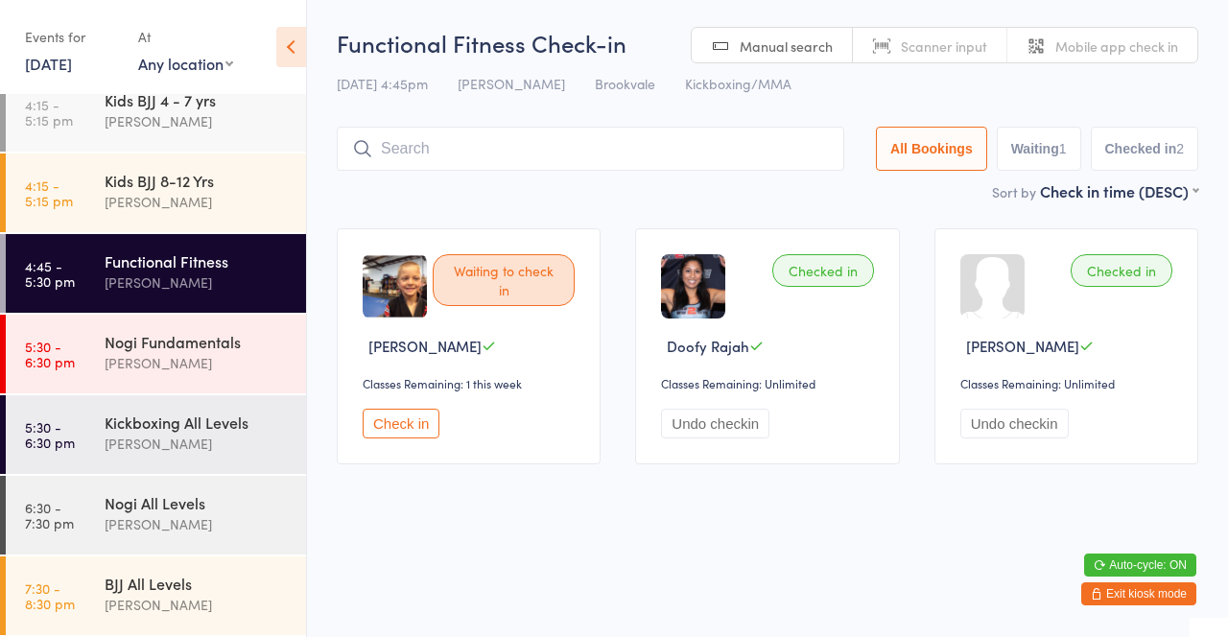
click at [240, 192] on div "David Belmonte" at bounding box center [197, 202] width 185 height 22
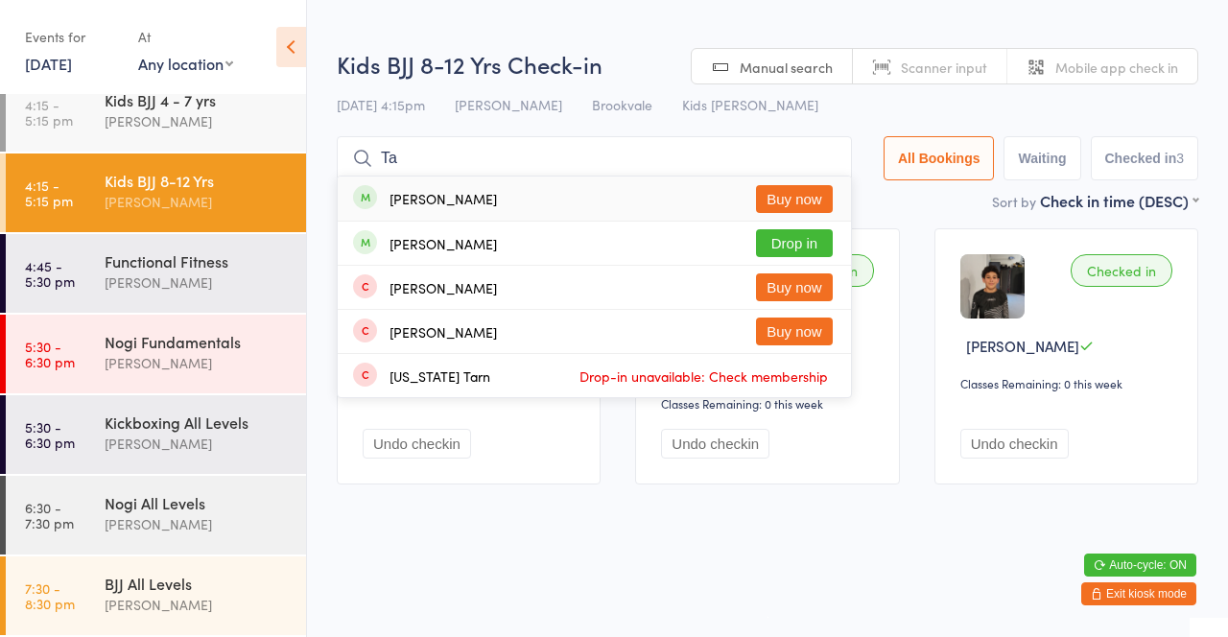
type input "Ta"
click at [799, 240] on button "Drop in" at bounding box center [794, 243] width 77 height 28
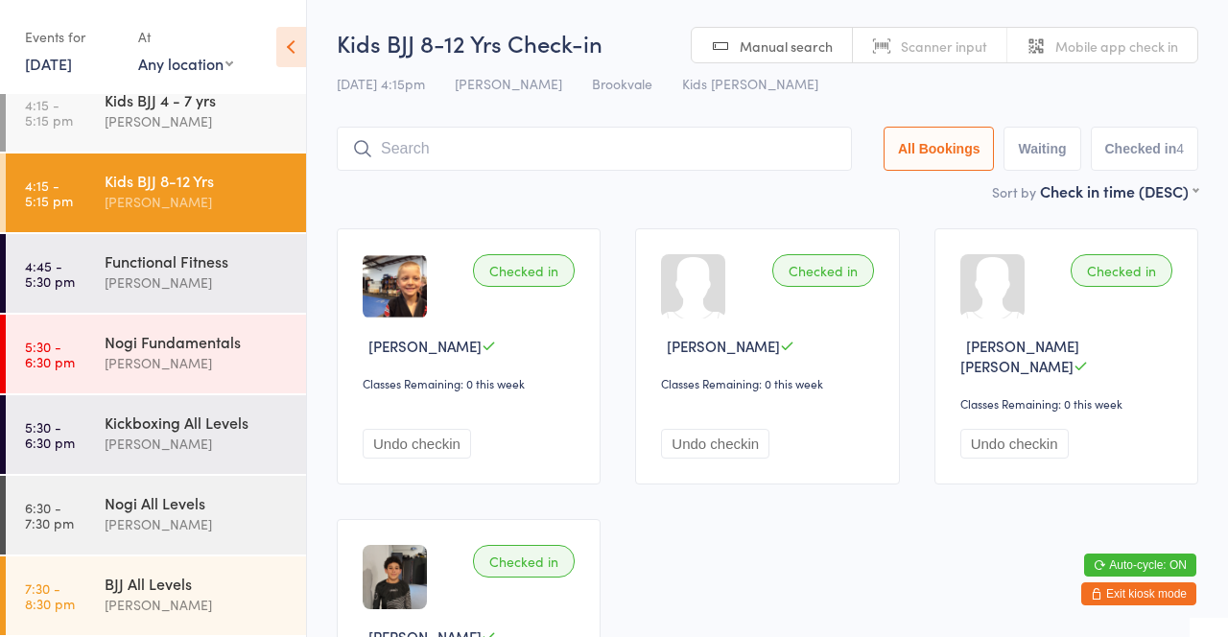
click at [517, 192] on div "Sort by Check in time (DESC) First name (ASC) First name (DESC) Last name (ASC)…" at bounding box center [768, 190] width 862 height 21
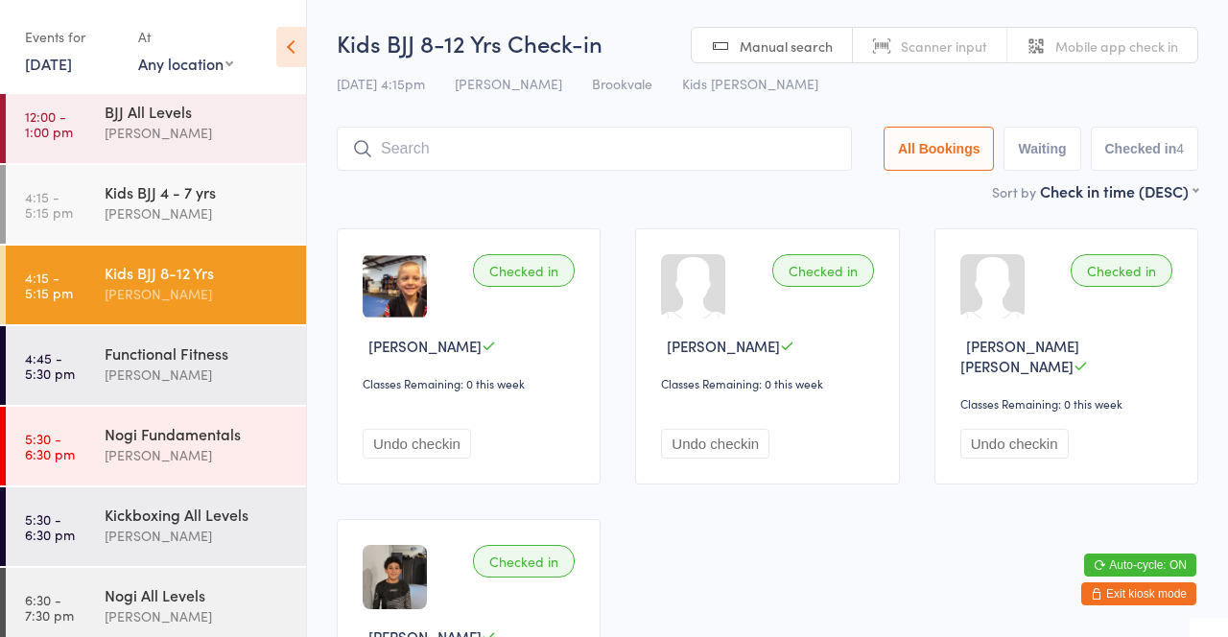
click at [222, 214] on div "David Belmonte" at bounding box center [197, 213] width 185 height 22
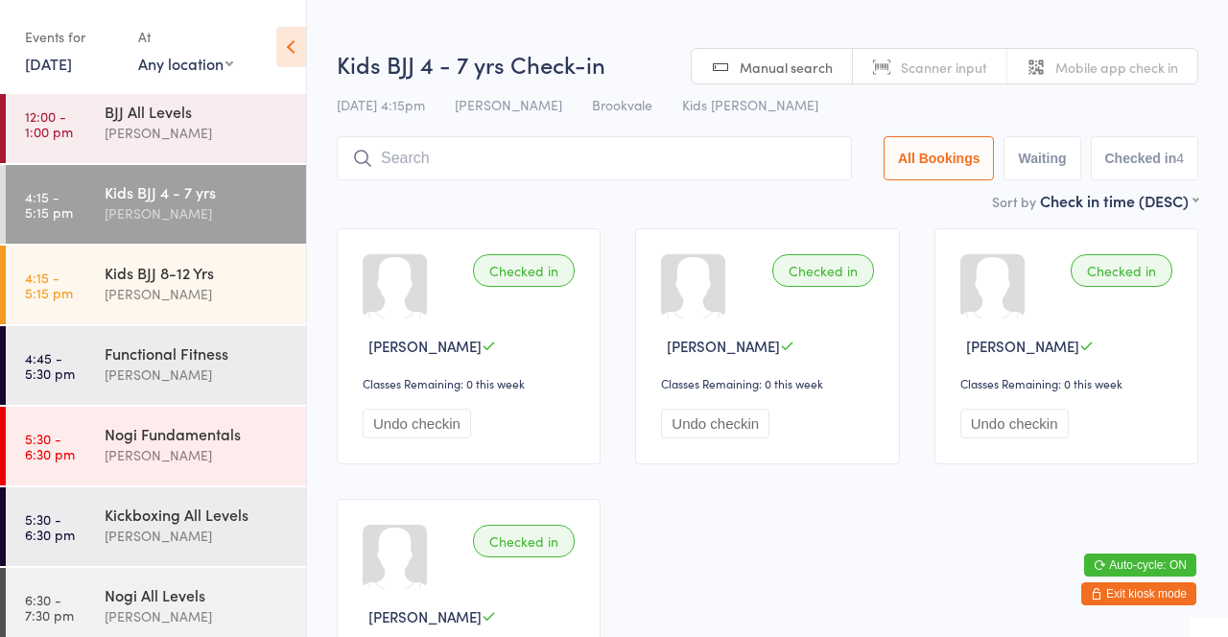
click at [606, 212] on div "Checked in Jasper McFadden Classes Remaining: 0 this week Undo checkin Checked …" at bounding box center [767, 481] width 896 height 541
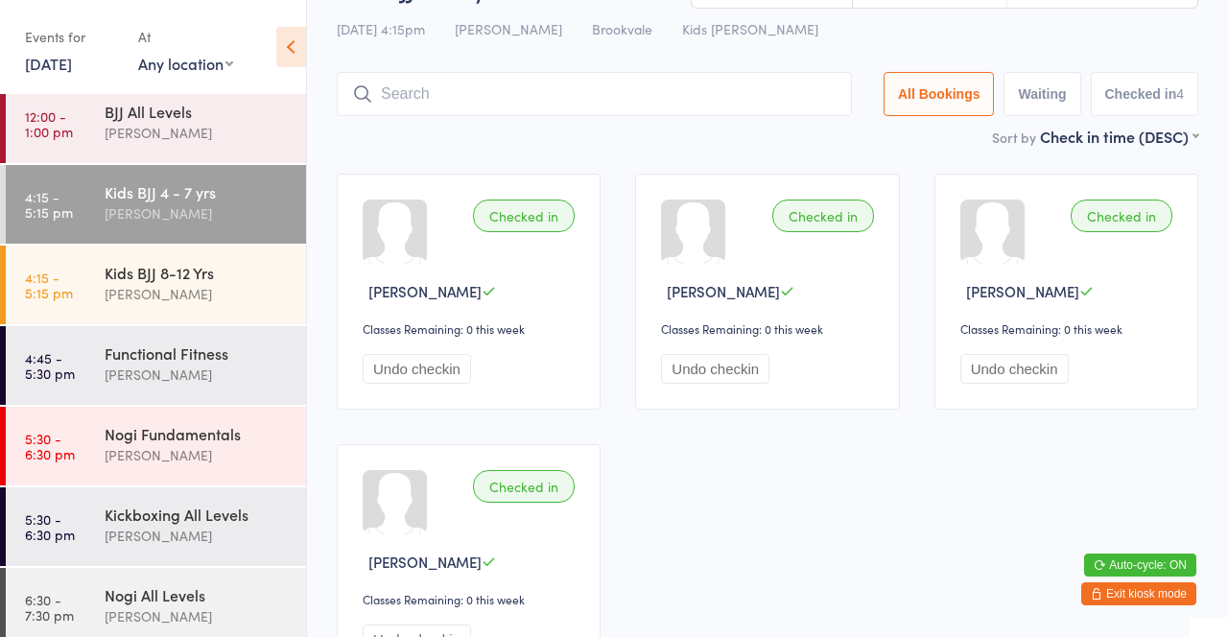
scroll to position [56, 0]
click at [209, 274] on div "Kids BJJ 8-12 Yrs" at bounding box center [197, 272] width 185 height 21
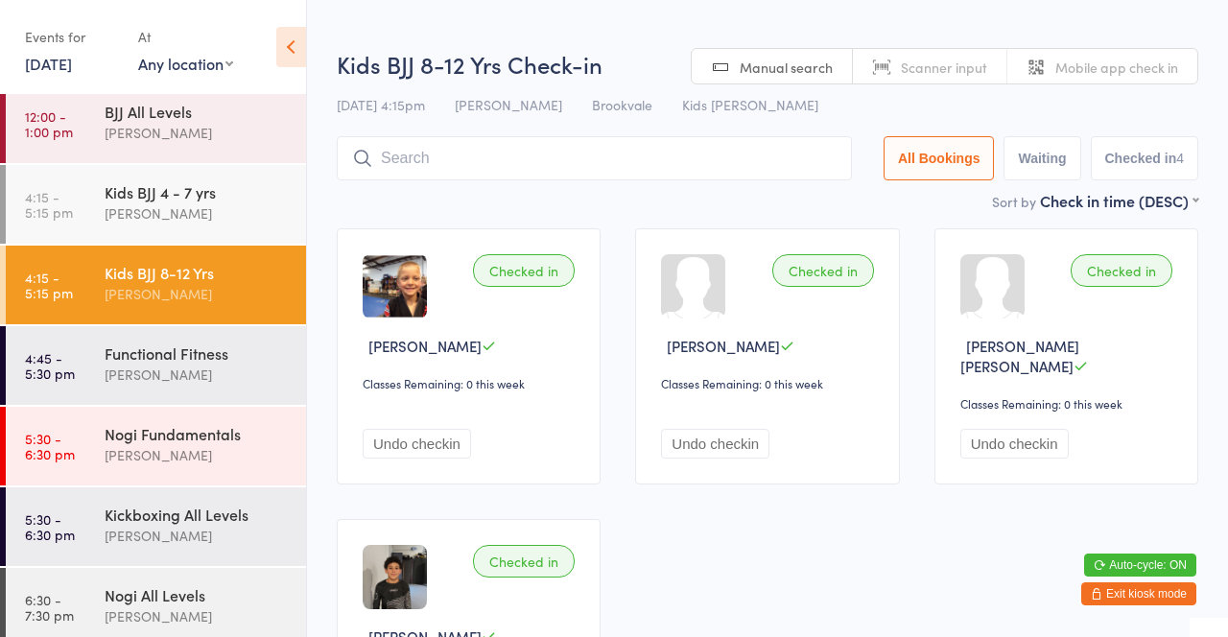
click at [736, 208] on div "Sort by Check in time (DESC) First name (ASC) First name (DESC) Last name (ASC)…" at bounding box center [768, 200] width 862 height 21
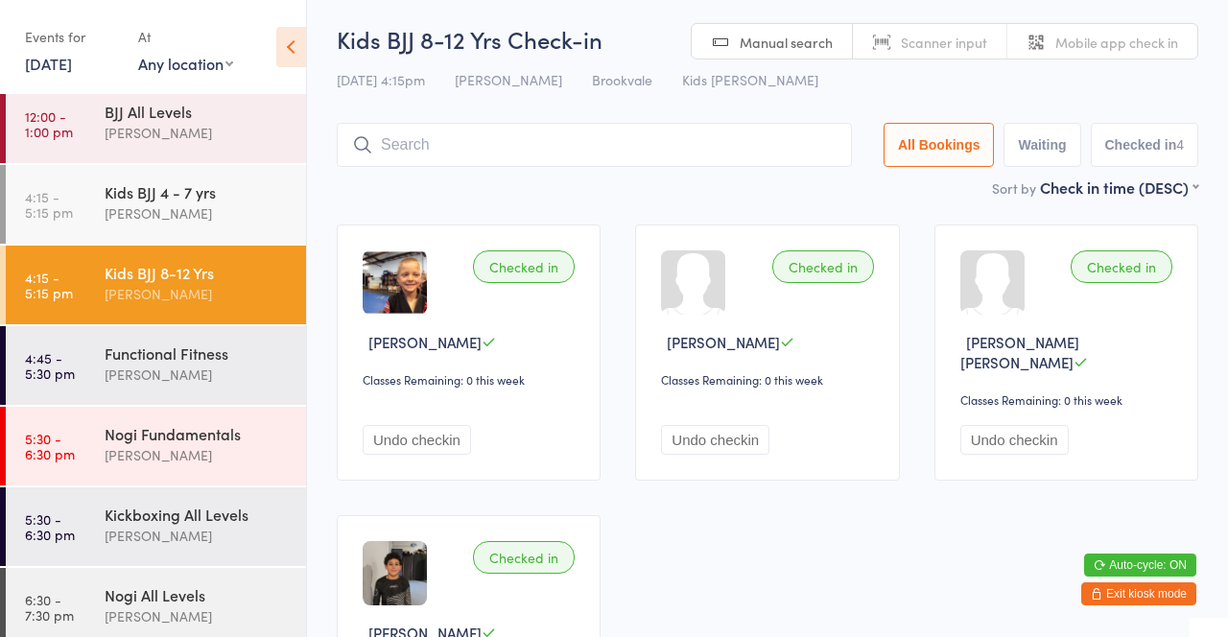
scroll to position [5, 0]
click at [196, 198] on div "Kids BJJ 4 - 7 yrs" at bounding box center [197, 191] width 185 height 21
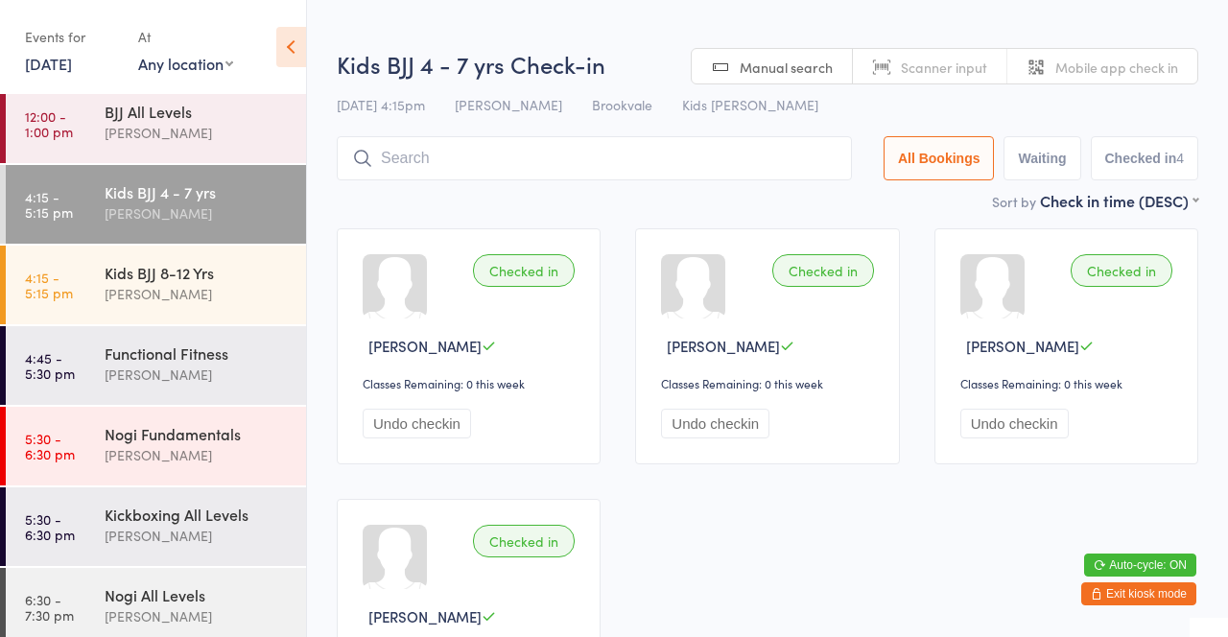
click at [722, 201] on div "Sort by Check in time (DESC) First name (ASC) First name (DESC) Last name (ASC)…" at bounding box center [768, 200] width 862 height 21
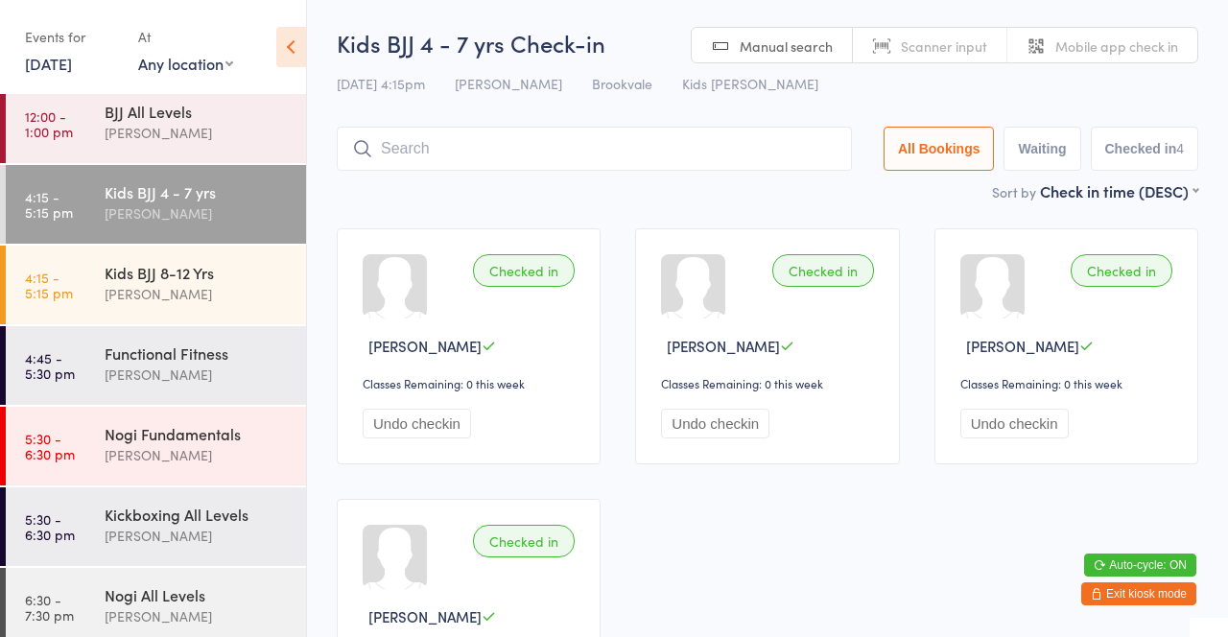
click at [240, 299] on div "David Belmonte" at bounding box center [197, 294] width 185 height 22
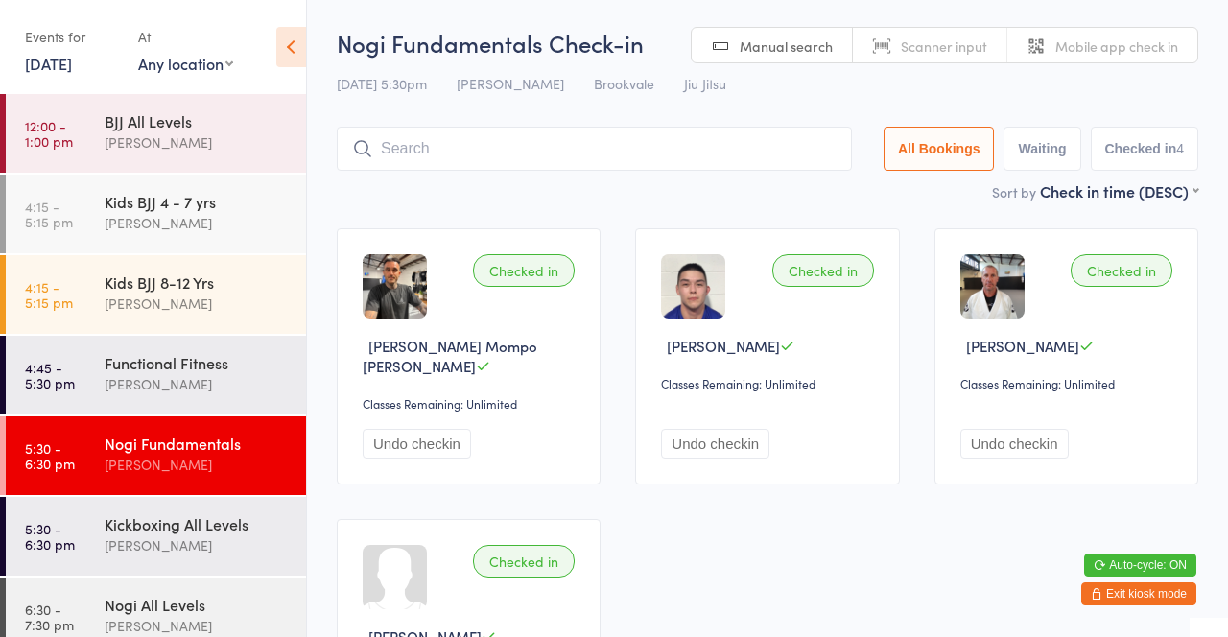
click at [1126, 604] on button "Exit kiosk mode" at bounding box center [1138, 593] width 115 height 23
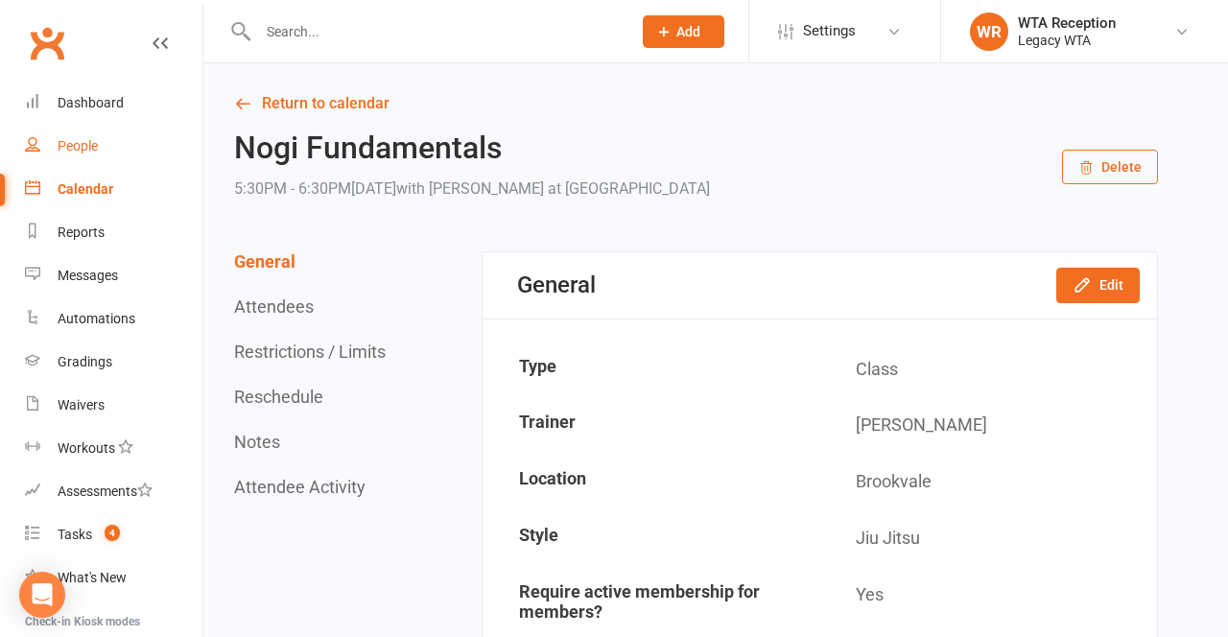
click at [101, 155] on link "People" at bounding box center [113, 146] width 177 height 43
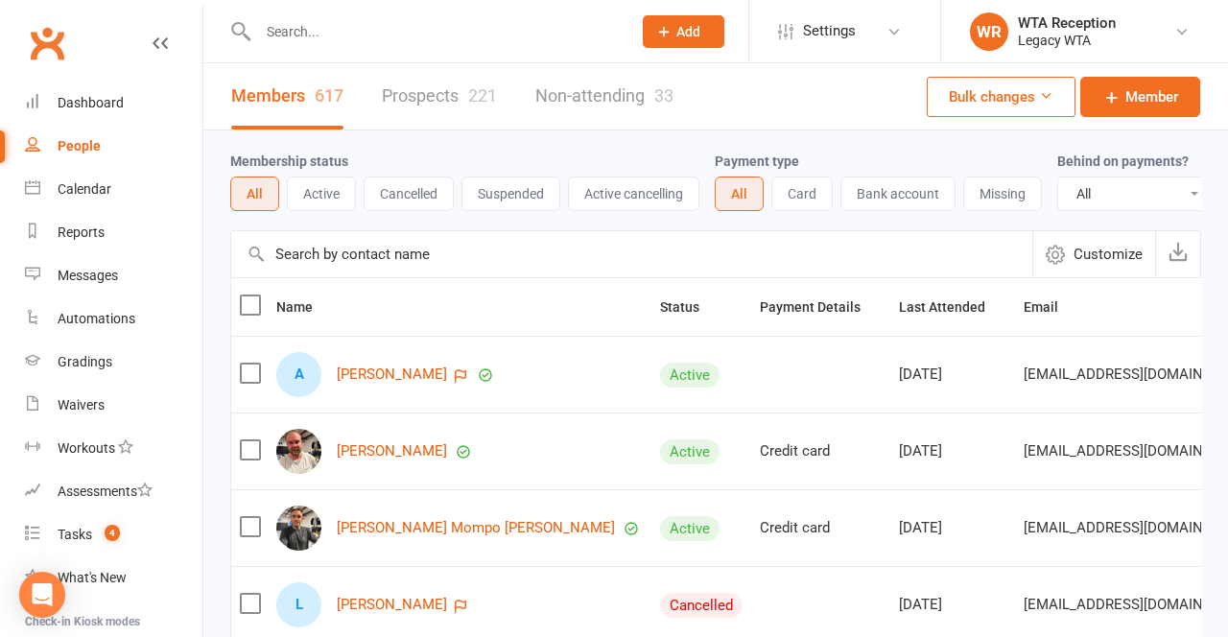
click at [381, 26] on input "text" at bounding box center [435, 31] width 366 height 27
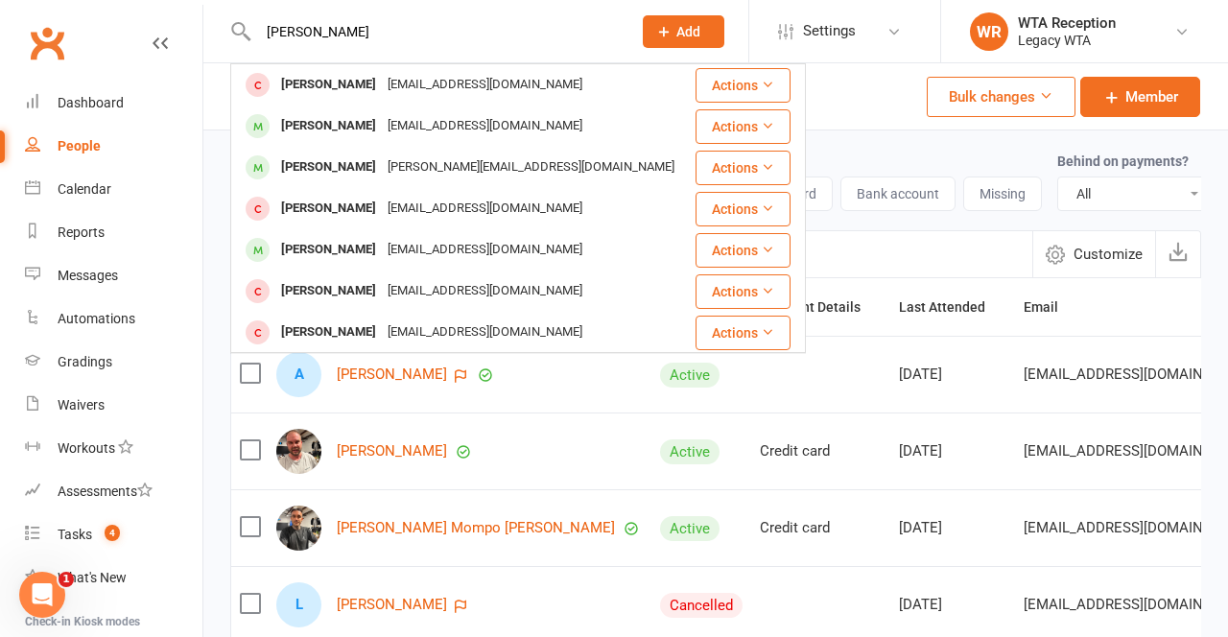
type input "[PERSON_NAME]"
click at [382, 240] on div "[EMAIL_ADDRESS][DOMAIN_NAME]" at bounding box center [485, 250] width 206 height 28
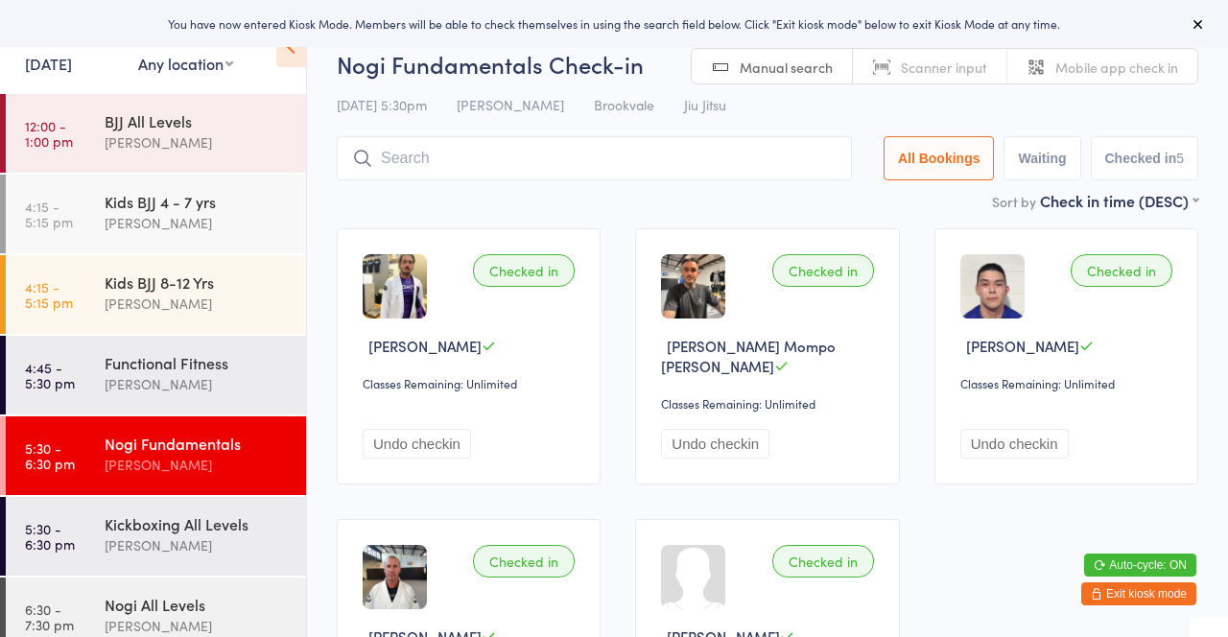
click at [235, 295] on div "[PERSON_NAME]" at bounding box center [197, 304] width 185 height 22
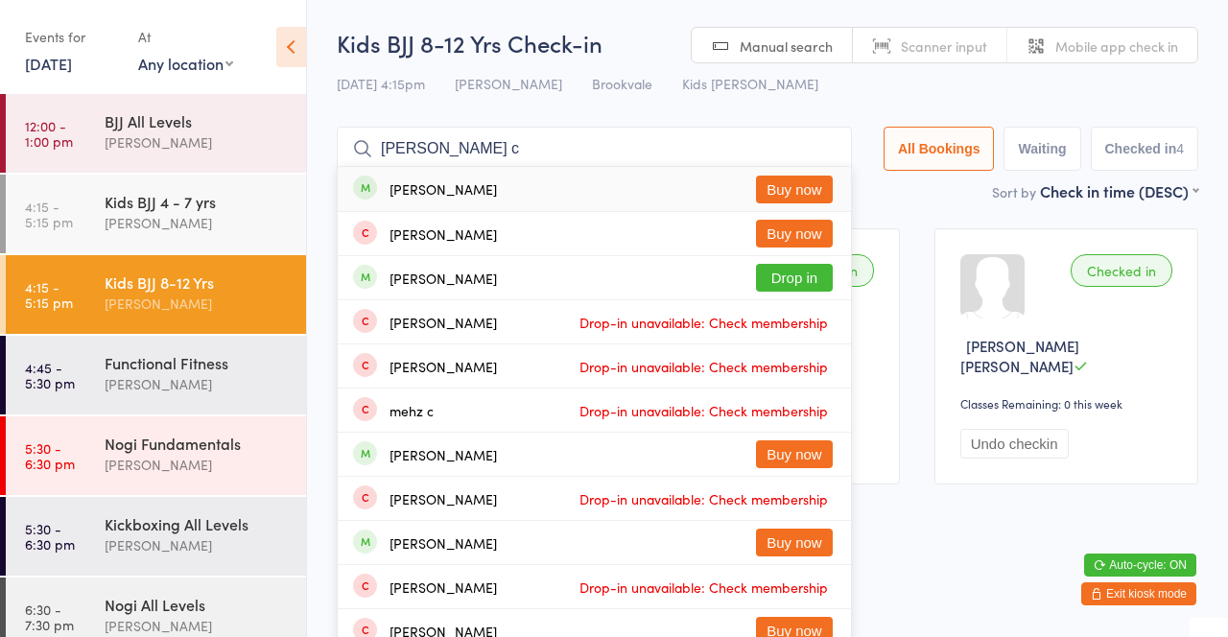
type input "Mathew c"
click at [795, 284] on button "Drop in" at bounding box center [794, 278] width 77 height 28
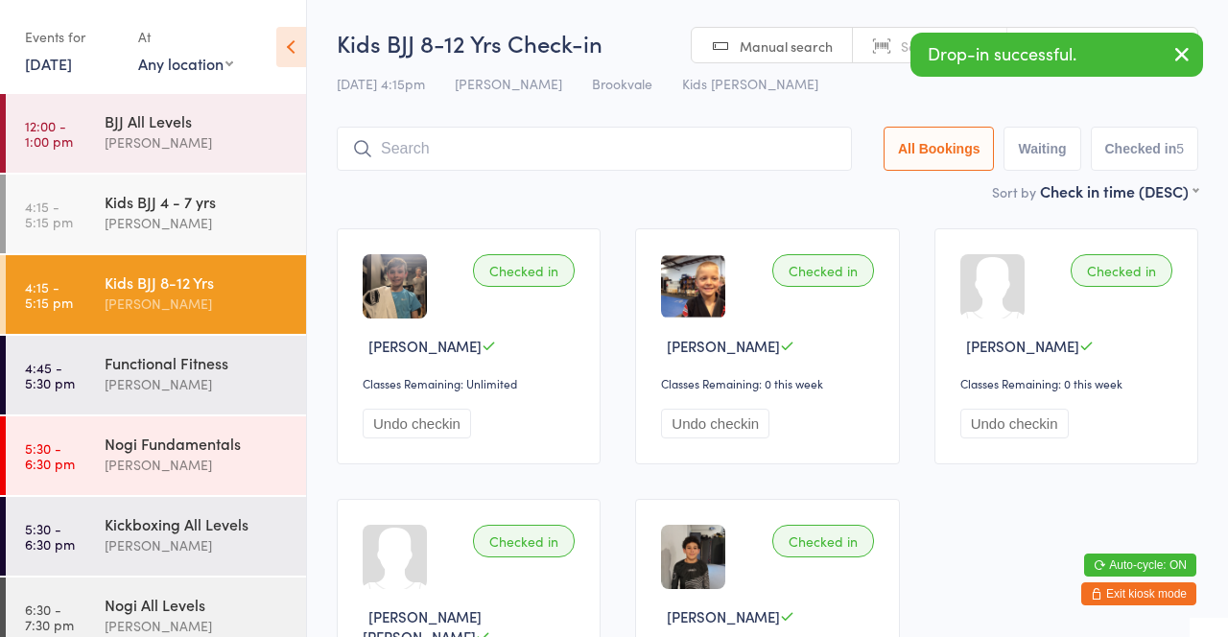
click at [724, 206] on main "Kids BJJ 8-12 Yrs Check-in 14 Aug 4:15pm David Belmonte Brookvale Kids Jiu Jits…" at bounding box center [768, 399] width 862 height 745
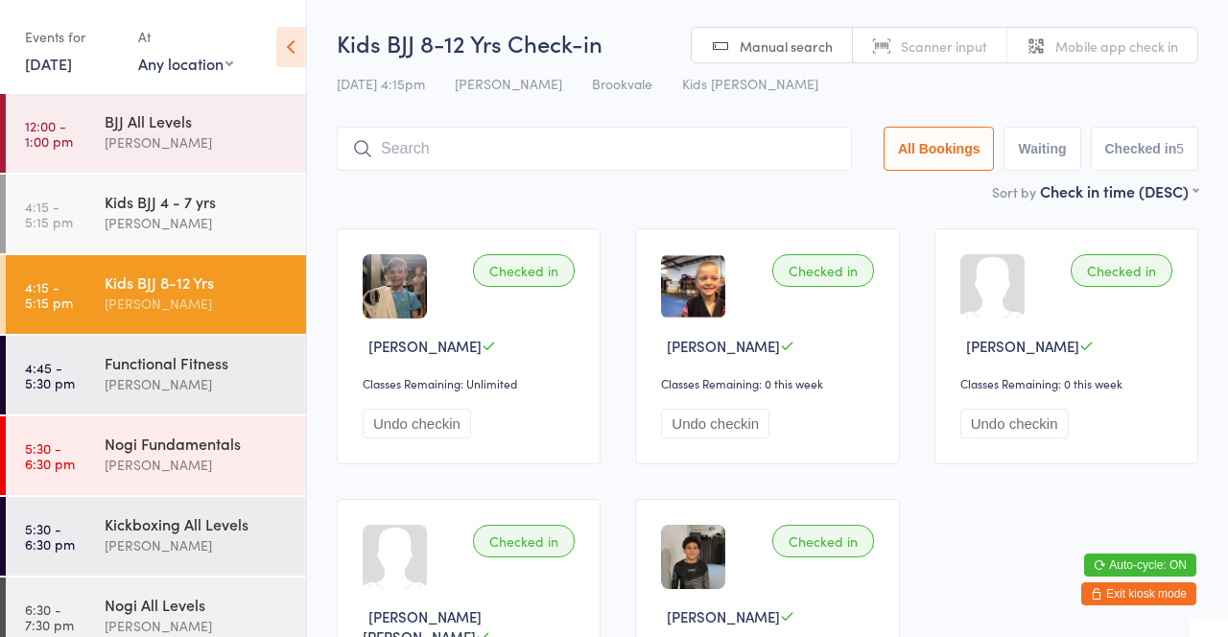
click at [233, 213] on div "[PERSON_NAME]" at bounding box center [197, 223] width 185 height 22
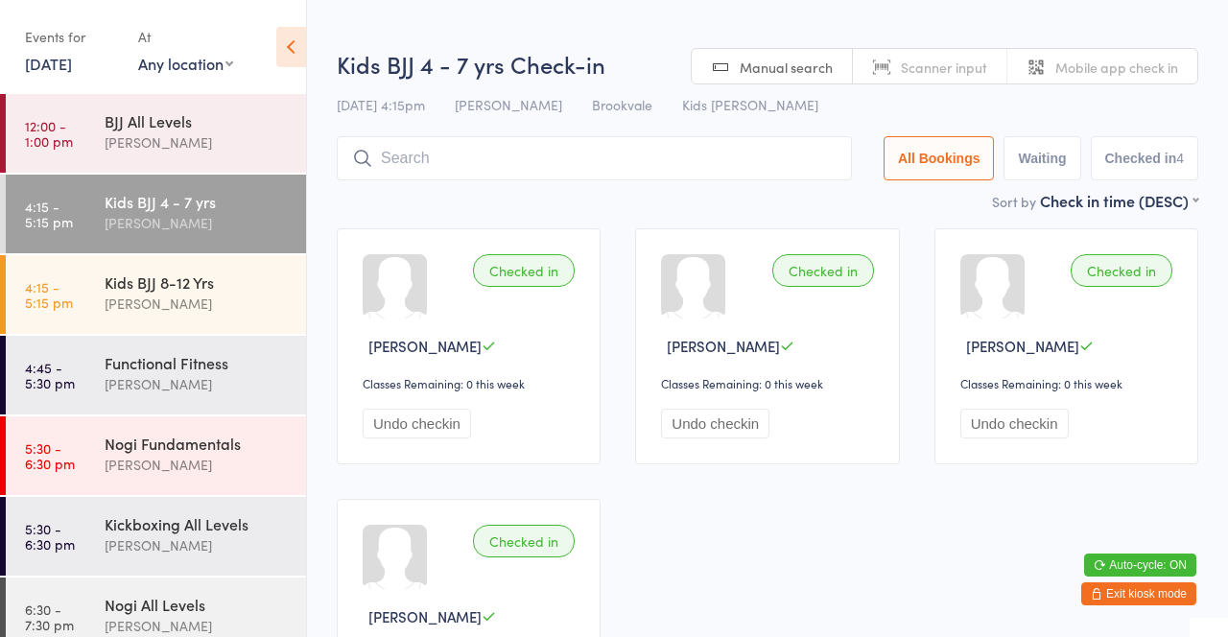
click at [744, 220] on div "Checked in Jasper McFadden Classes Remaining: 0 this week Undo checkin Checked …" at bounding box center [767, 481] width 896 height 541
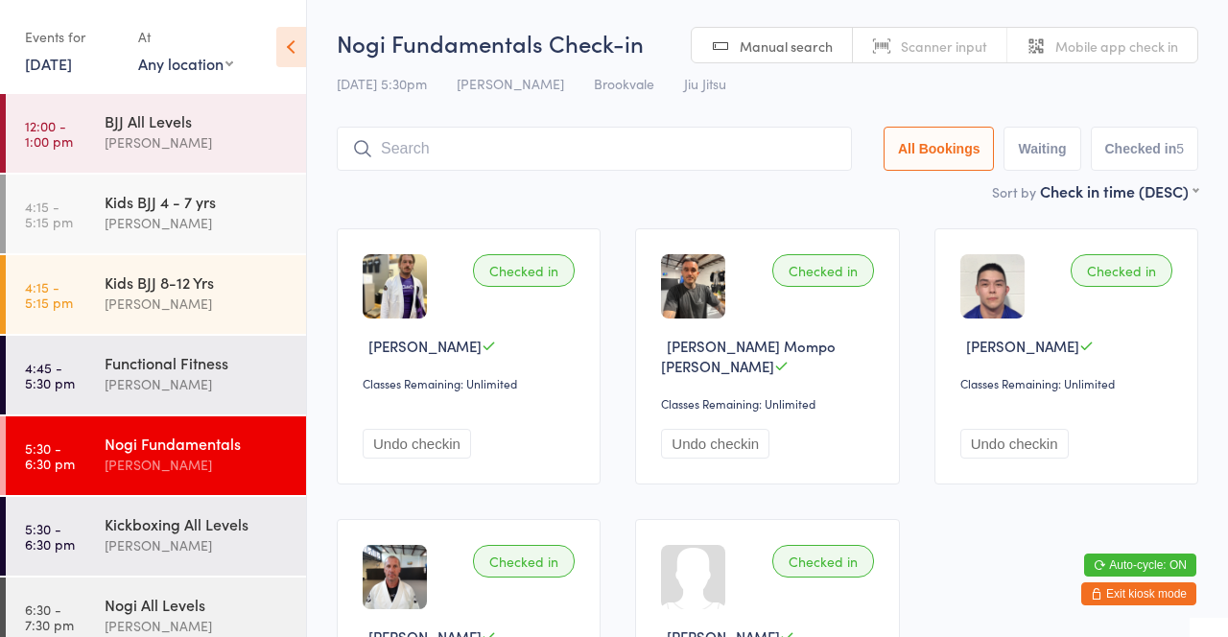
click at [1124, 603] on button "Exit kiosk mode" at bounding box center [1138, 593] width 115 height 23
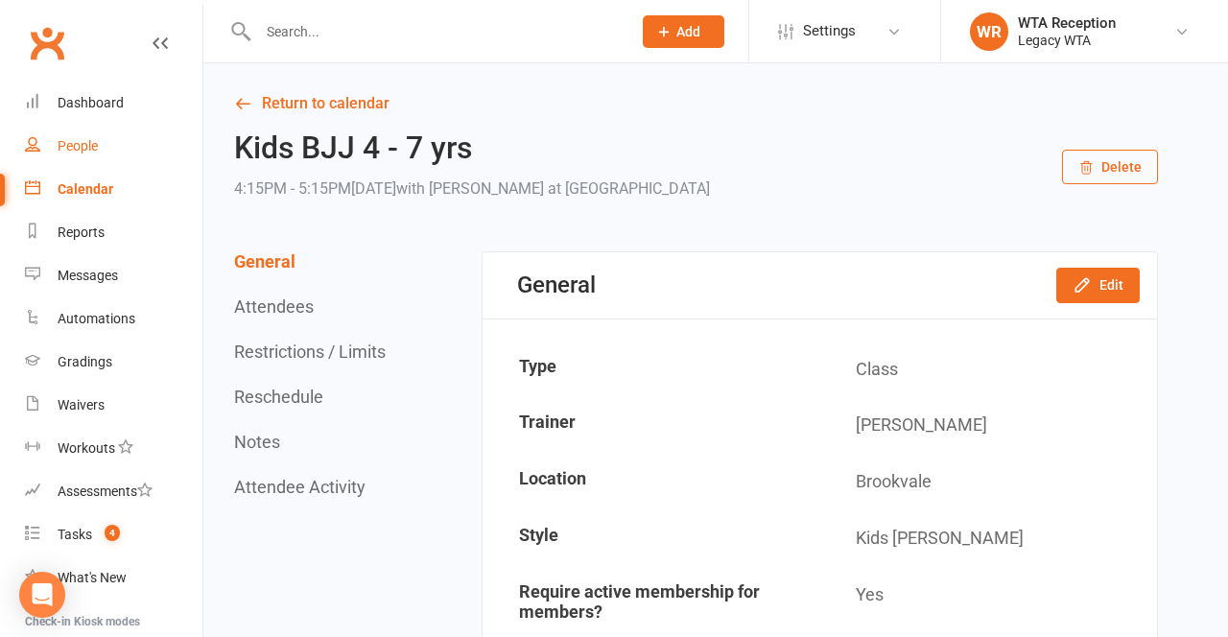
click at [86, 139] on div "People" at bounding box center [78, 145] width 40 height 15
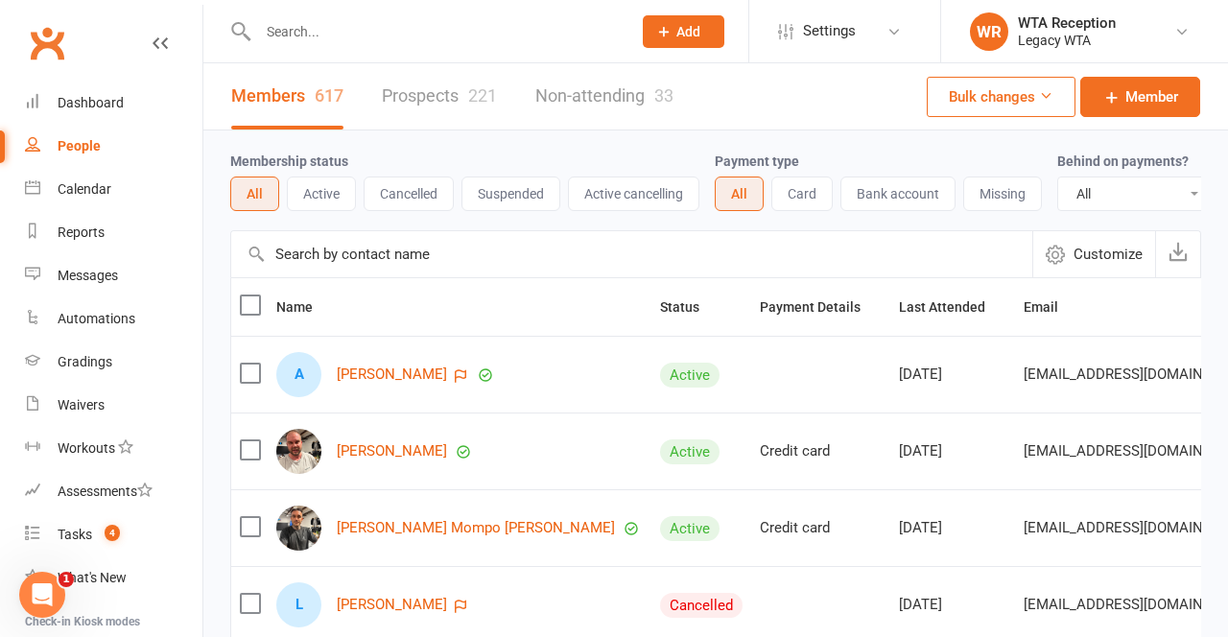
click at [420, 24] on input "text" at bounding box center [435, 31] width 366 height 27
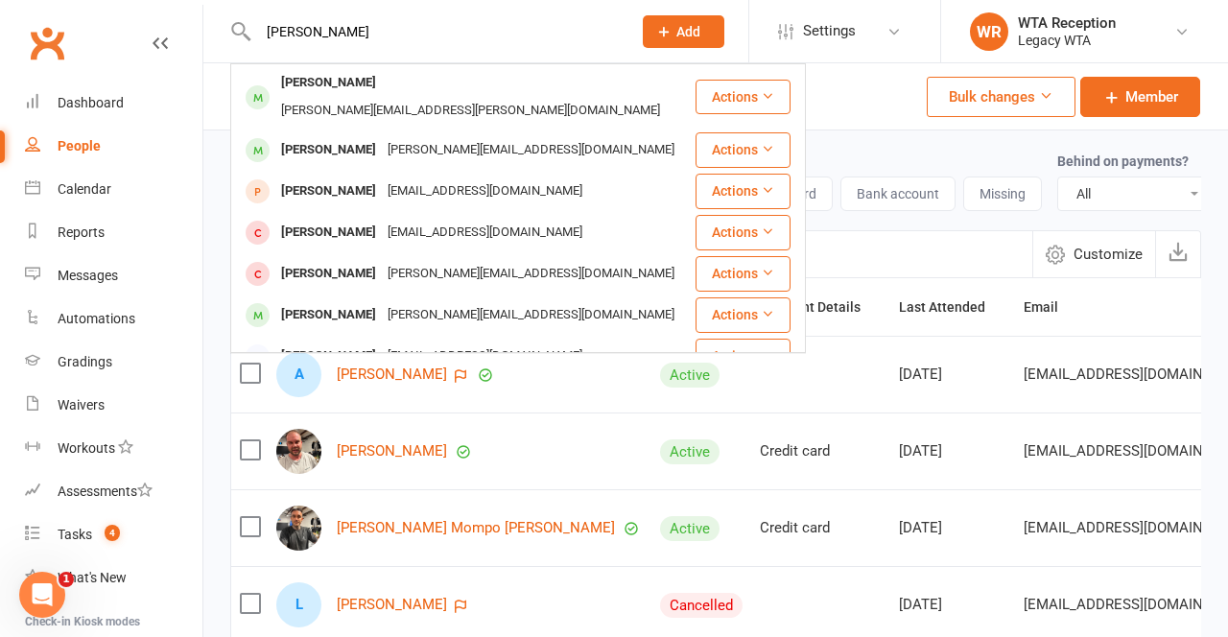
type input "[PERSON_NAME]"
click at [443, 97] on div "[PERSON_NAME][EMAIL_ADDRESS][PERSON_NAME][DOMAIN_NAME]" at bounding box center [470, 111] width 390 height 28
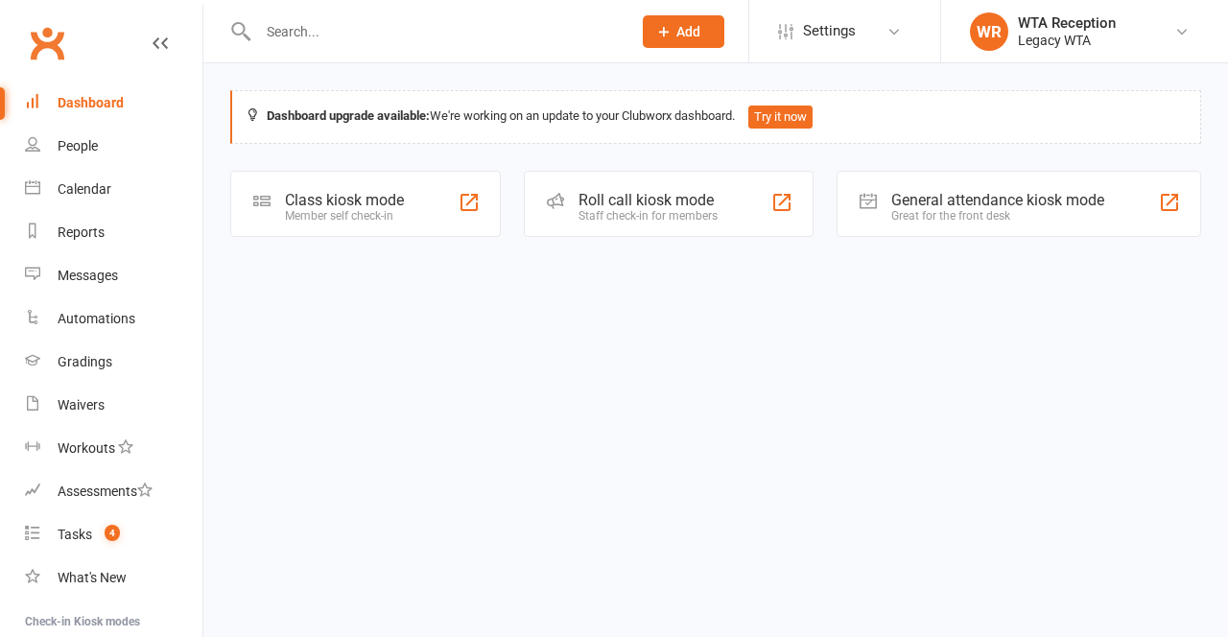
click at [399, 187] on div "Class kiosk mode Member self check-in" at bounding box center [365, 204] width 271 height 66
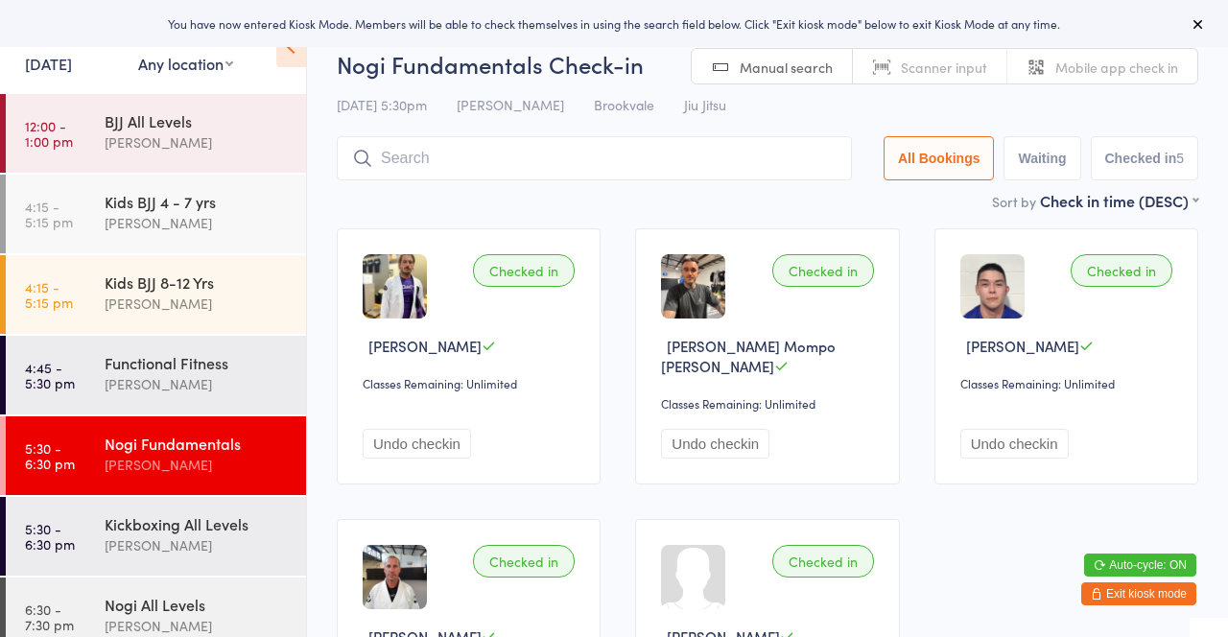
click at [184, 299] on div "[PERSON_NAME]" at bounding box center [197, 304] width 185 height 22
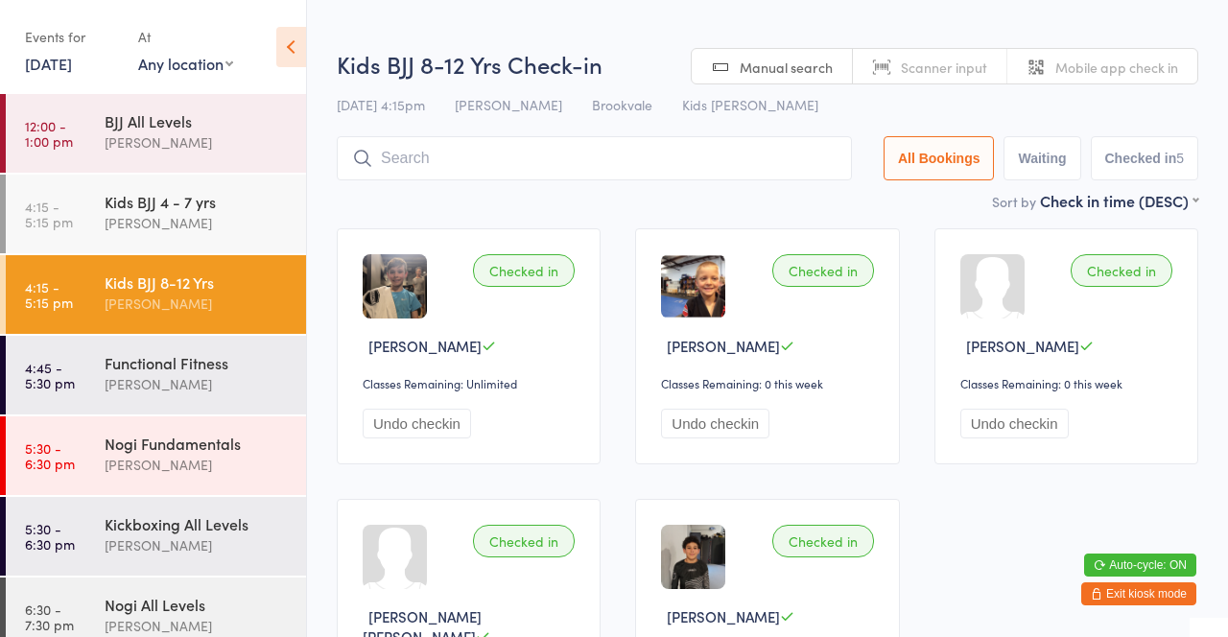
click at [847, 218] on div "Checked in [PERSON_NAME] Classes Remaining: Unlimited Undo checkin Checked in […" at bounding box center [767, 491] width 896 height 561
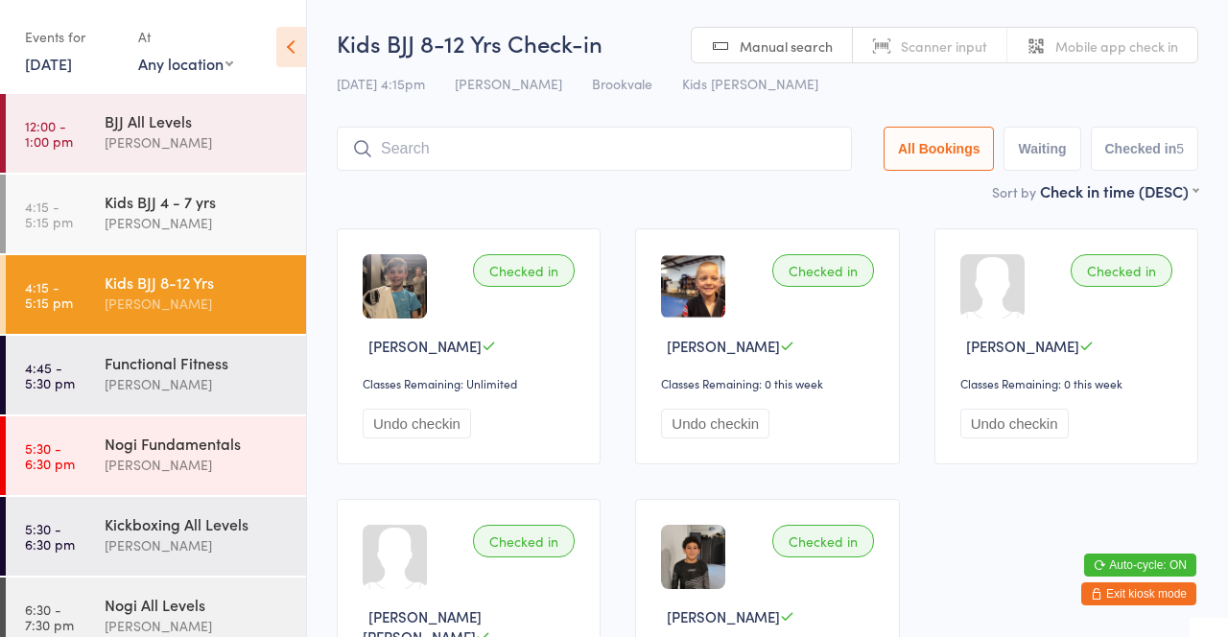
click at [645, 155] on input "search" at bounding box center [594, 149] width 515 height 44
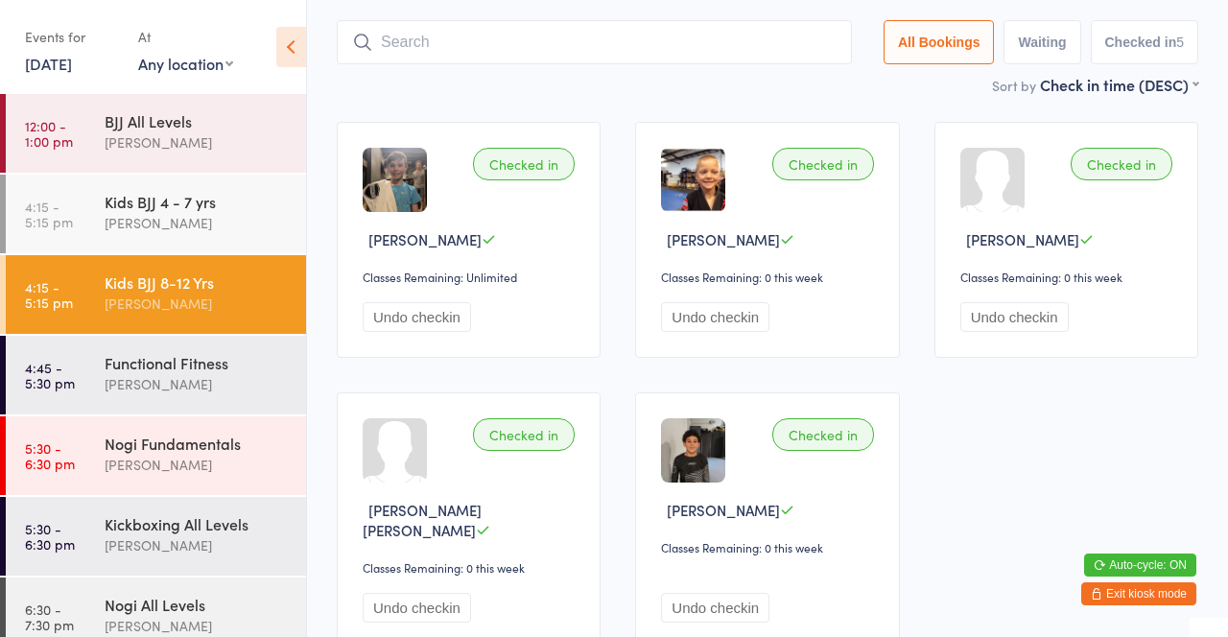
scroll to position [127, 0]
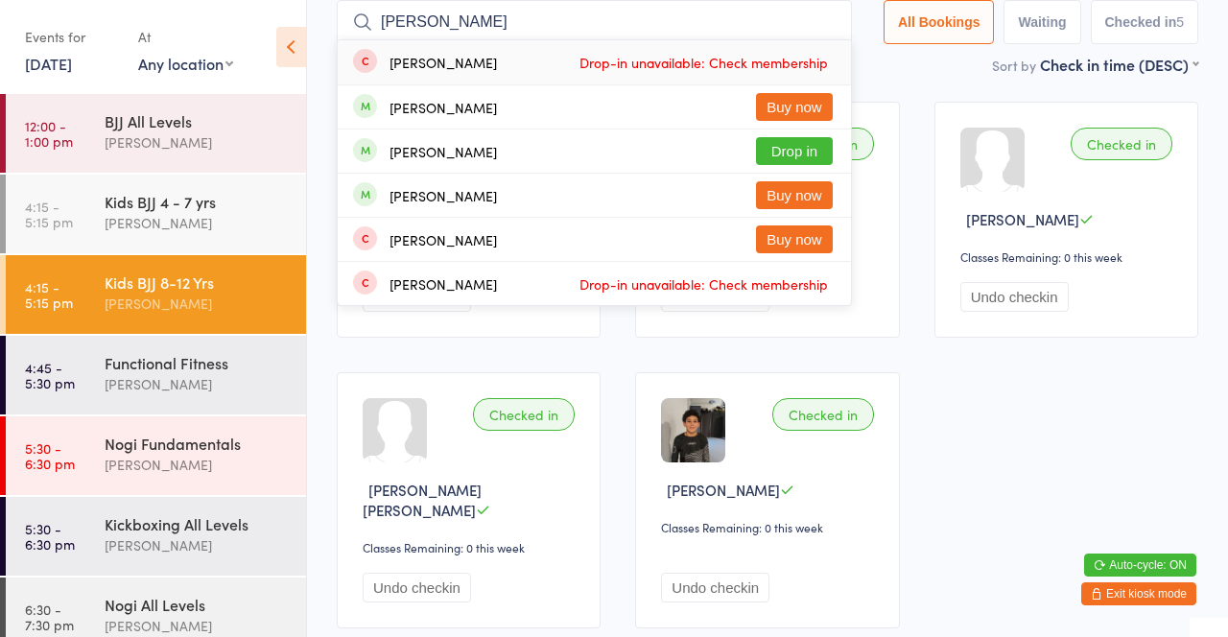
type input "[PERSON_NAME]"
click at [805, 148] on button "Drop in" at bounding box center [794, 151] width 77 height 28
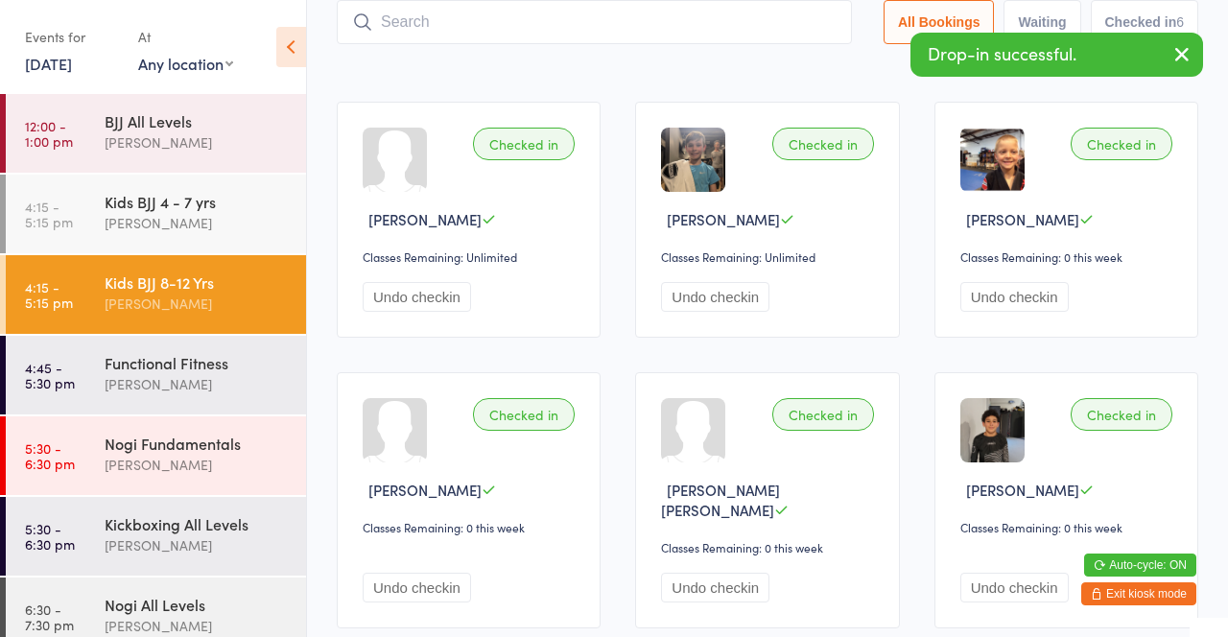
click at [763, 85] on div "Checked in Kai McFarlane Classes Remaining: Unlimited Undo checkin Checked in M…" at bounding box center [767, 364] width 896 height 561
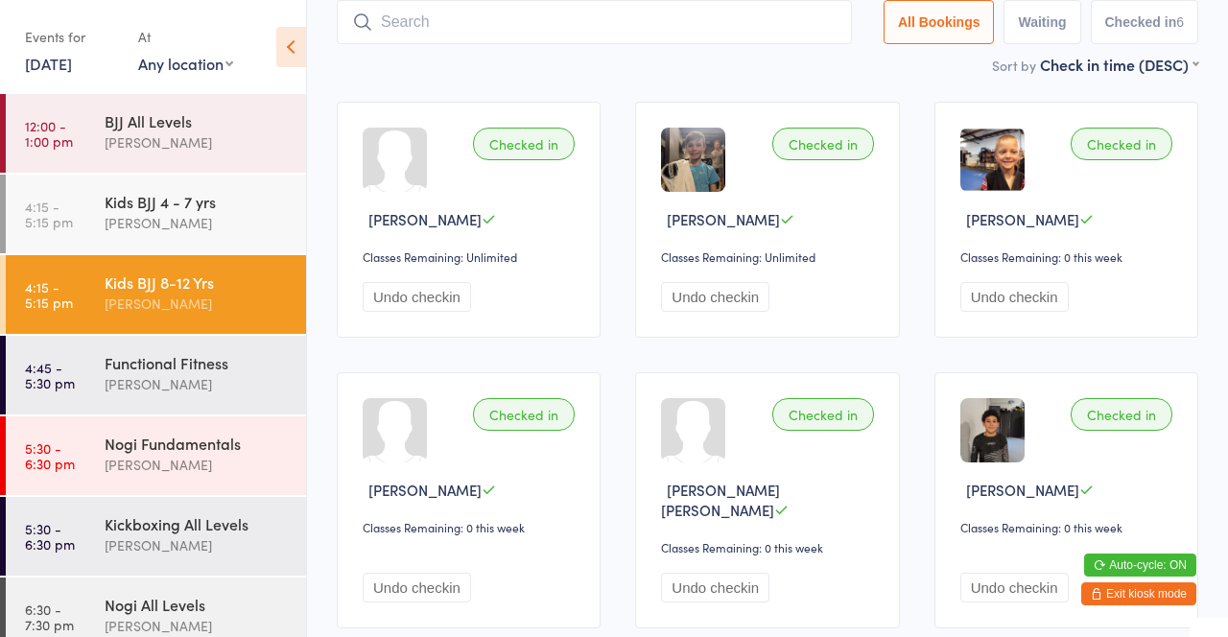
click at [240, 203] on div "Kids BJJ 4 - 7 yrs" at bounding box center [197, 201] width 185 height 21
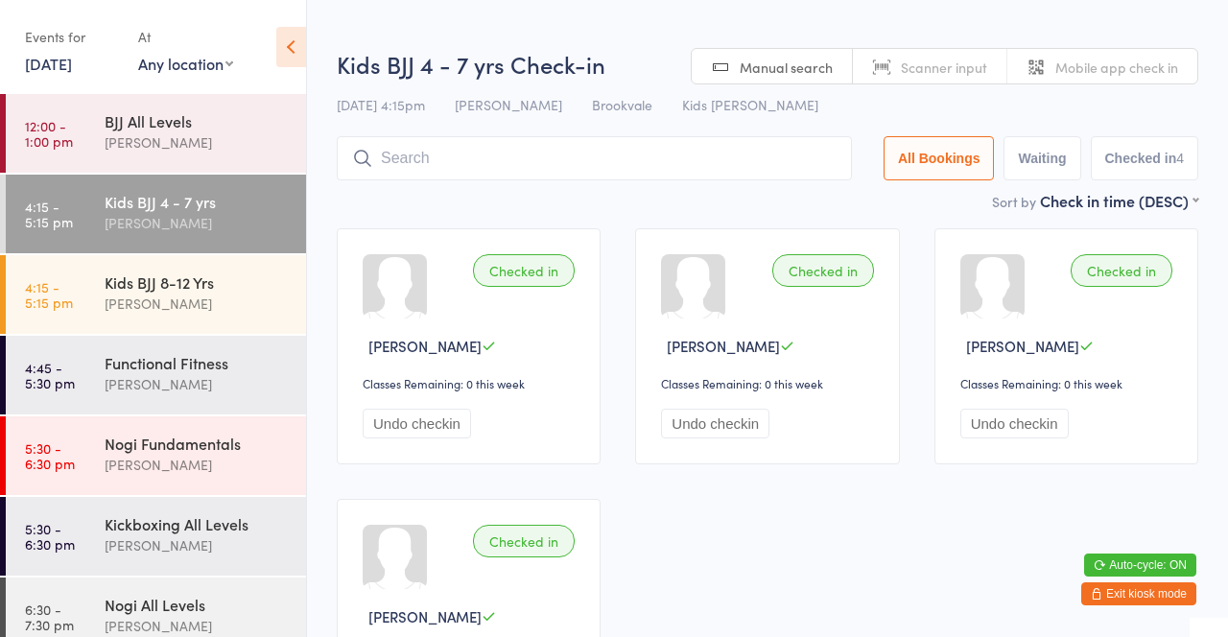
click at [736, 202] on div "Sort by Check in time (DESC) First name (ASC) First name (DESC) Last name (ASC)…" at bounding box center [768, 200] width 862 height 21
click at [588, 154] on input "search" at bounding box center [594, 158] width 515 height 44
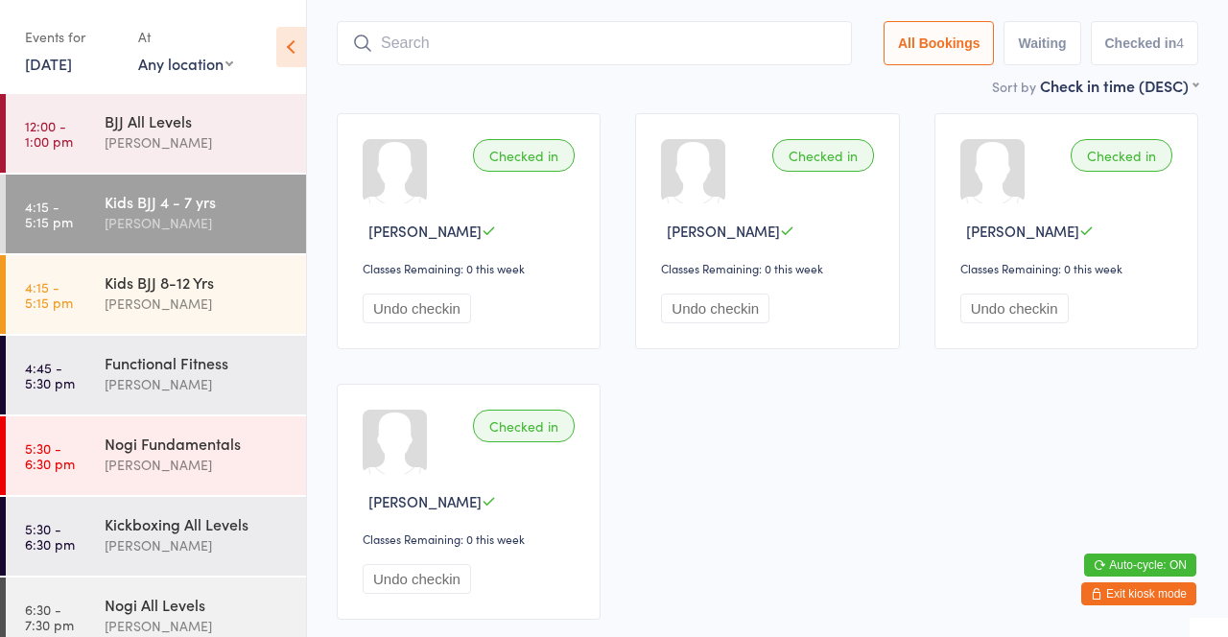
scroll to position [136, 0]
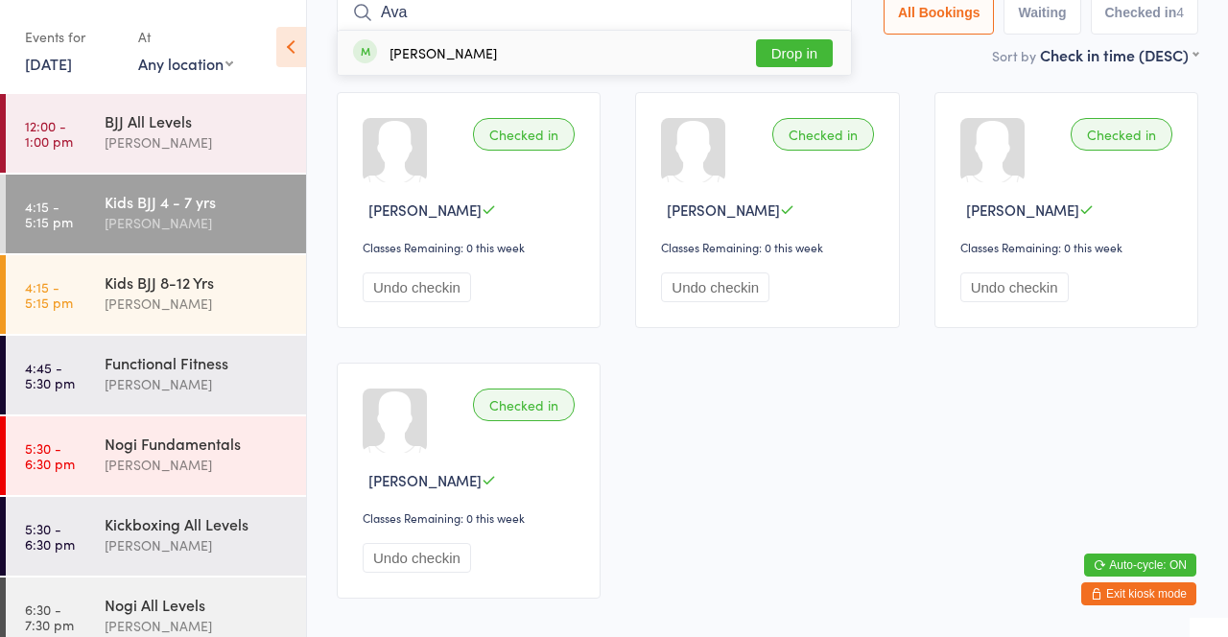
type input "Ava"
click at [785, 49] on button "Drop in" at bounding box center [794, 53] width 77 height 28
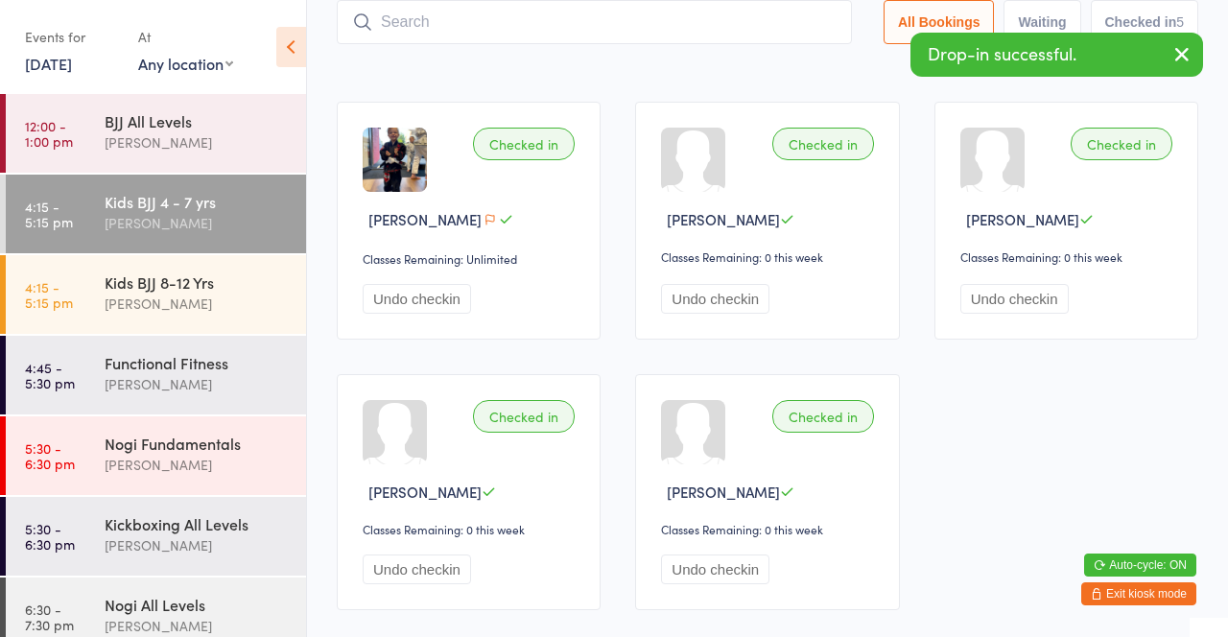
click at [689, 67] on div "Sort by Check in time (DESC) First name (ASC) First name (DESC) Last name (ASC)…" at bounding box center [768, 64] width 862 height 21
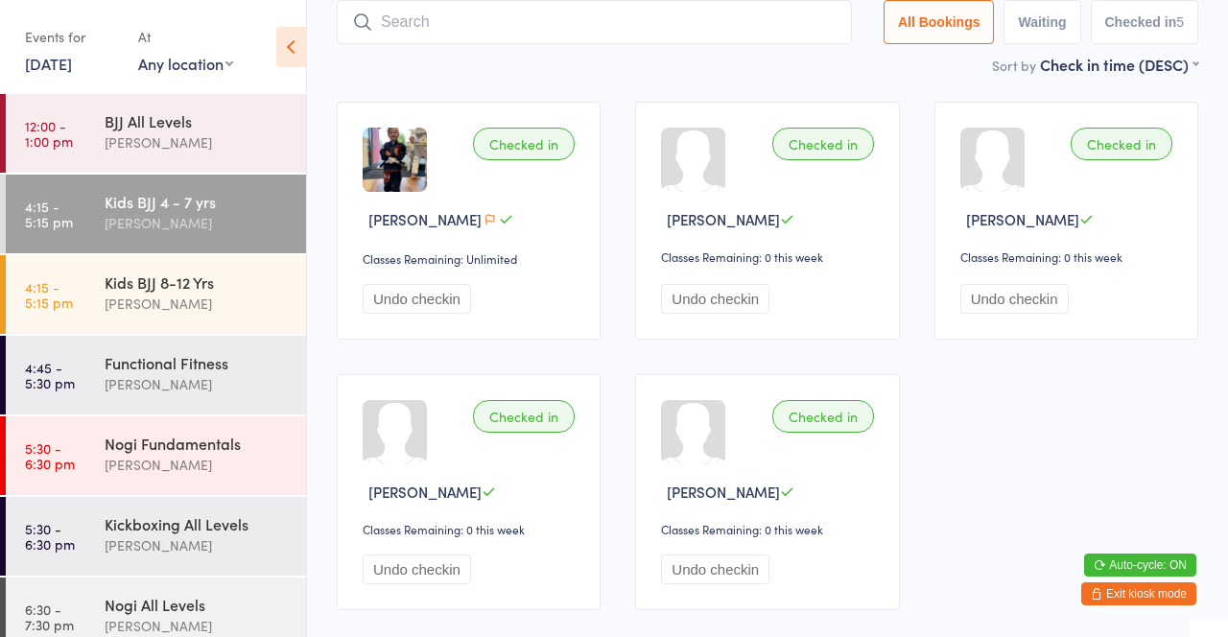
click at [210, 536] on div "[PERSON_NAME]" at bounding box center [197, 545] width 185 height 22
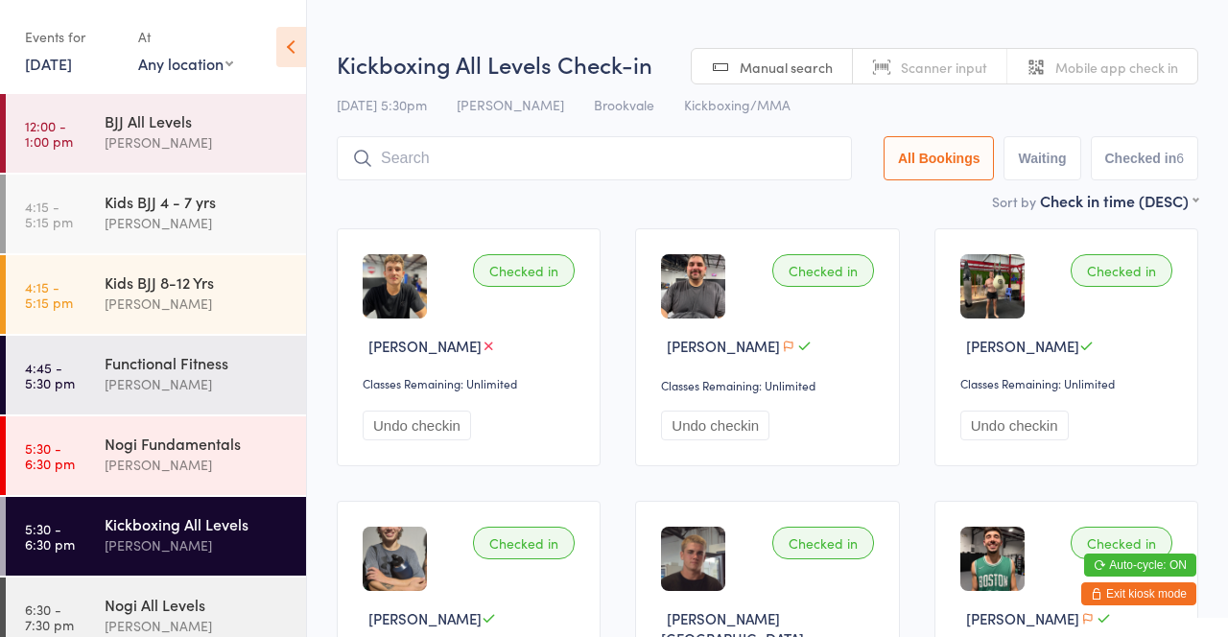
click at [936, 102] on div "14 Aug 5:30pm Mick McSevney Brookvale Kickboxing/MMA" at bounding box center [768, 105] width 862 height 32
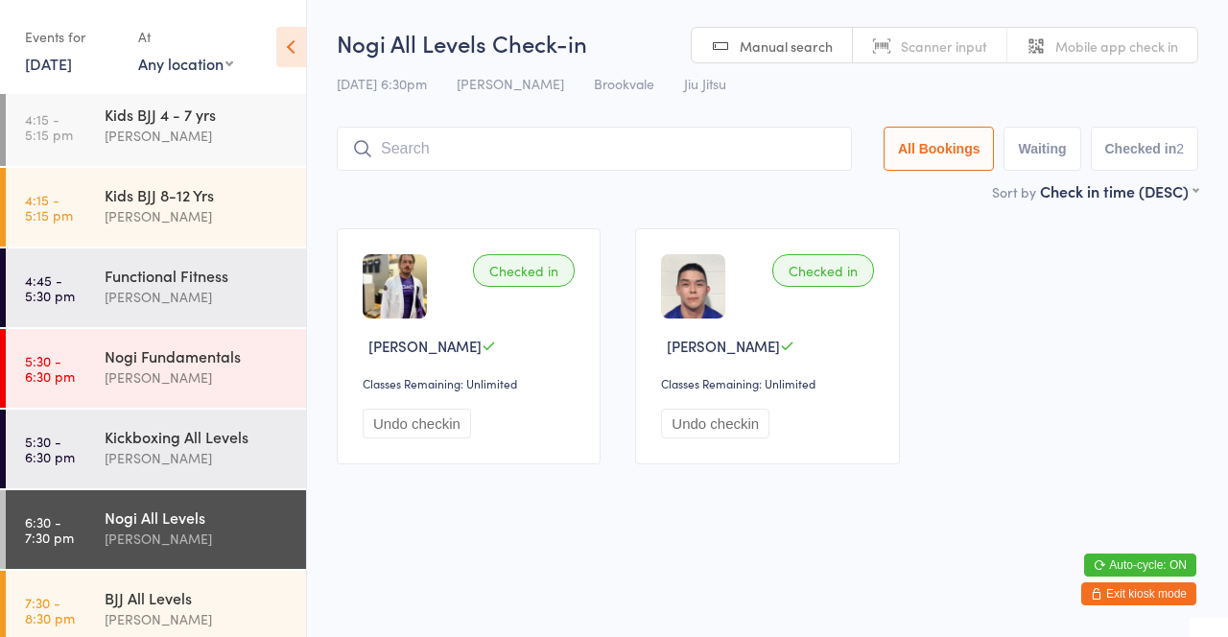
scroll to position [102, 0]
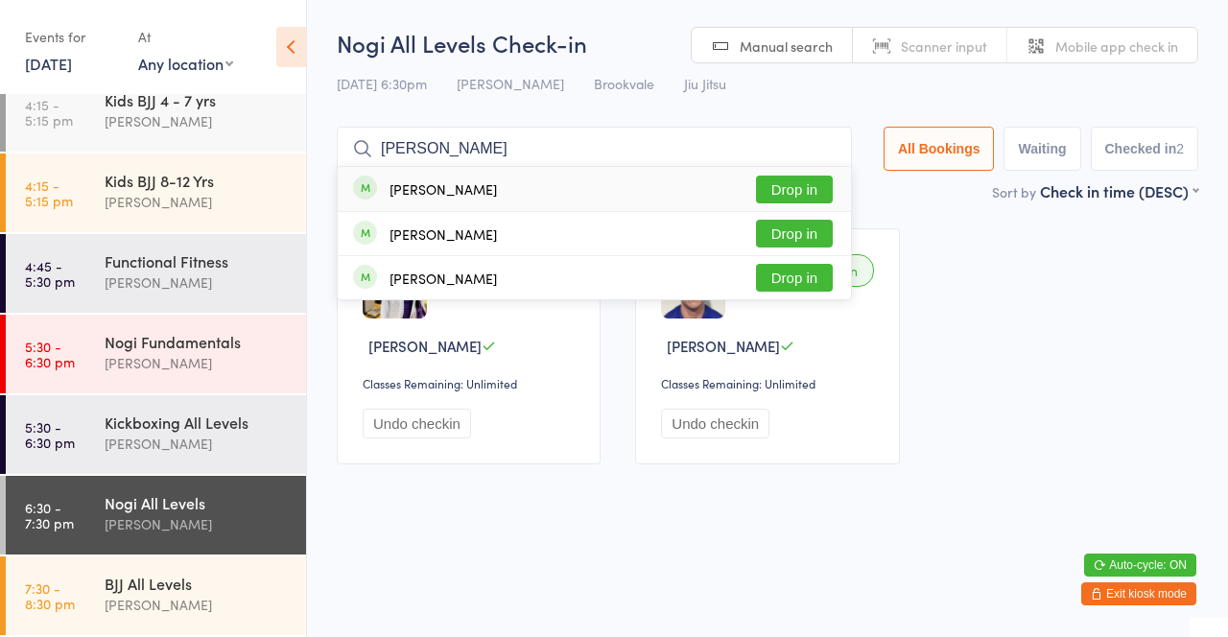
type input "Aidan"
click at [799, 190] on button "Drop in" at bounding box center [794, 190] width 77 height 28
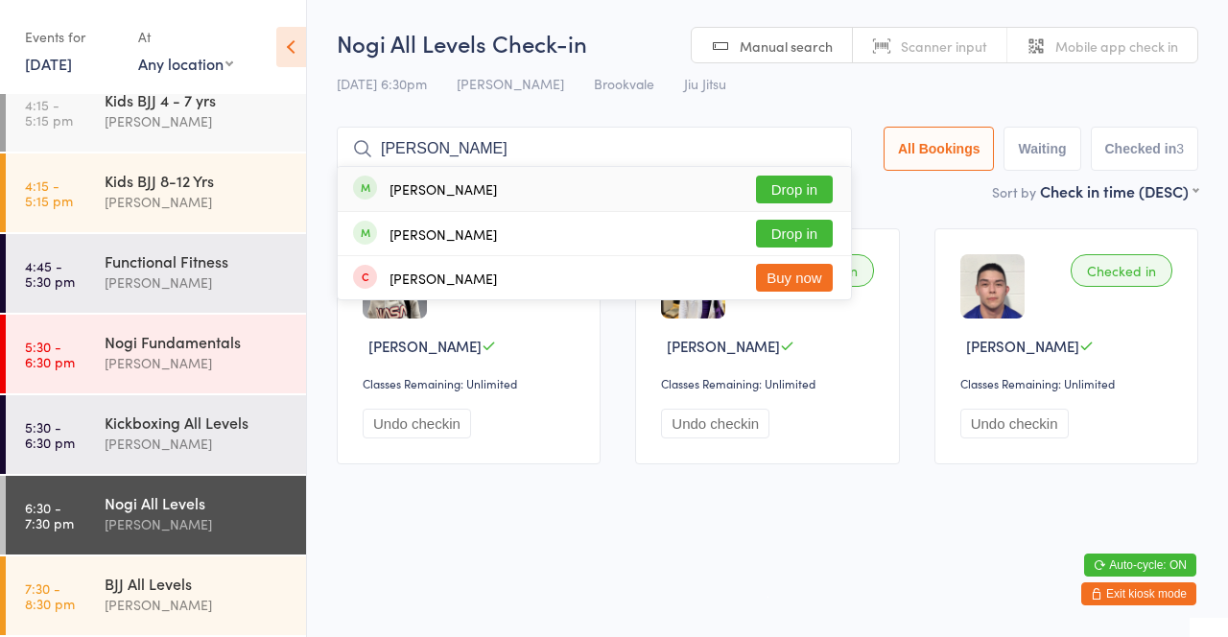
type input "Gallo"
click at [817, 245] on button "Drop in" at bounding box center [794, 234] width 77 height 28
